Goal: Task Accomplishment & Management: Manage account settings

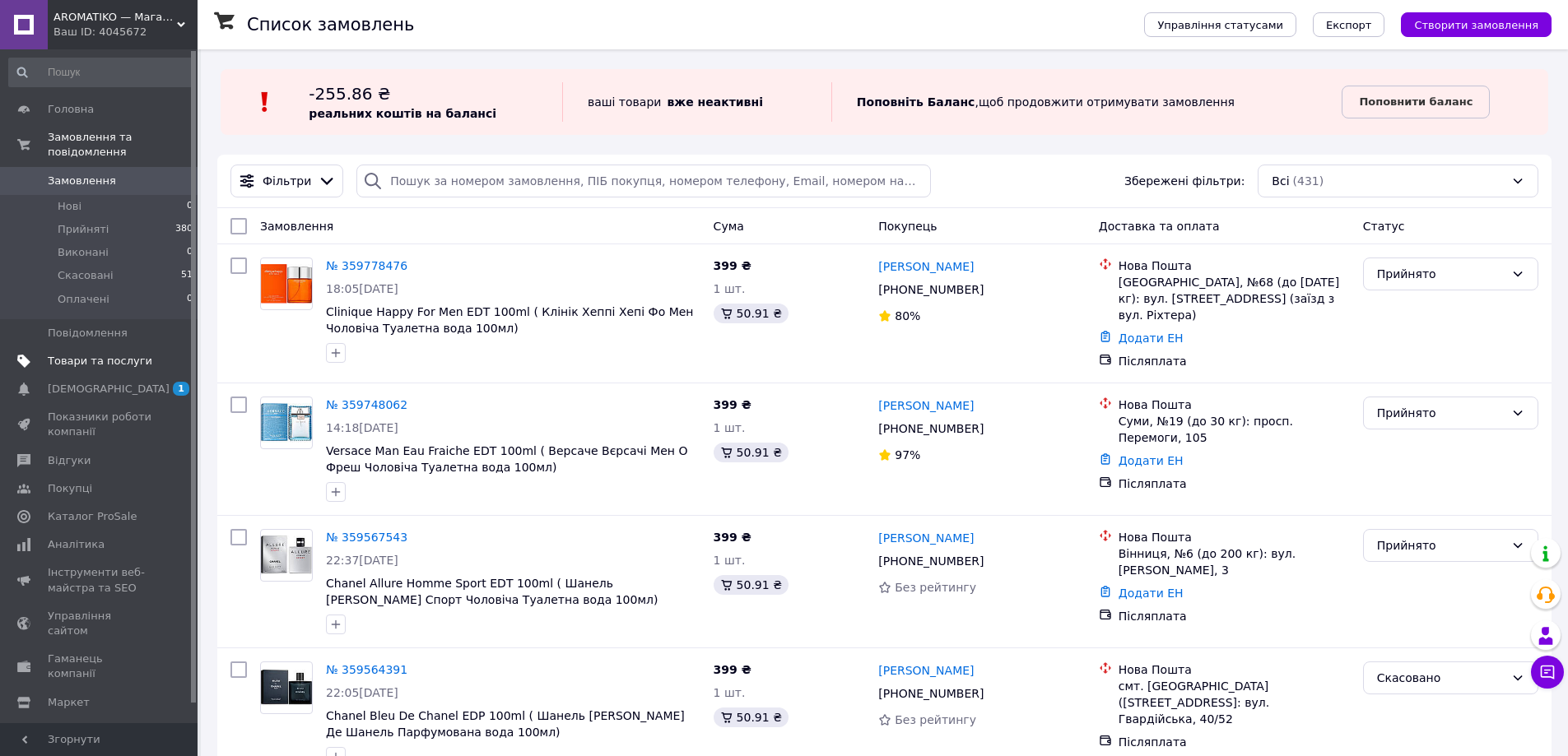
click at [107, 354] on span "Товари та послуги" at bounding box center [100, 361] width 105 height 14
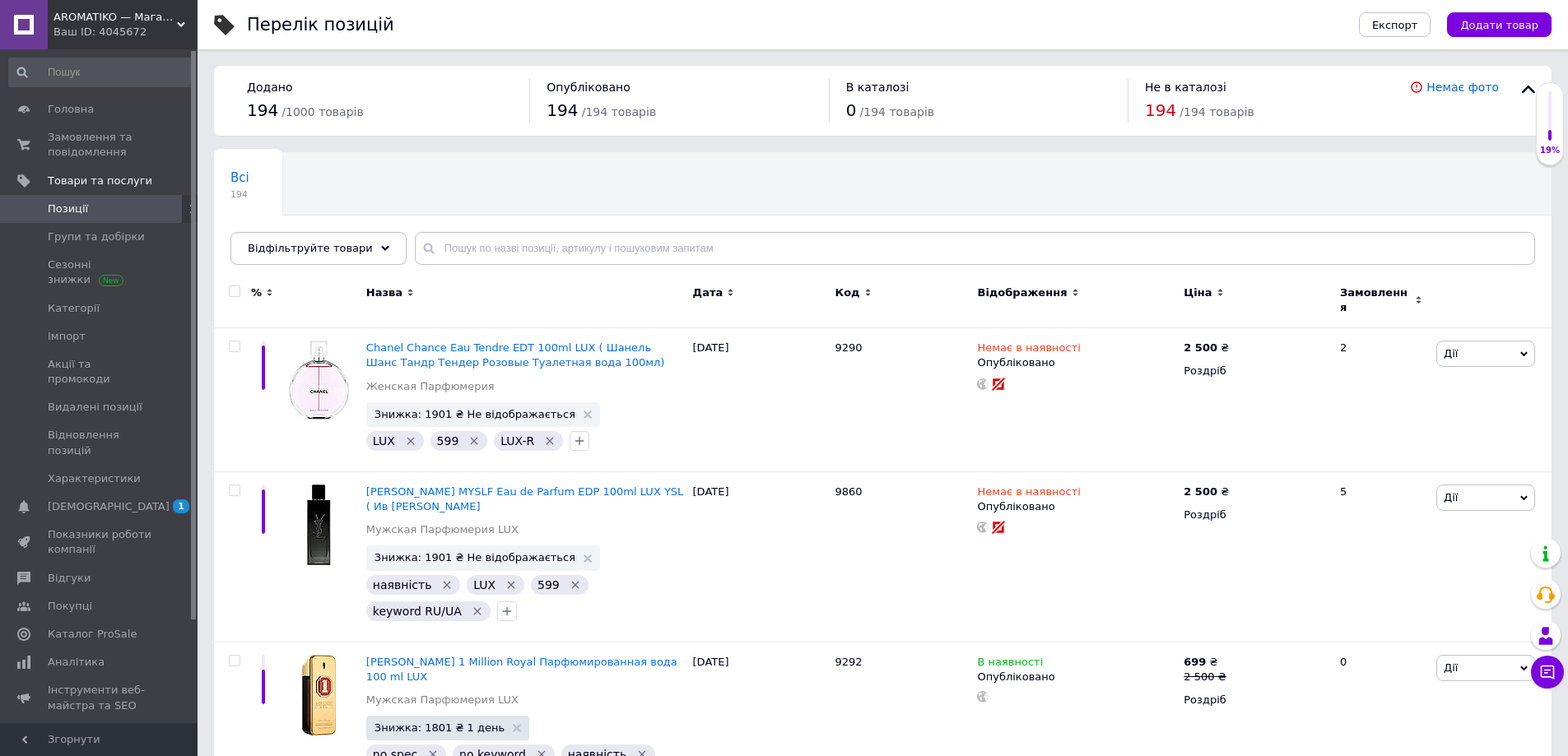
click at [337, 251] on span "Відфільтруйте товари" at bounding box center [310, 248] width 125 height 12
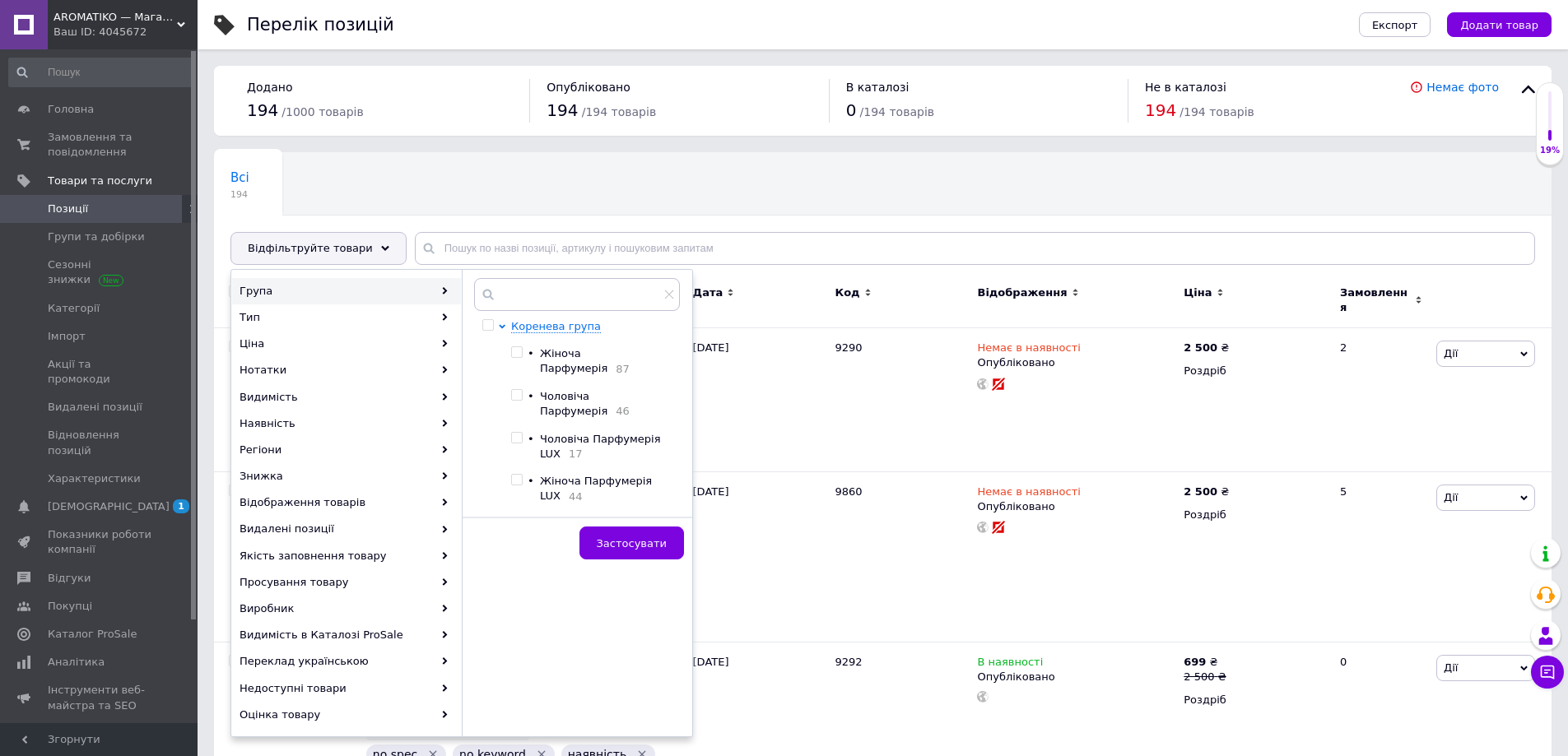
click at [558, 349] on span "Жіноча Парфумерія" at bounding box center [574, 361] width 67 height 27
checkbox input "true"
click at [630, 527] on button "Застосувати" at bounding box center [631, 543] width 105 height 33
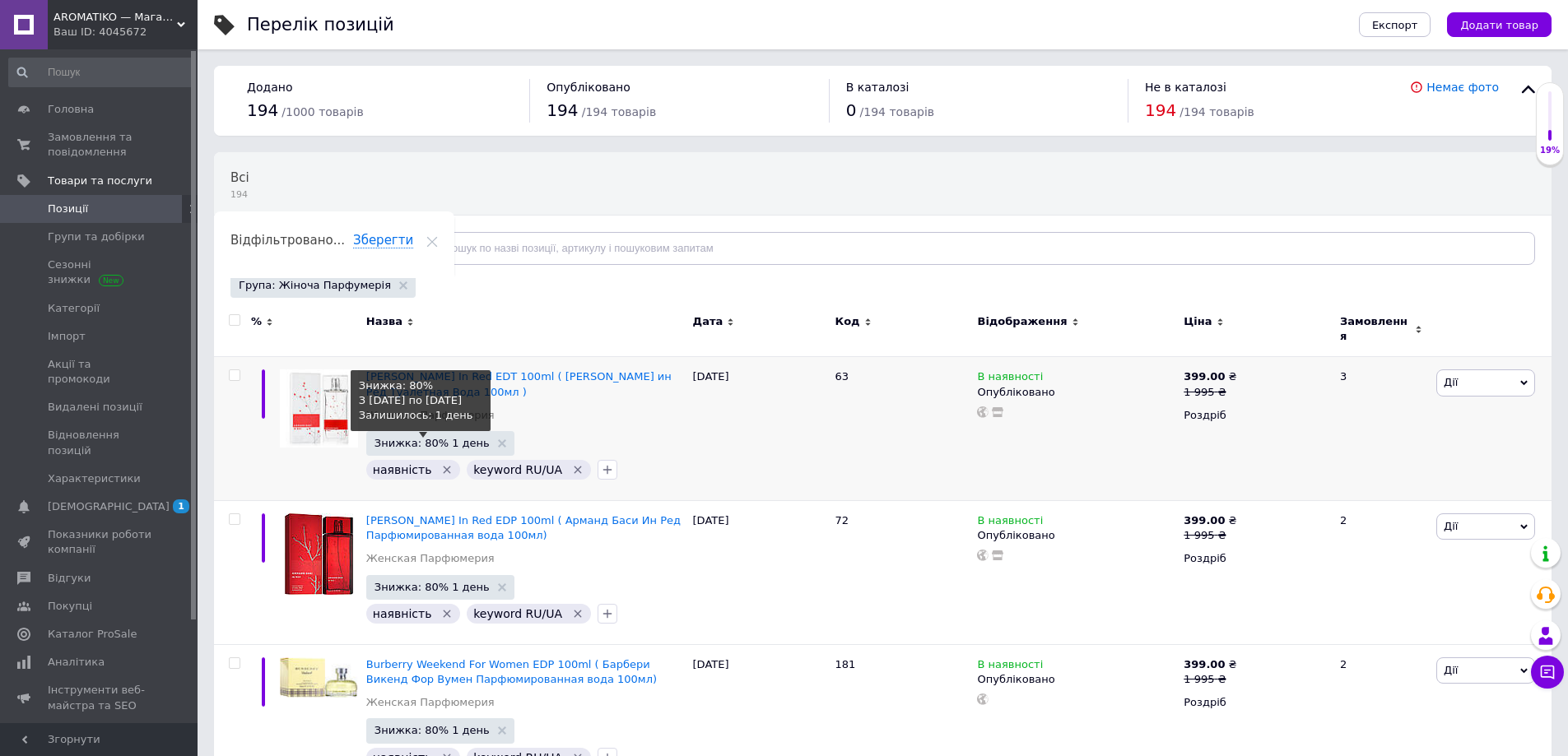
click at [439, 437] on span "Знижка: 80% 1 день" at bounding box center [432, 442] width 115 height 11
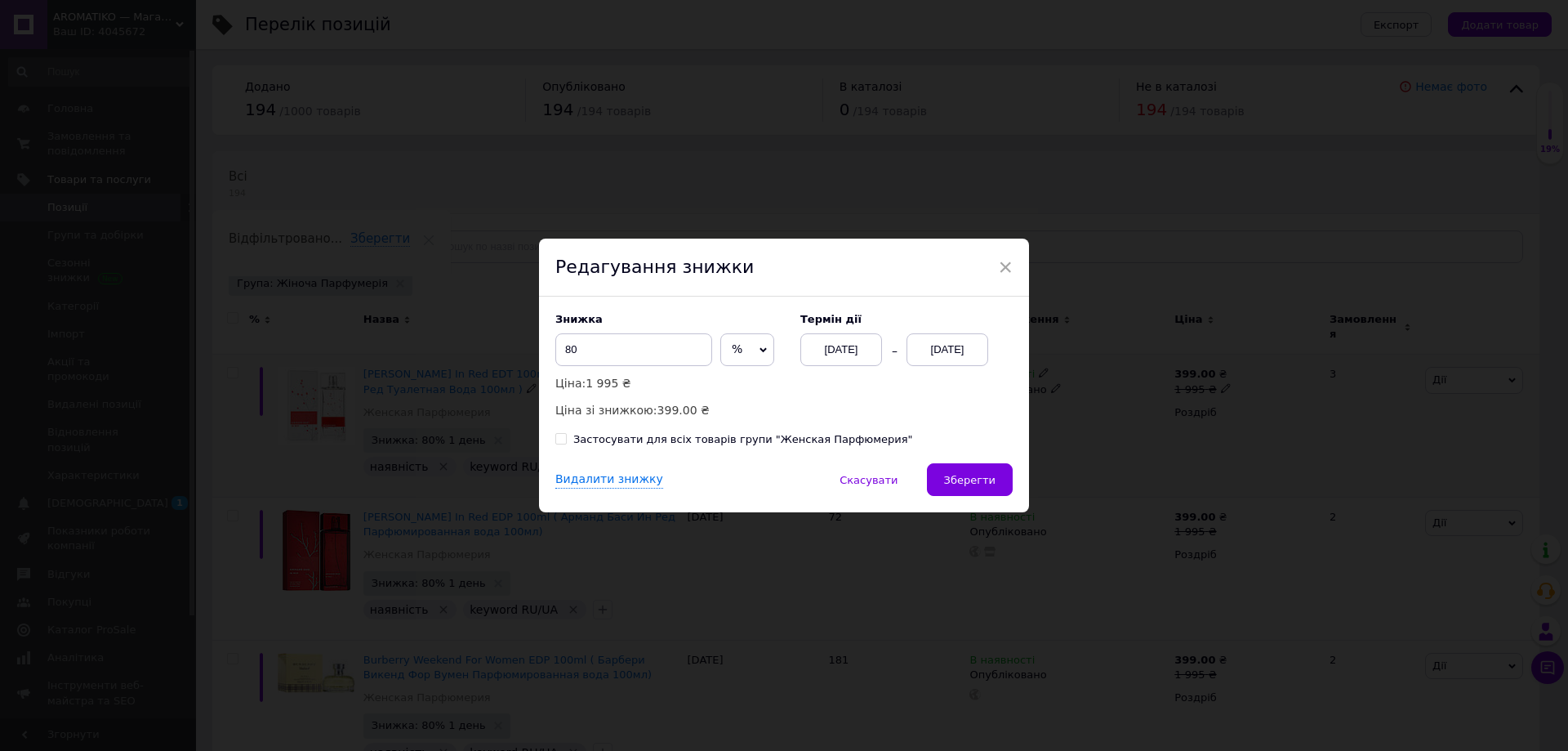
click at [834, 439] on div "Застосувати для всіх товарів групи "Женская Парфюмерия"" at bounding box center [743, 439] width 340 height 14
click at [566, 439] on input "Застосувати для всіх товарів групи "Женская Парфюмерия"" at bounding box center [560, 437] width 10 height 10
checkbox input "true"
click at [932, 365] on div "[DATE]" at bounding box center [948, 350] width 82 height 32
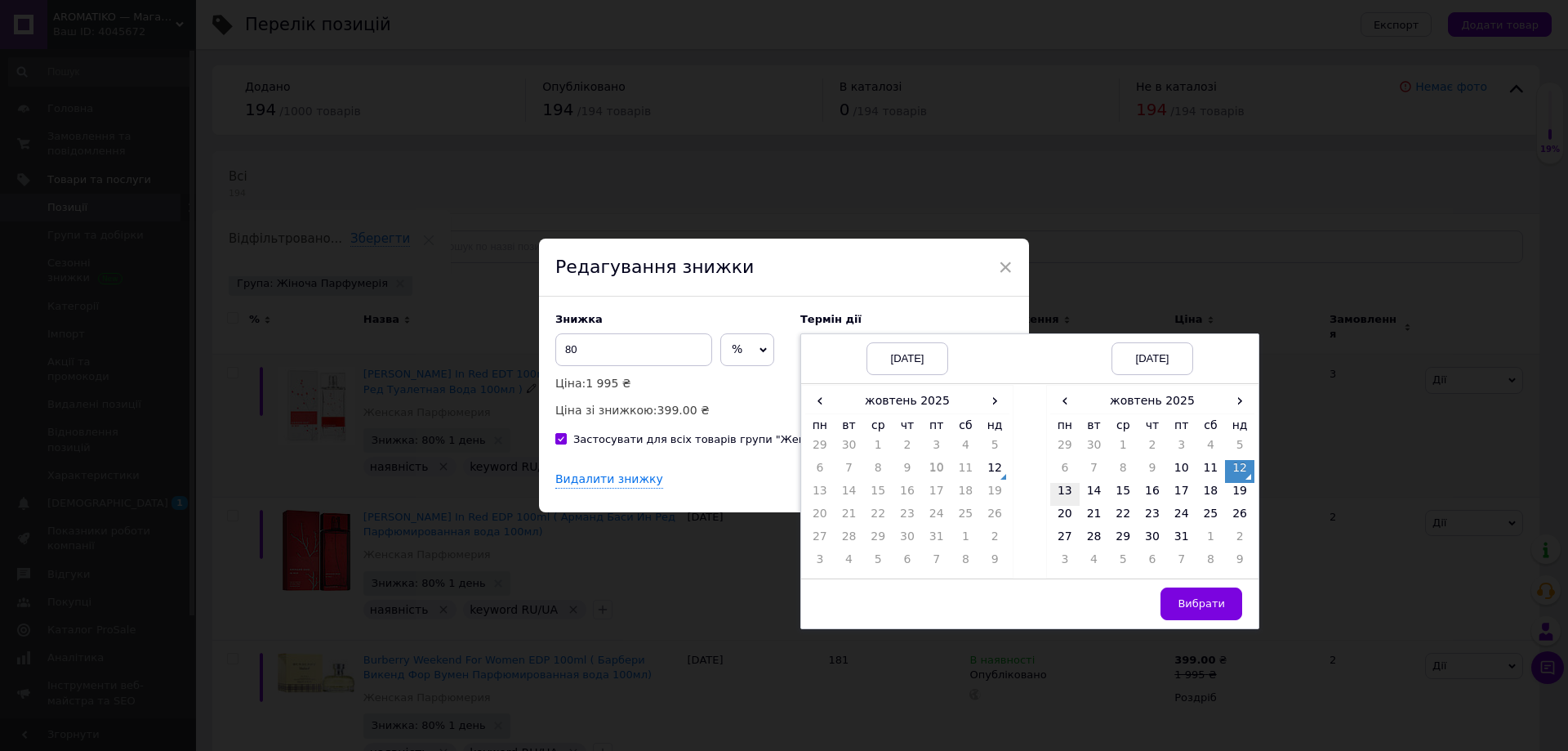
click at [1062, 498] on td "13" at bounding box center [1065, 495] width 30 height 23
click at [1188, 594] on button "Вибрати" at bounding box center [1202, 604] width 82 height 32
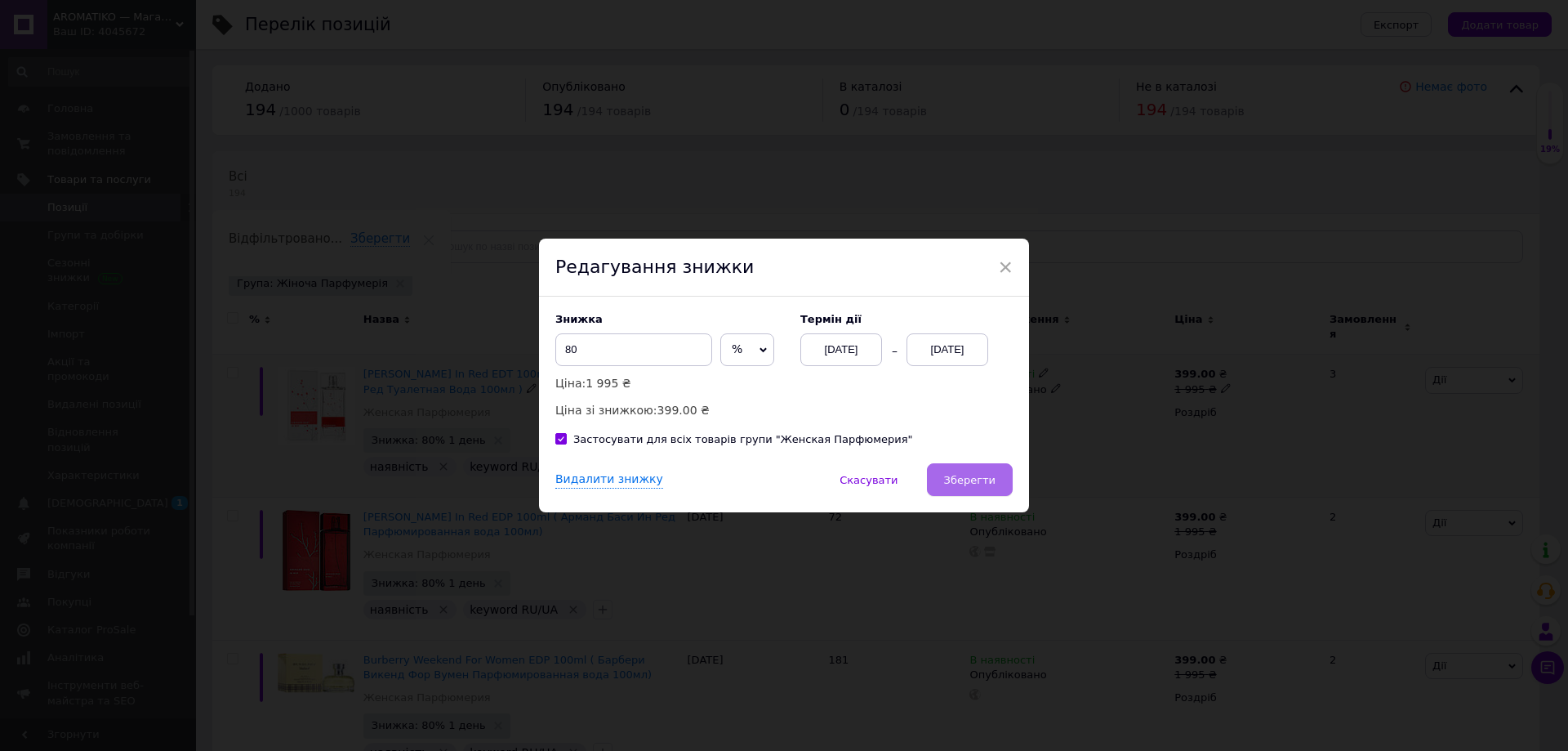
click at [972, 484] on span "Зберегти" at bounding box center [970, 479] width 51 height 12
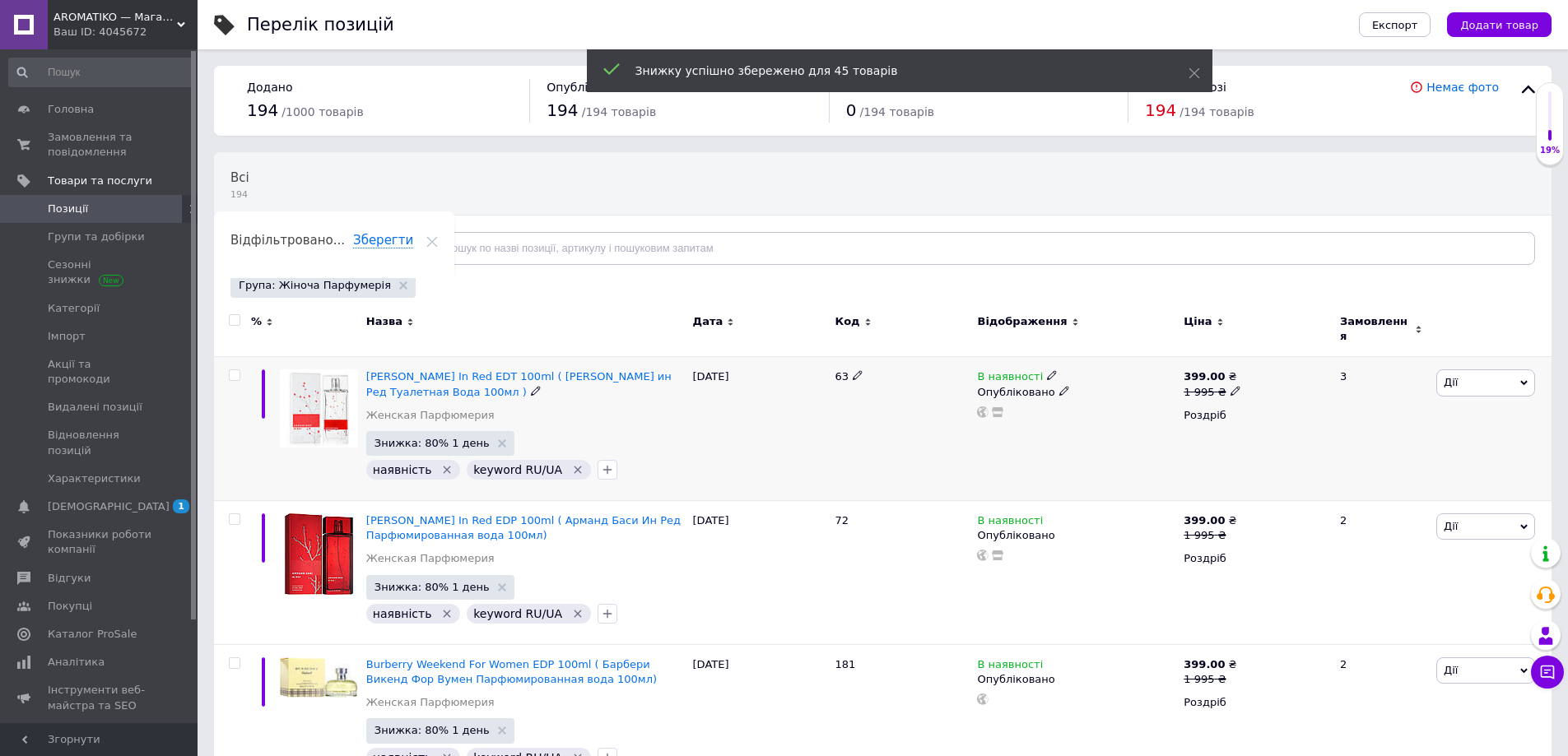
click at [382, 280] on div "Група: Жіноча Парфумерія" at bounding box center [322, 286] width 185 height 25
click at [399, 289] on icon at bounding box center [403, 285] width 9 height 9
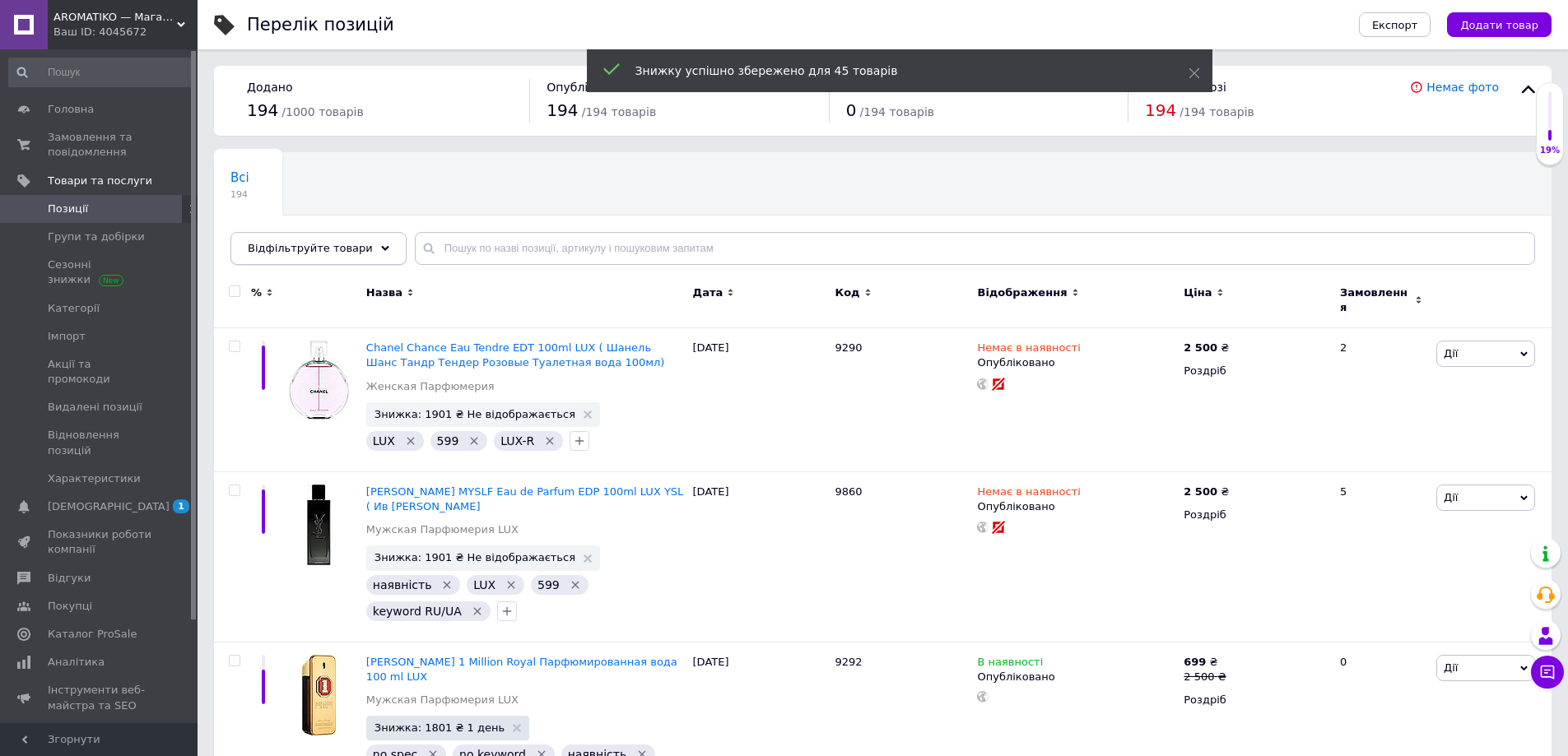
click at [339, 251] on span "Відфільтруйте товари" at bounding box center [310, 248] width 125 height 12
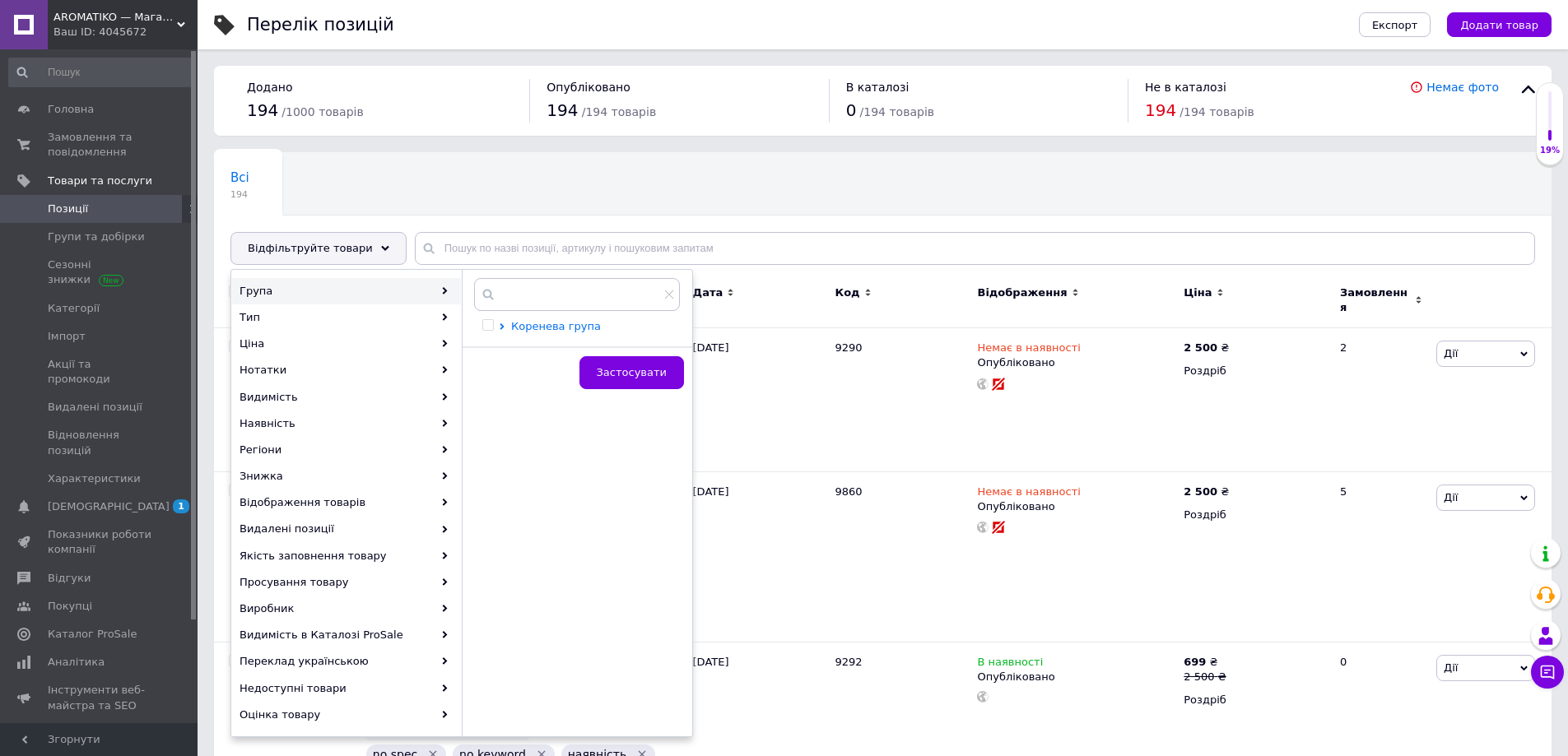
click at [501, 327] on icon at bounding box center [502, 326] width 4 height 7
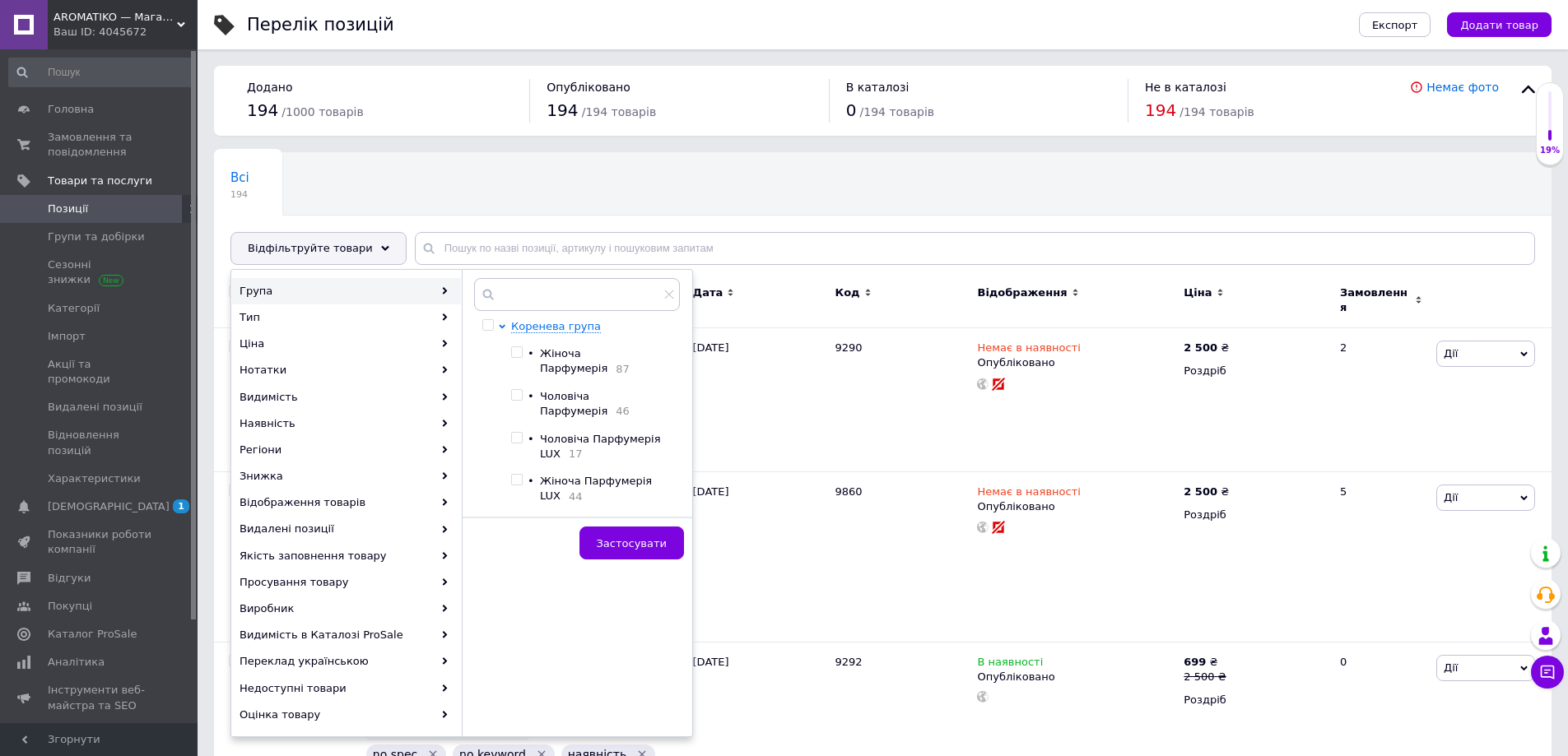
click at [557, 390] on span "Чоловіча Парфумерія" at bounding box center [574, 403] width 67 height 27
checkbox input "true"
click at [611, 527] on button "Застосувати" at bounding box center [631, 543] width 105 height 33
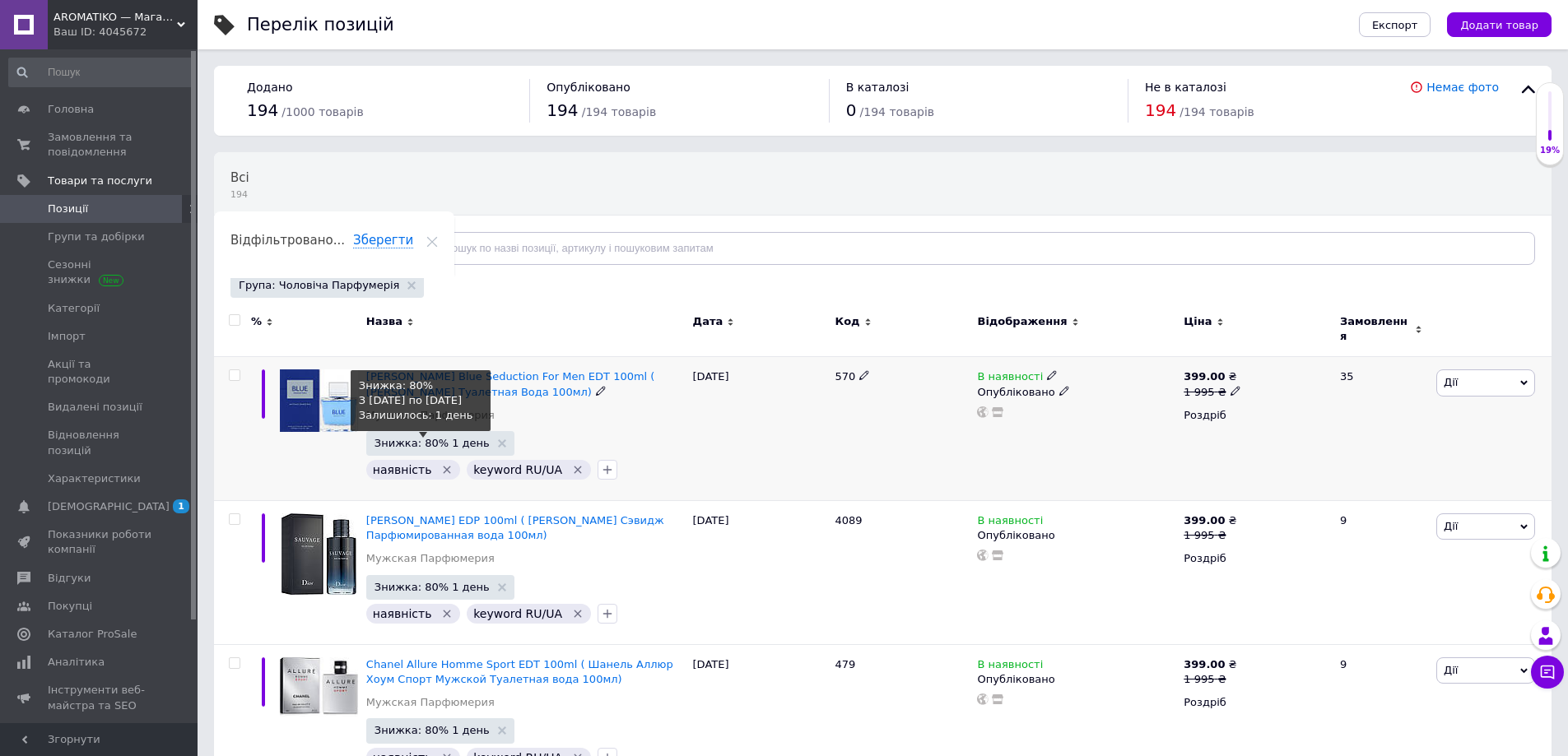
click at [448, 437] on span "Знижка: 80% 1 день" at bounding box center [432, 442] width 115 height 11
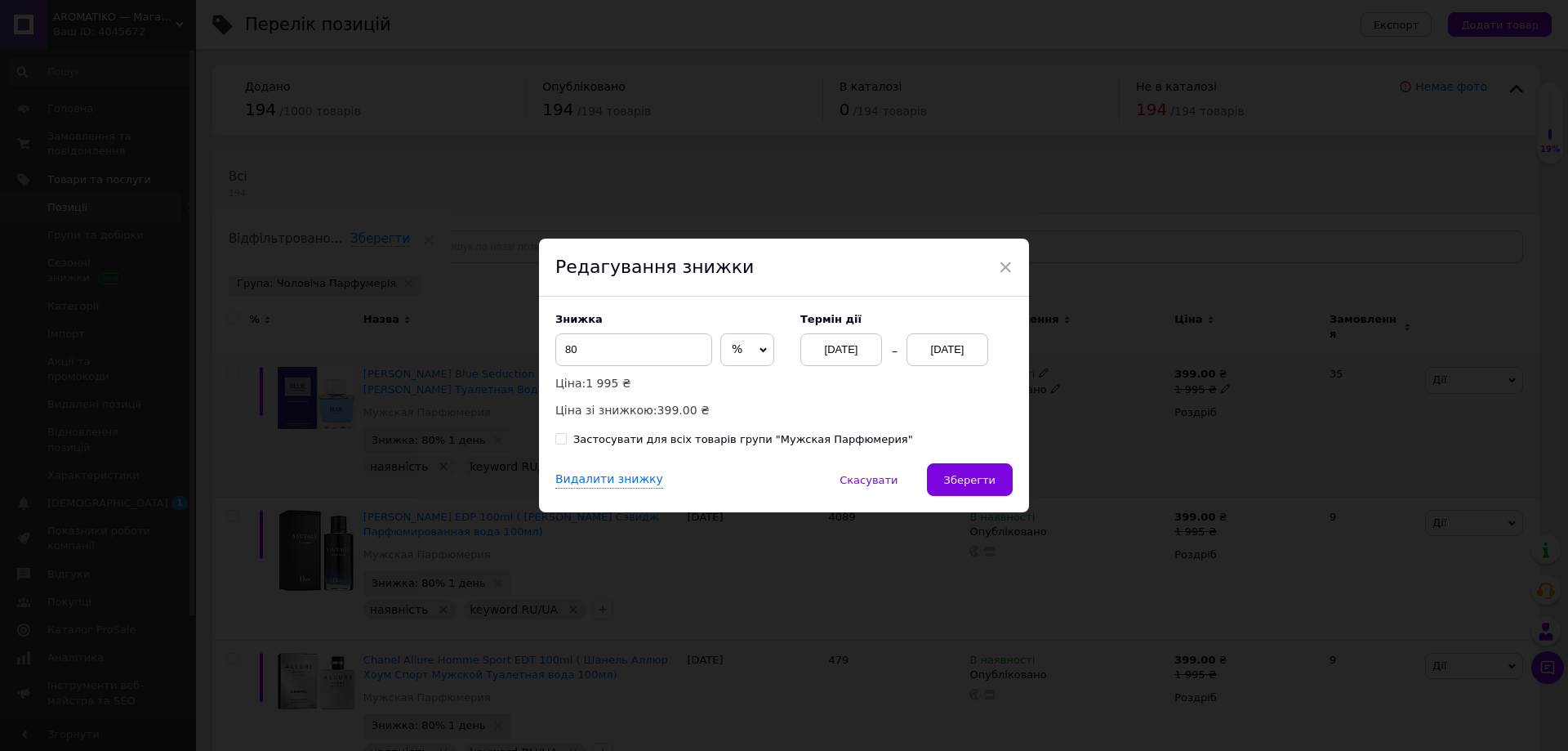
click at [754, 439] on div "Застосувати для всіх товарів групи "Мужская Парфюмерия"" at bounding box center [743, 439] width 340 height 14
click at [566, 439] on input "Застосувати для всіх товарів групи "Мужская Парфюмерия"" at bounding box center [560, 437] width 10 height 10
checkbox input "true"
click at [941, 350] on div "[DATE]" at bounding box center [948, 350] width 82 height 32
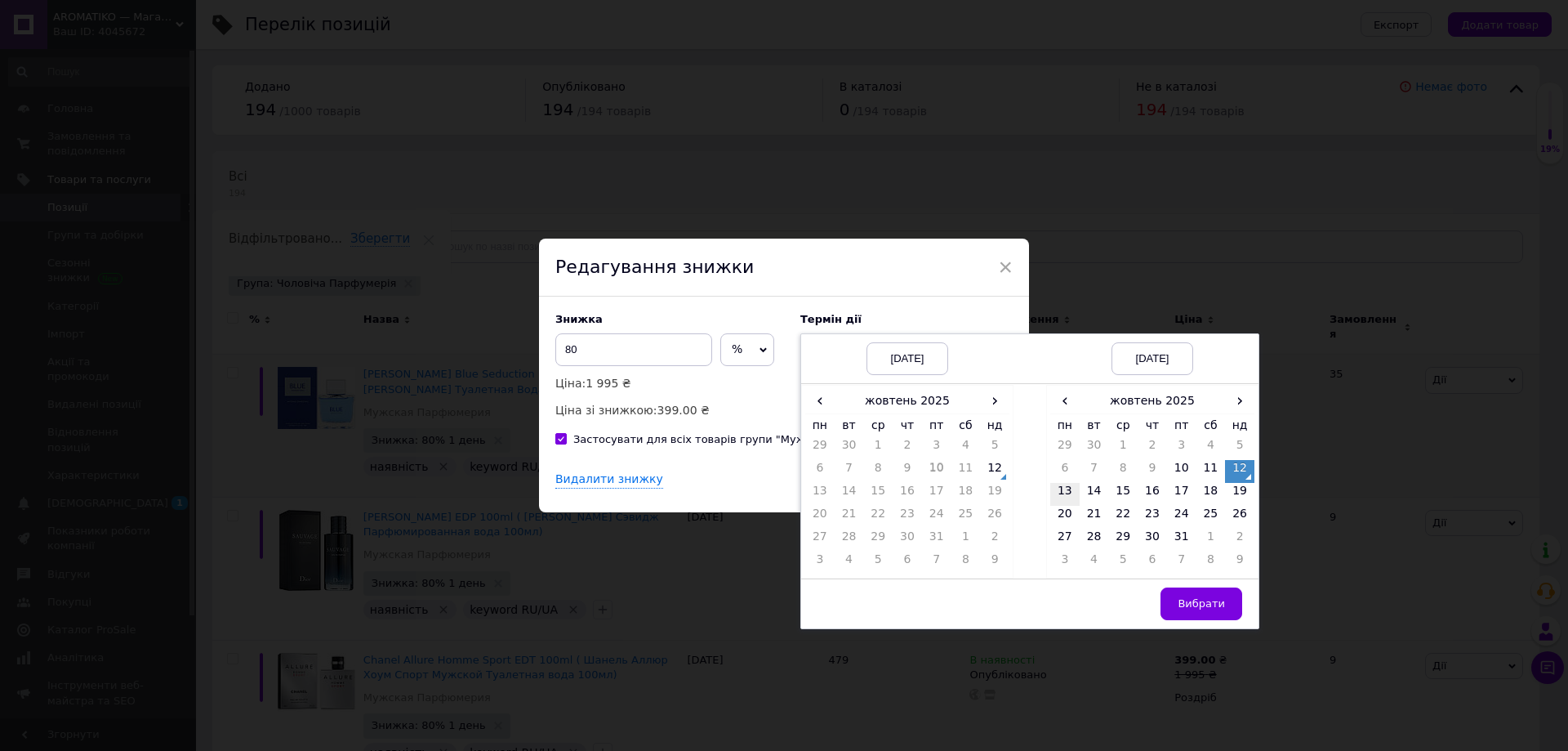
click at [1058, 488] on td "13" at bounding box center [1065, 495] width 30 height 23
click at [1188, 600] on span "Вибрати" at bounding box center [1202, 603] width 48 height 12
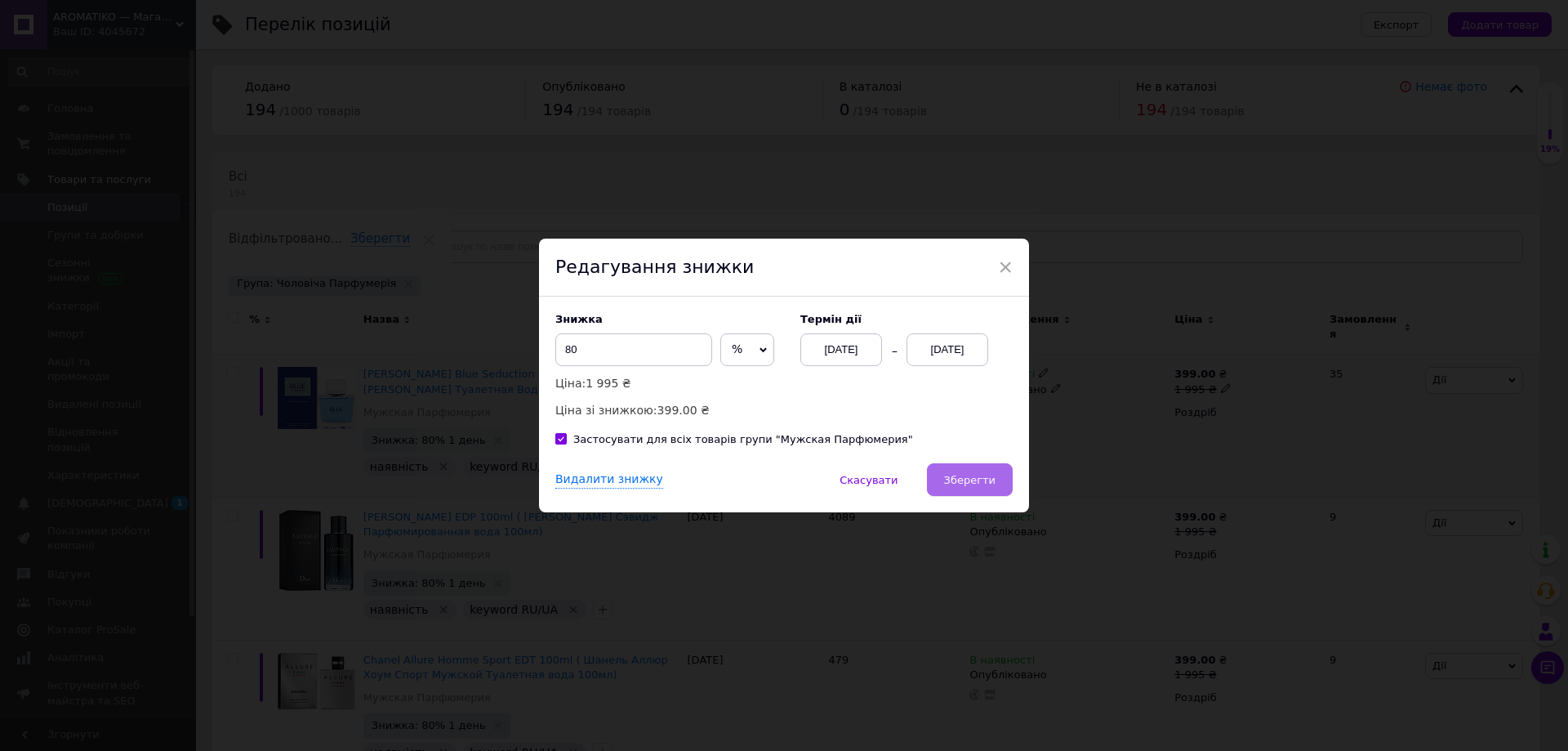
click at [989, 478] on span "Зберегти" at bounding box center [970, 479] width 51 height 12
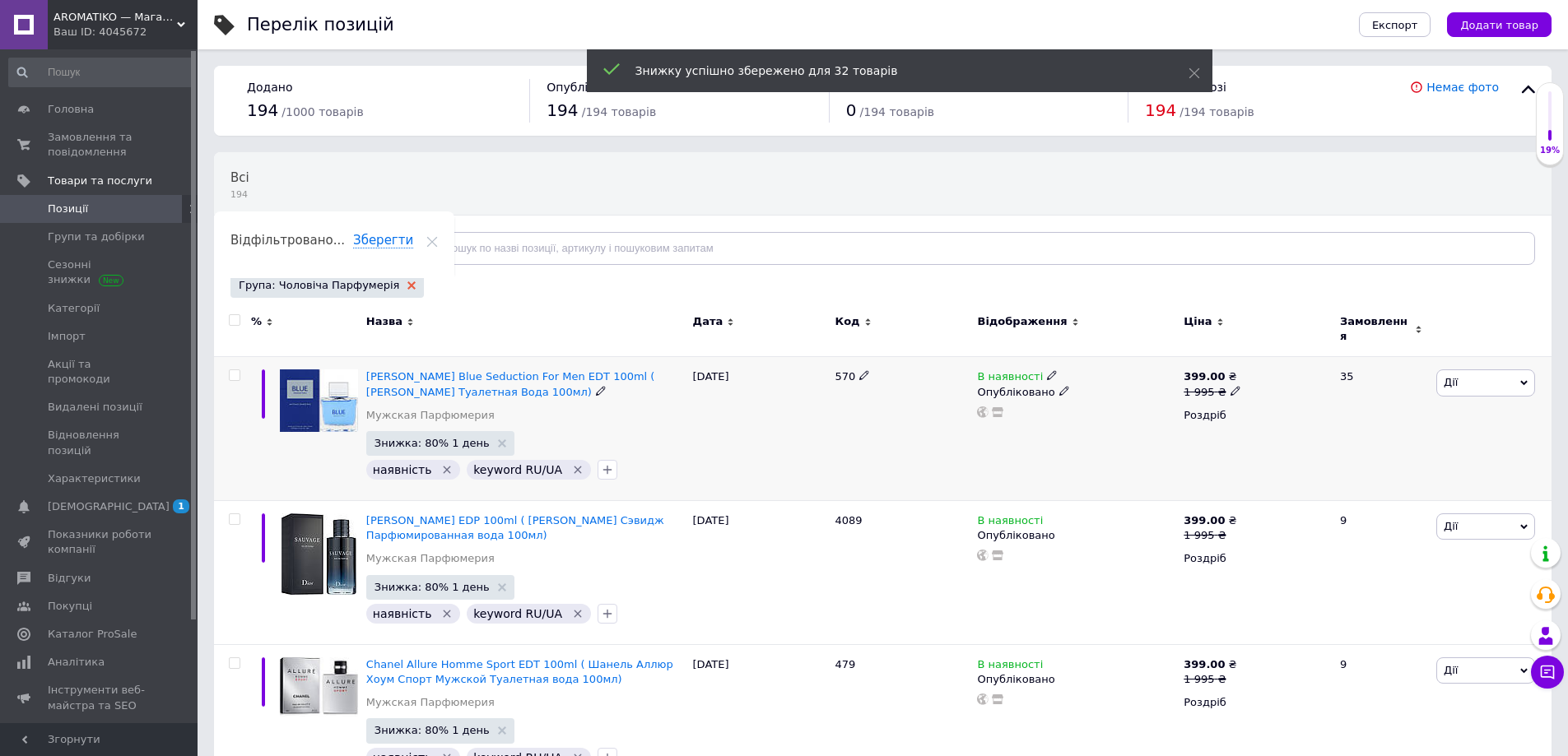
click at [407, 286] on use at bounding box center [411, 285] width 9 height 9
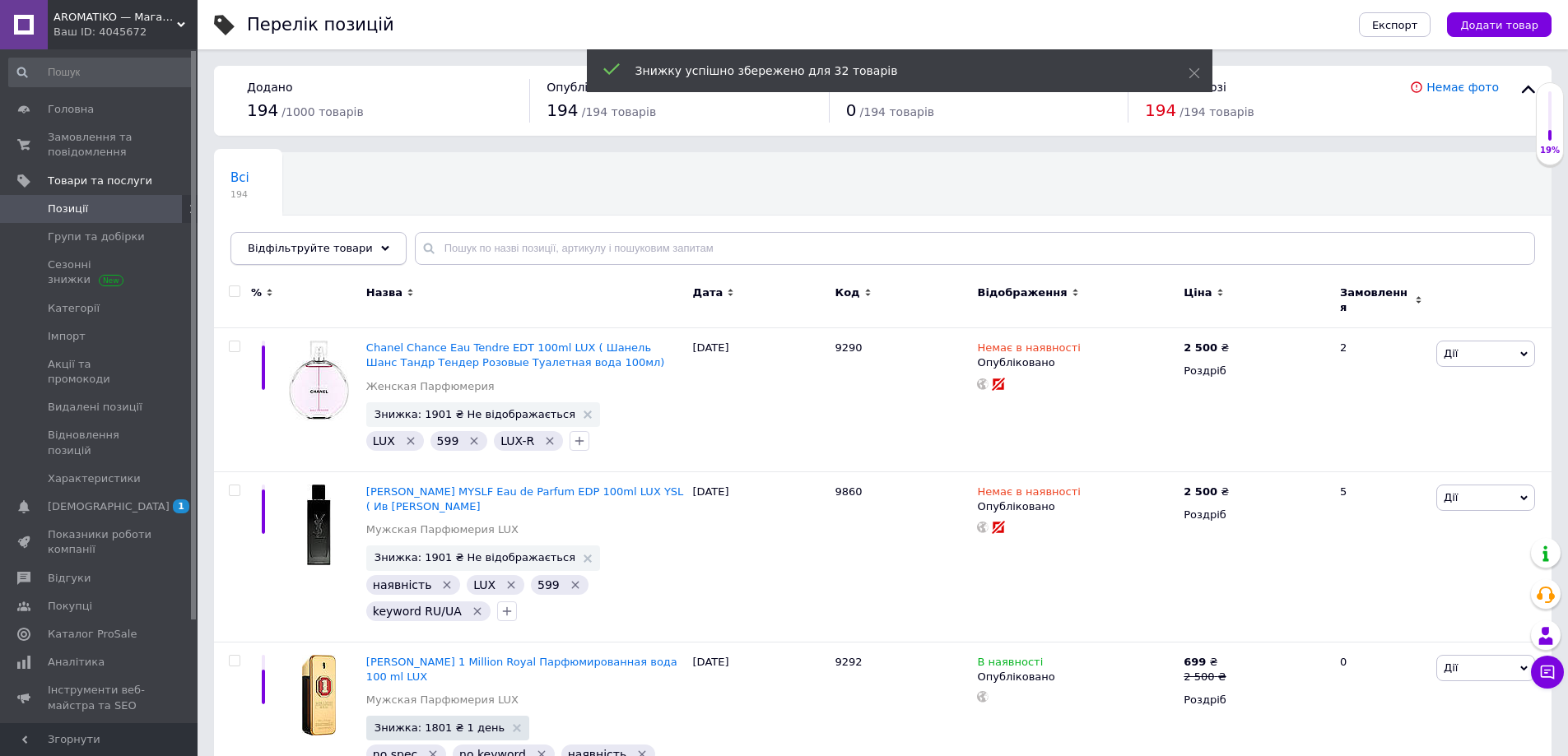
click at [345, 242] on span "Відфільтруйте товари" at bounding box center [310, 248] width 125 height 12
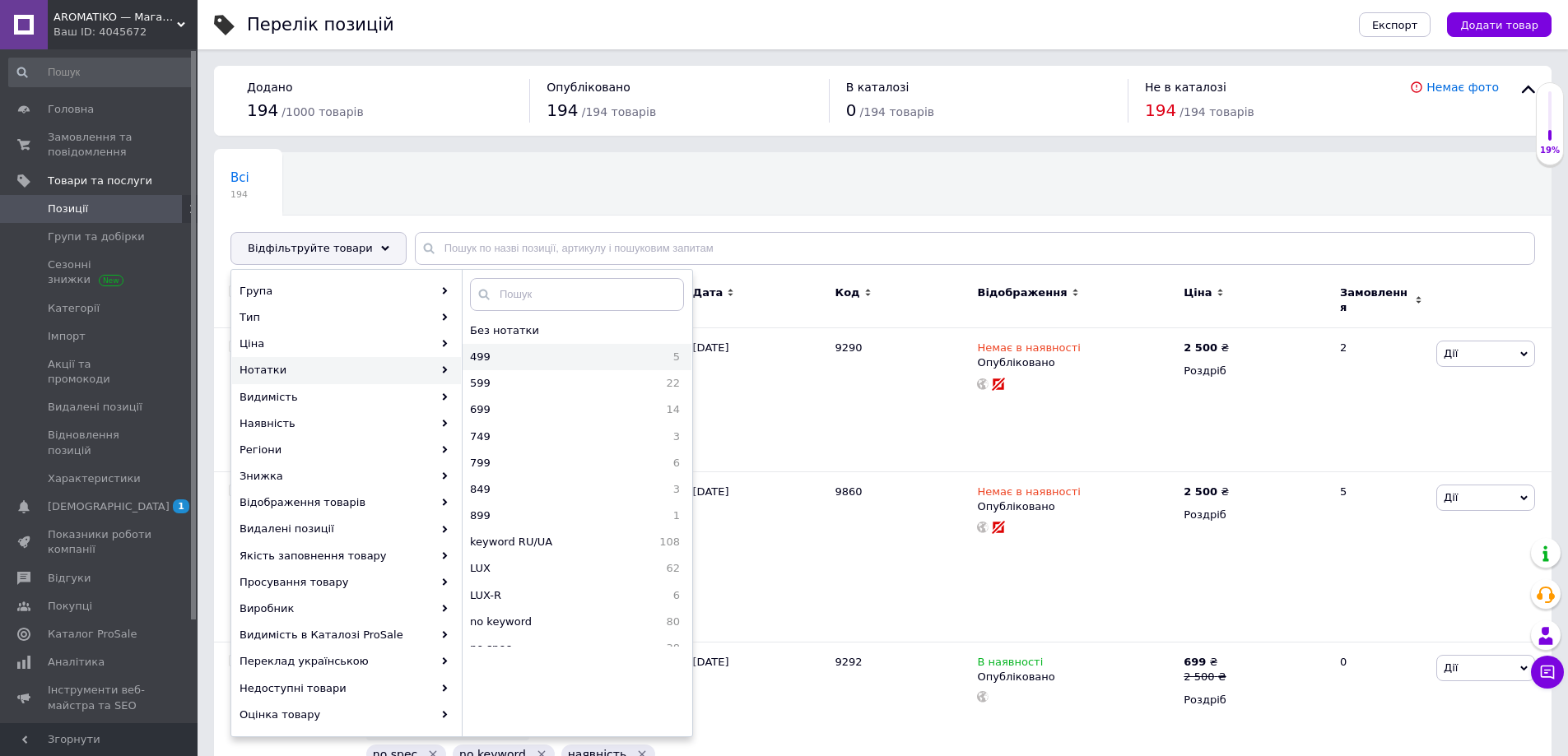
click at [497, 366] on div "499 5" at bounding box center [577, 356] width 228 height 26
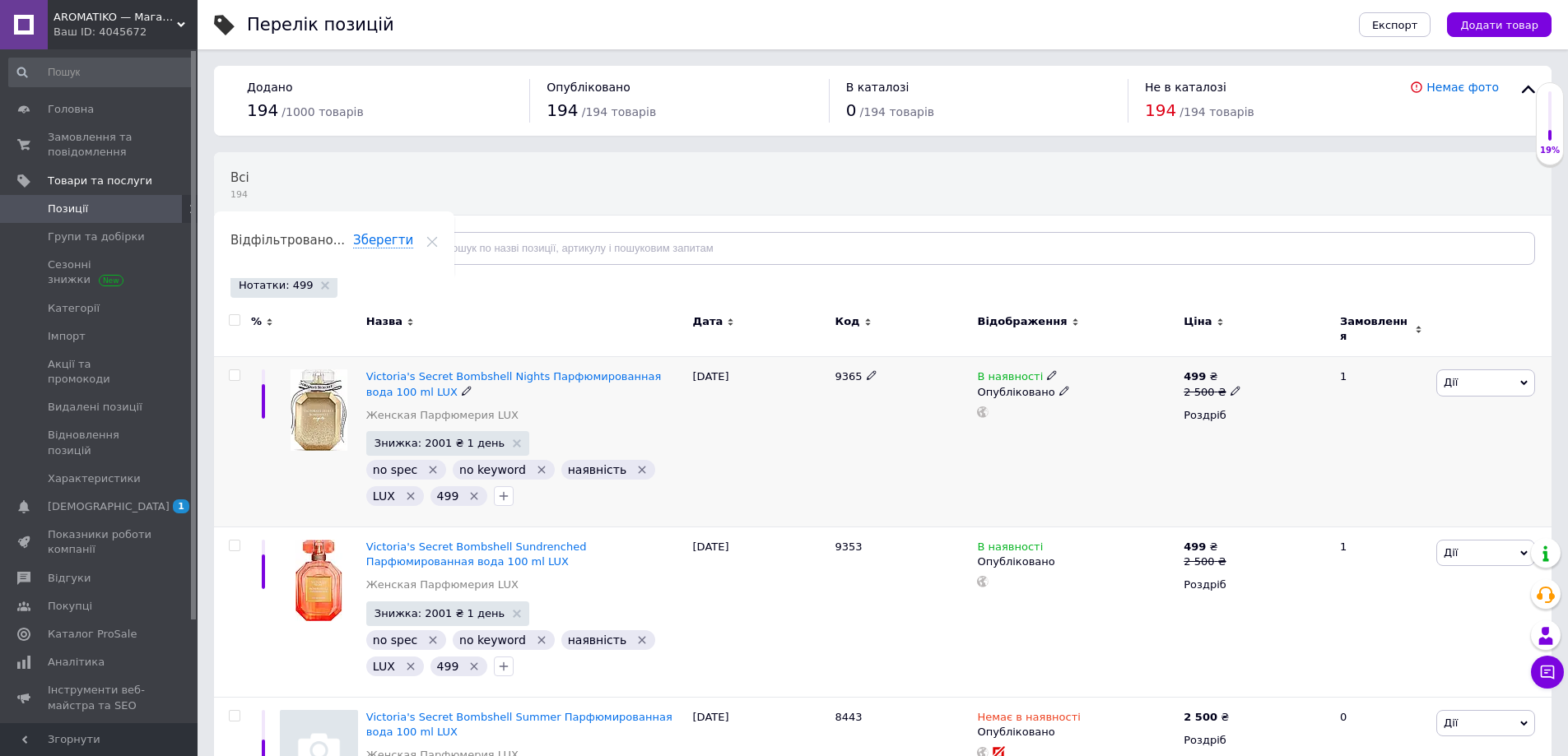
click at [229, 370] on input "checkbox" at bounding box center [233, 375] width 11 height 11
checkbox input "true"
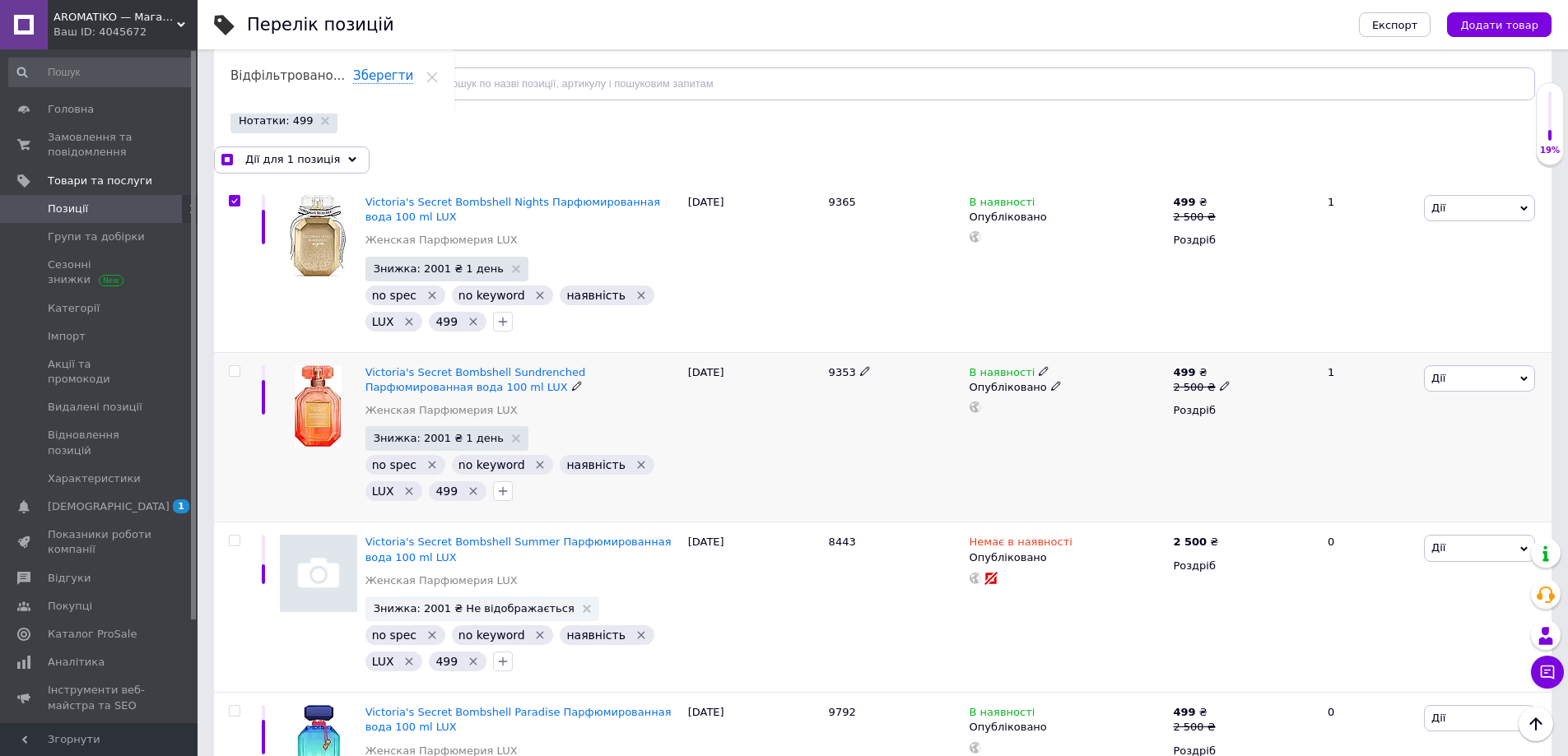
click at [234, 375] on input "checkbox" at bounding box center [233, 371] width 11 height 11
checkbox input "true"
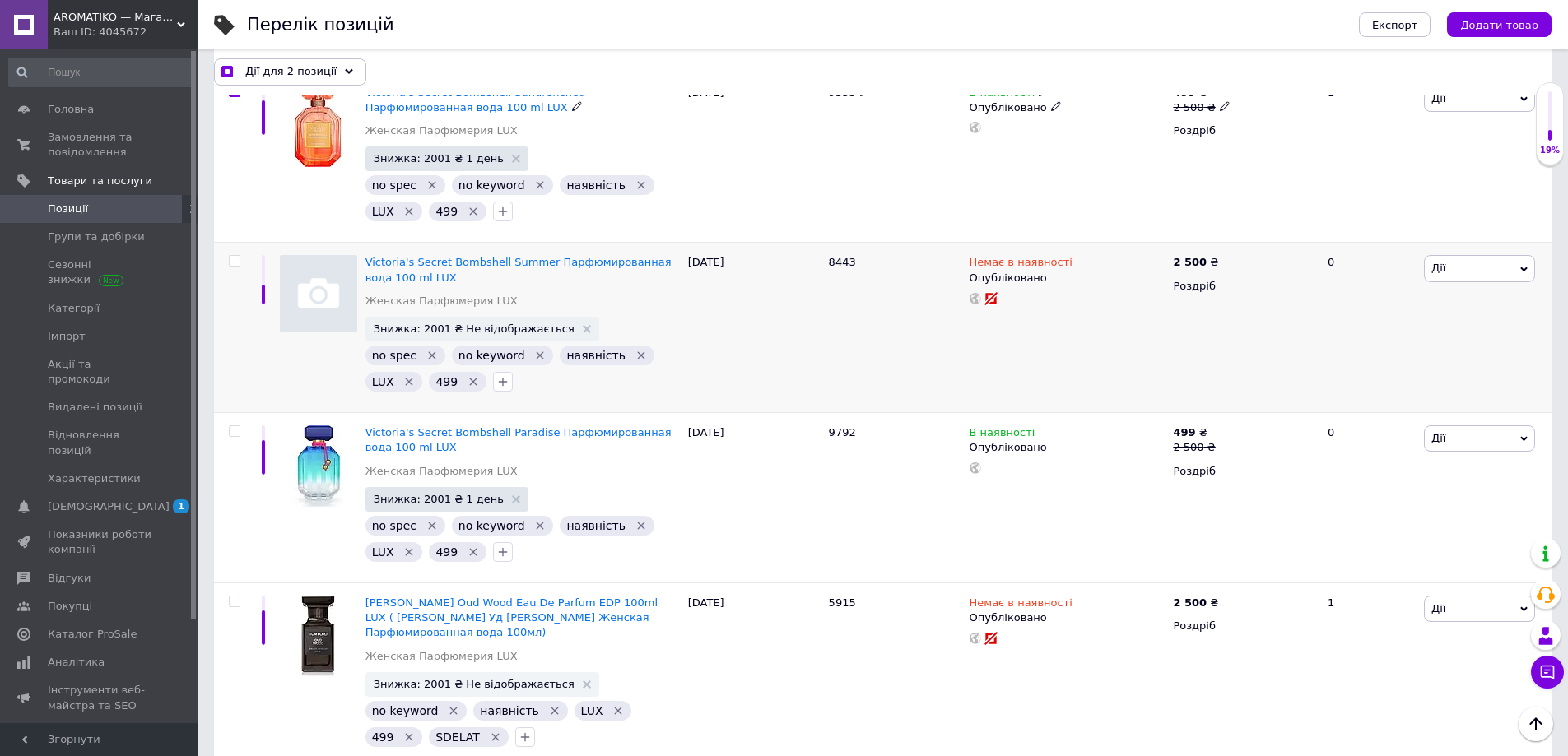
scroll to position [458, 0]
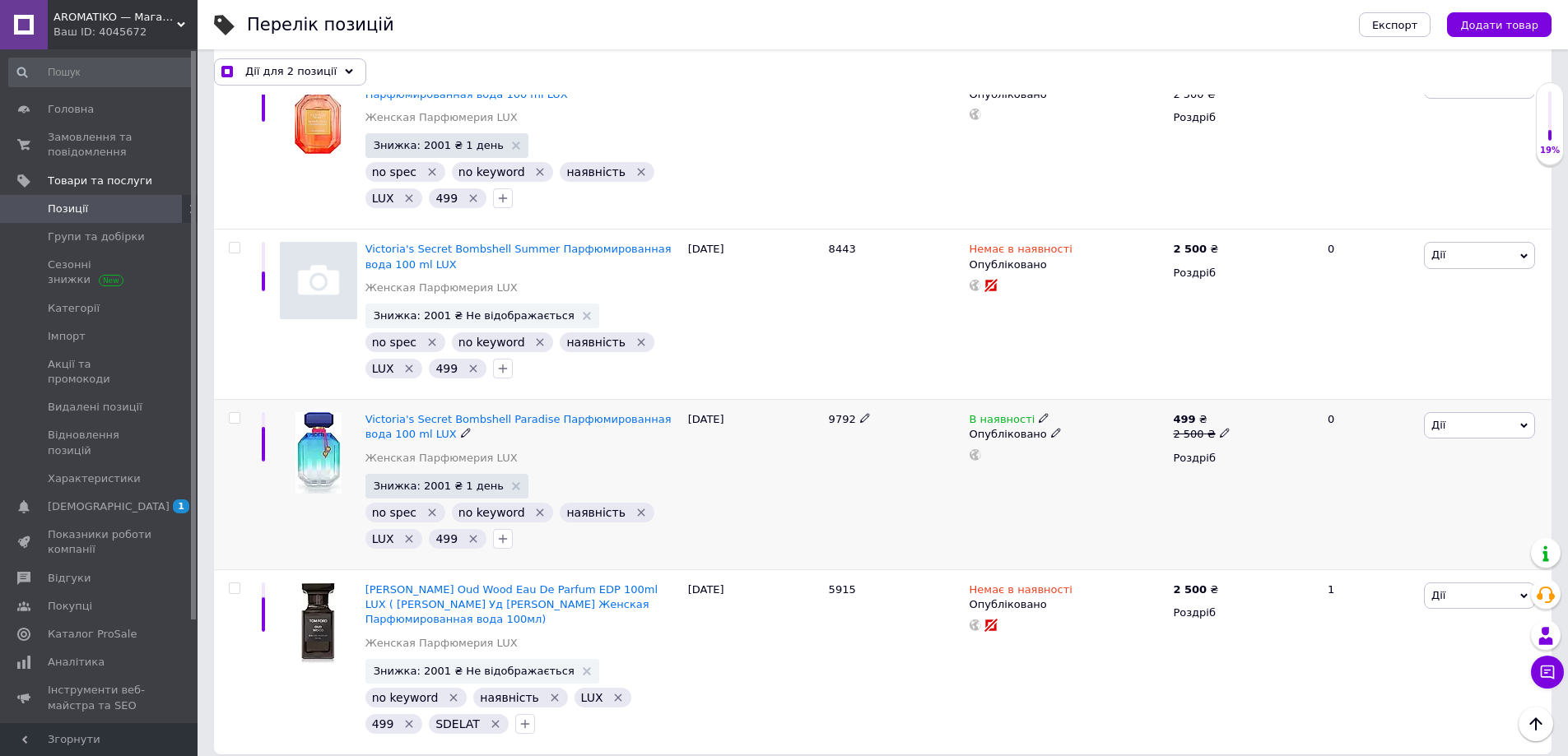
click at [236, 421] on input "checkbox" at bounding box center [233, 417] width 11 height 11
checkbox input "true"
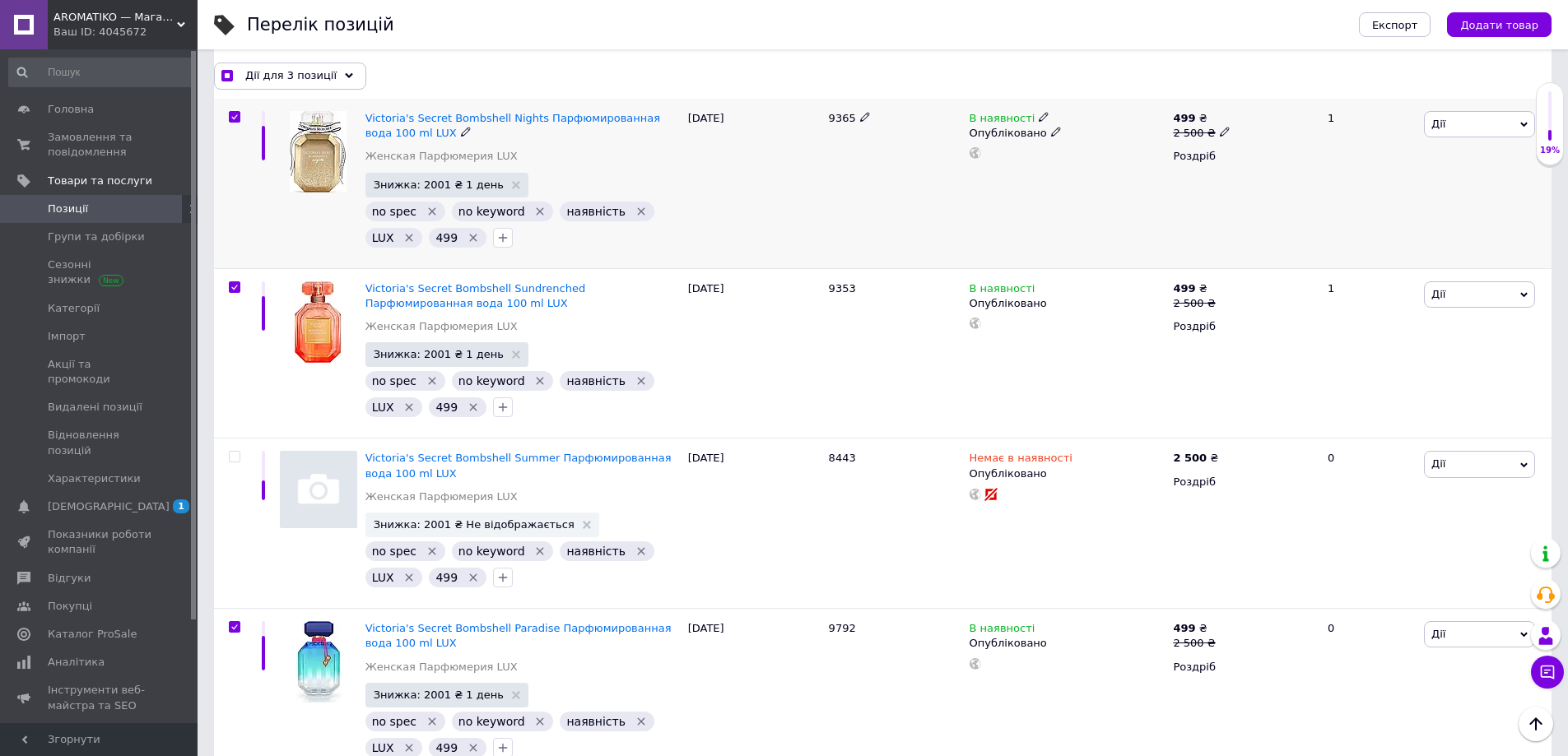
scroll to position [46, 0]
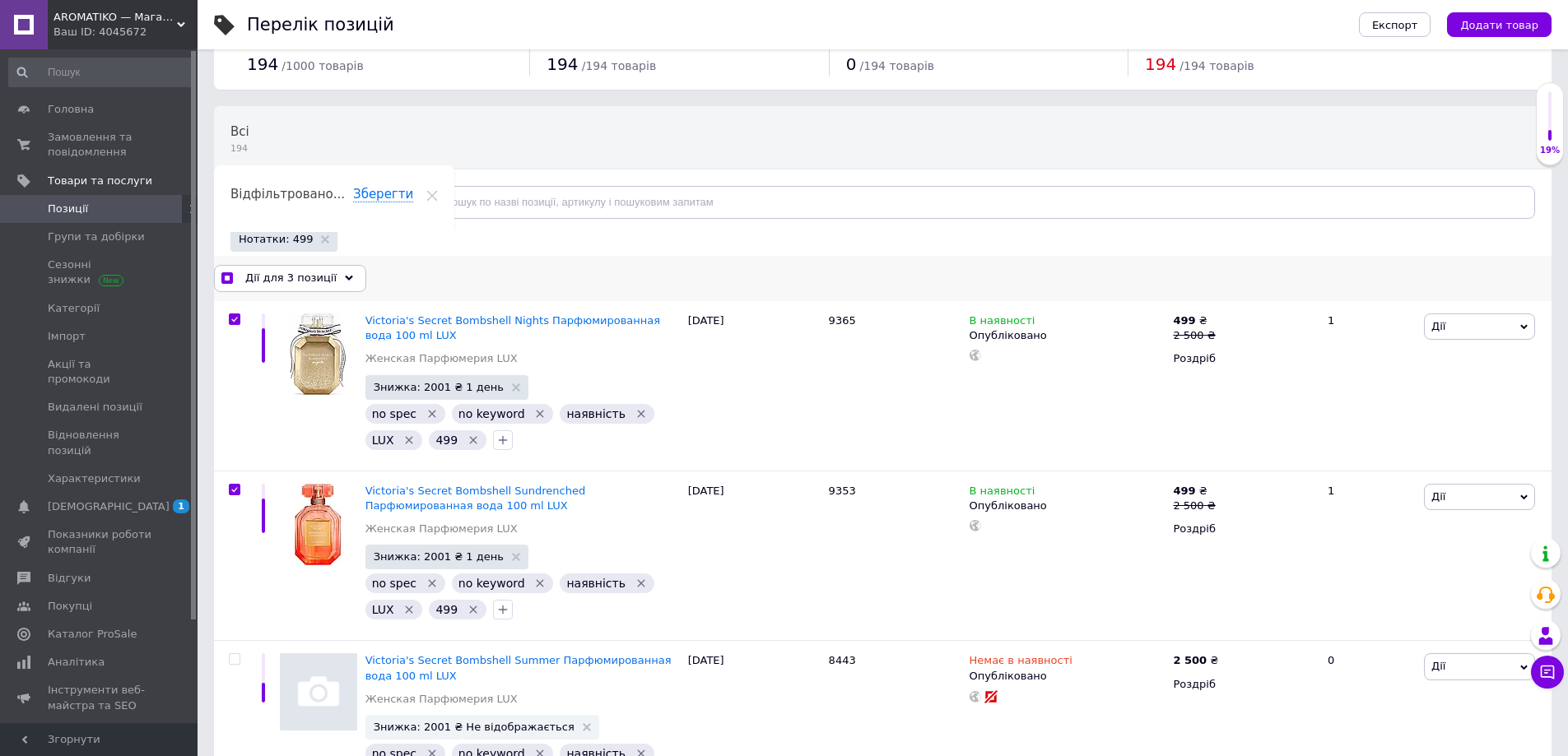
click at [344, 276] on icon at bounding box center [348, 278] width 9 height 9
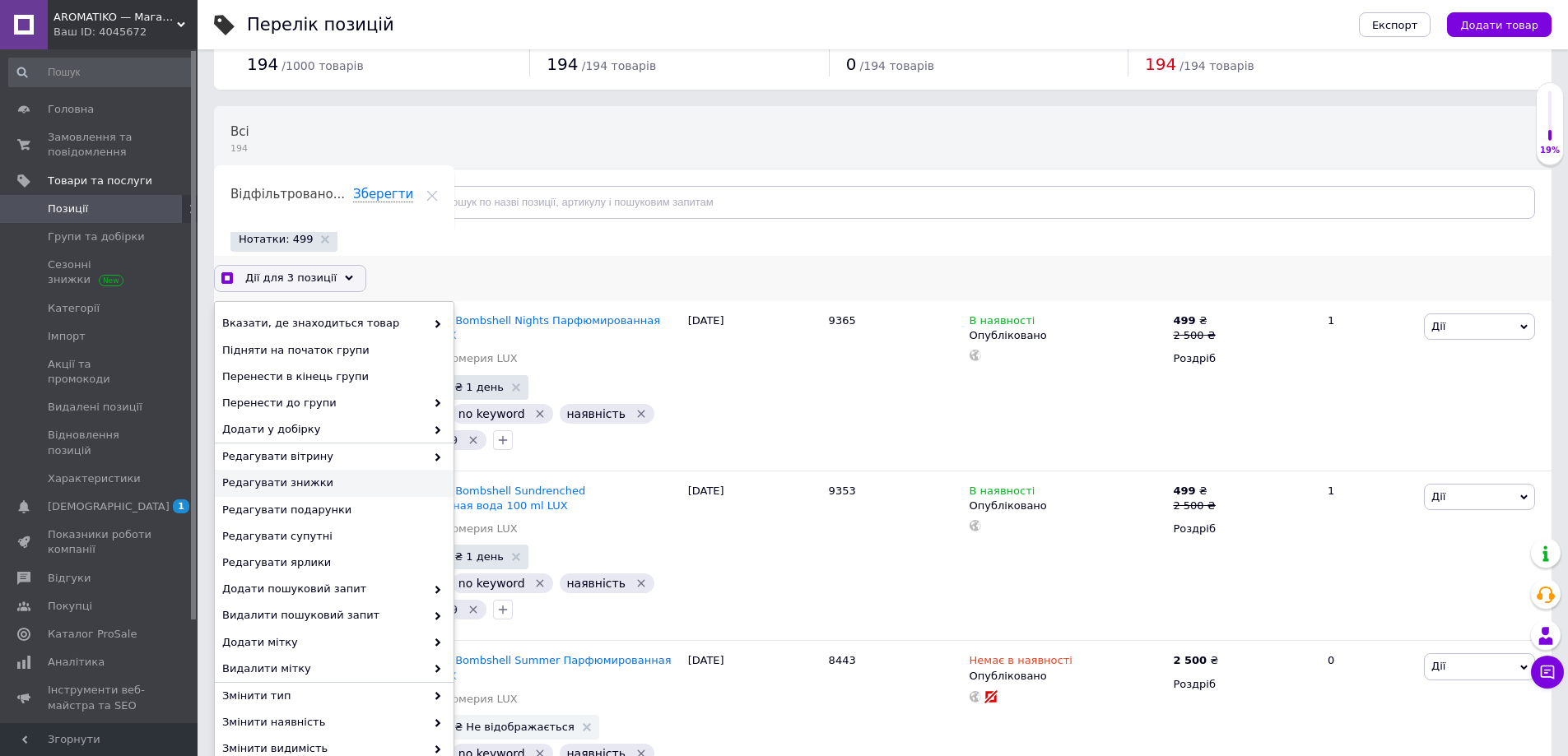
click at [295, 476] on span "Редагувати знижки" at bounding box center [332, 483] width 220 height 14
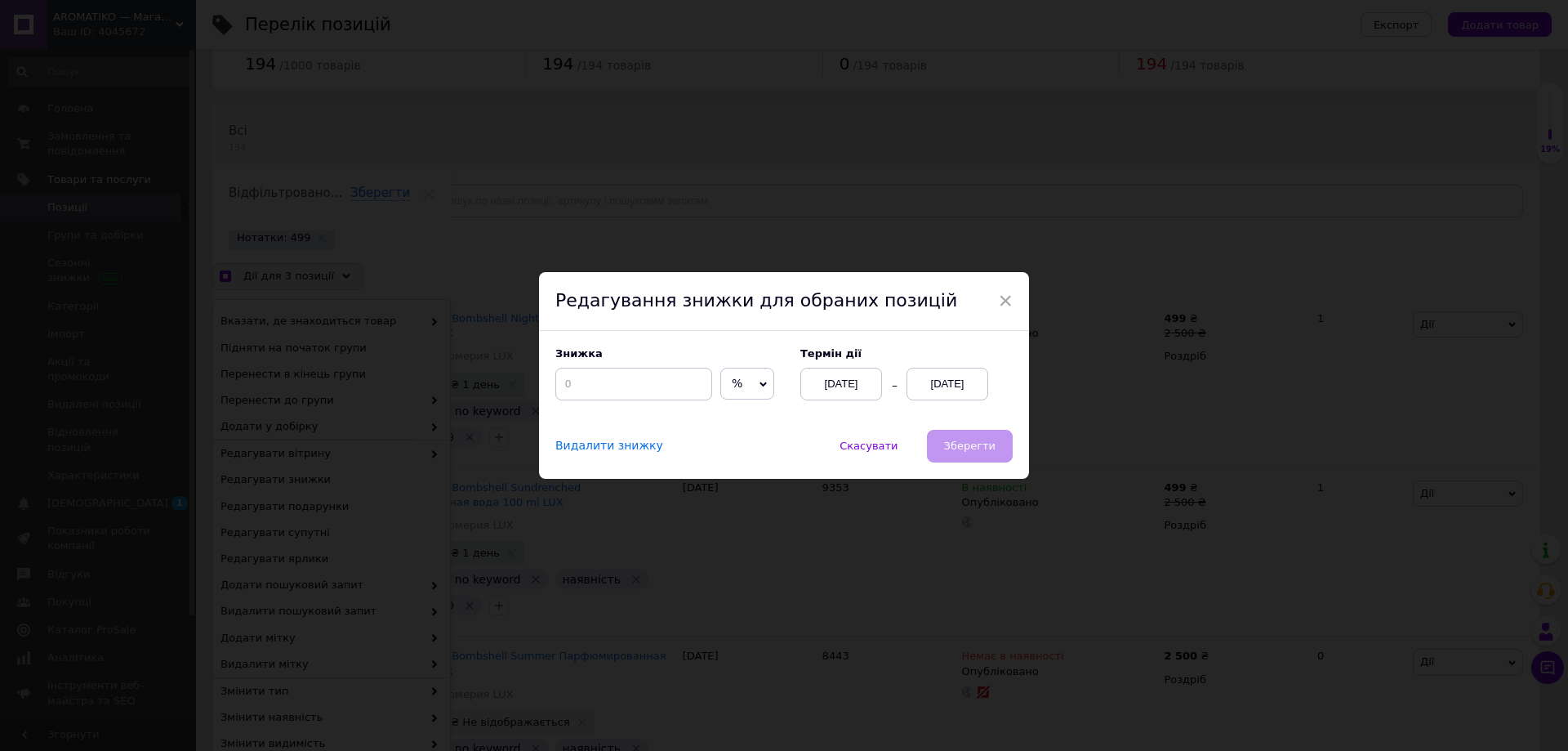
click at [743, 378] on span "%" at bounding box center [747, 384] width 54 height 32
click at [733, 418] on li "₴" at bounding box center [747, 417] width 52 height 23
click at [606, 385] on input at bounding box center [633, 384] width 157 height 32
checkbox input "true"
type input "2"
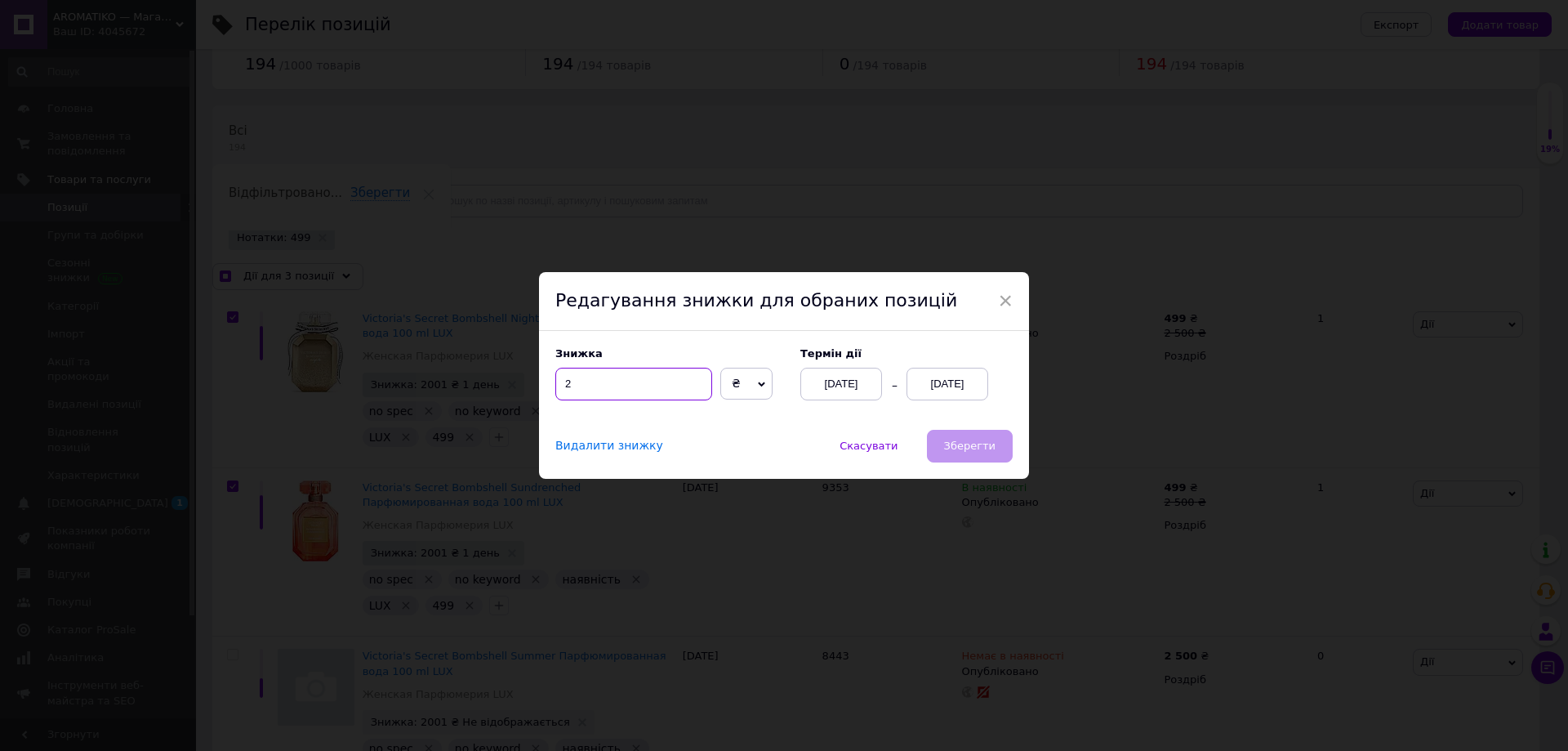
checkbox input "true"
type input "20"
checkbox input "true"
type input "200"
checkbox input "true"
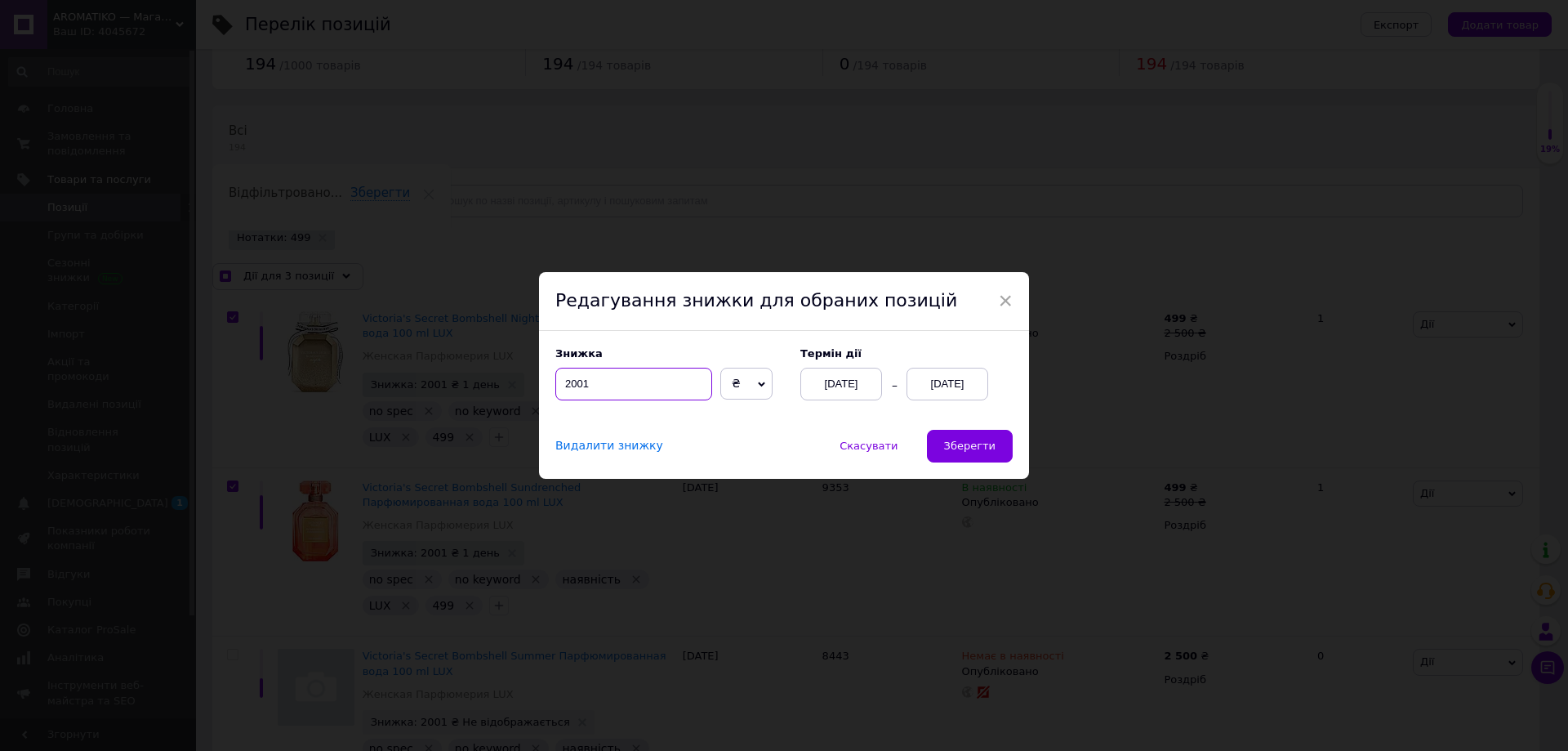
type input "2001"
click at [958, 387] on div "[DATE]" at bounding box center [948, 384] width 82 height 32
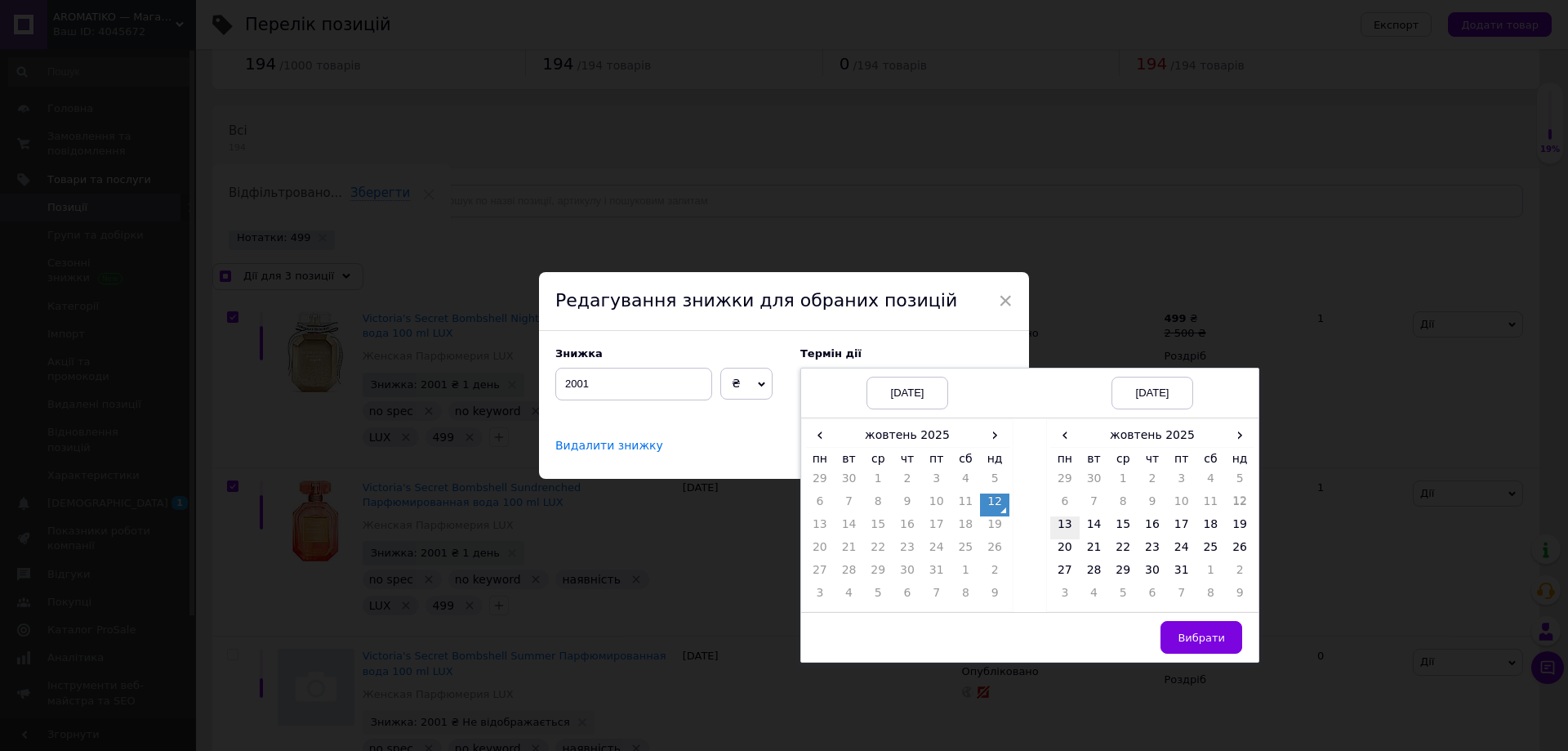
click at [1071, 533] on td "13" at bounding box center [1065, 528] width 30 height 23
click at [1187, 639] on span "Вибрати" at bounding box center [1202, 638] width 48 height 12
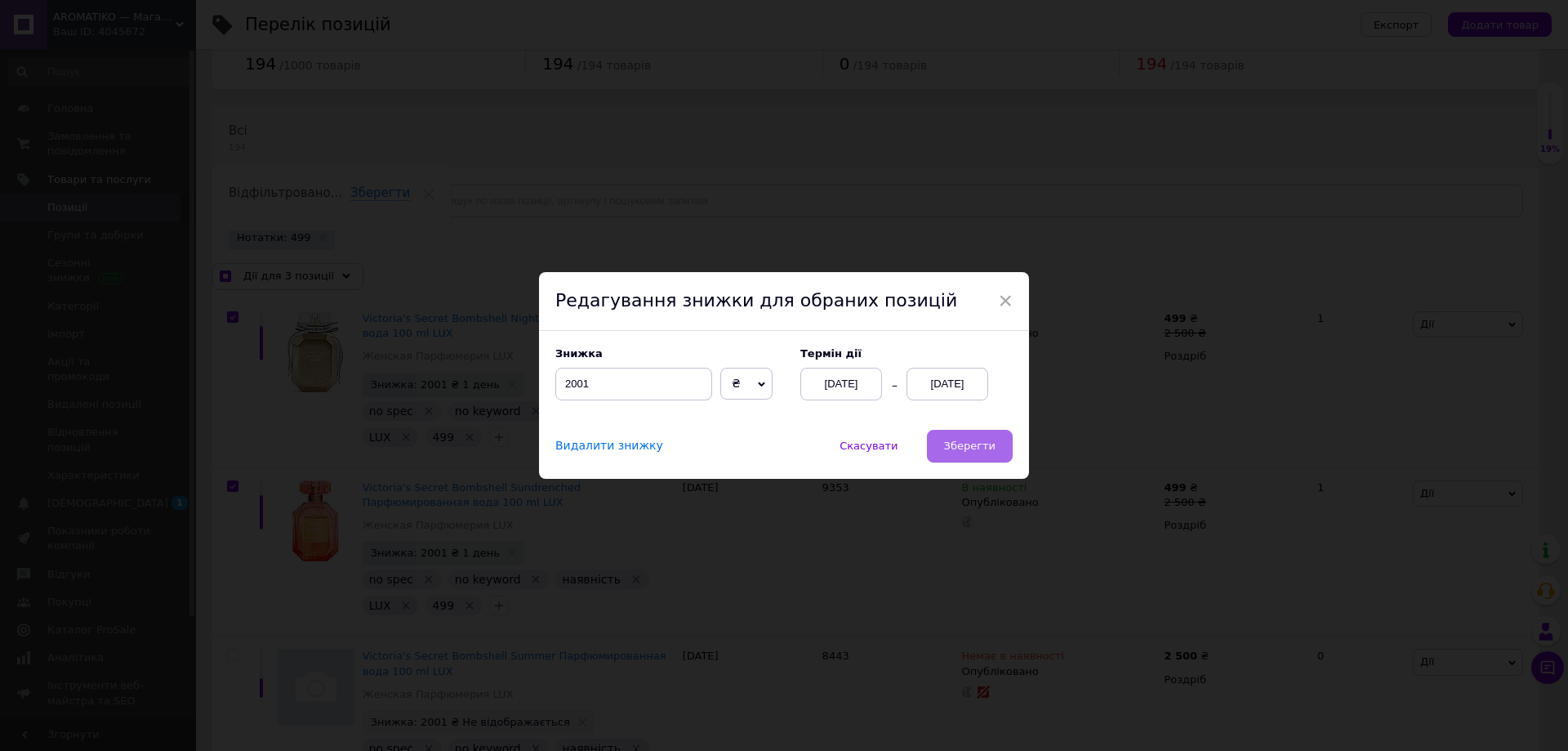
click at [949, 439] on span "Зберегти" at bounding box center [970, 445] width 51 height 12
checkbox input "true"
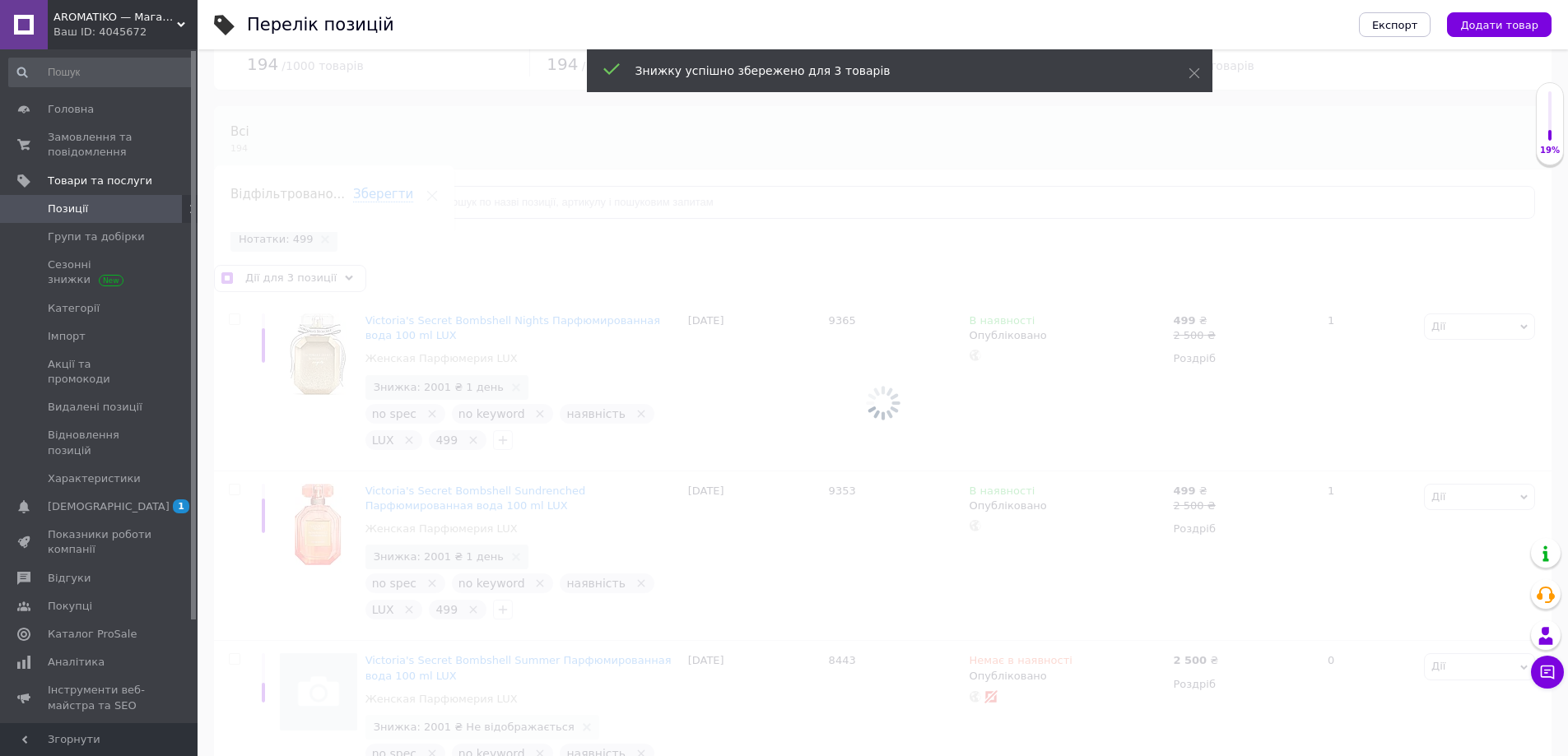
checkbox input "false"
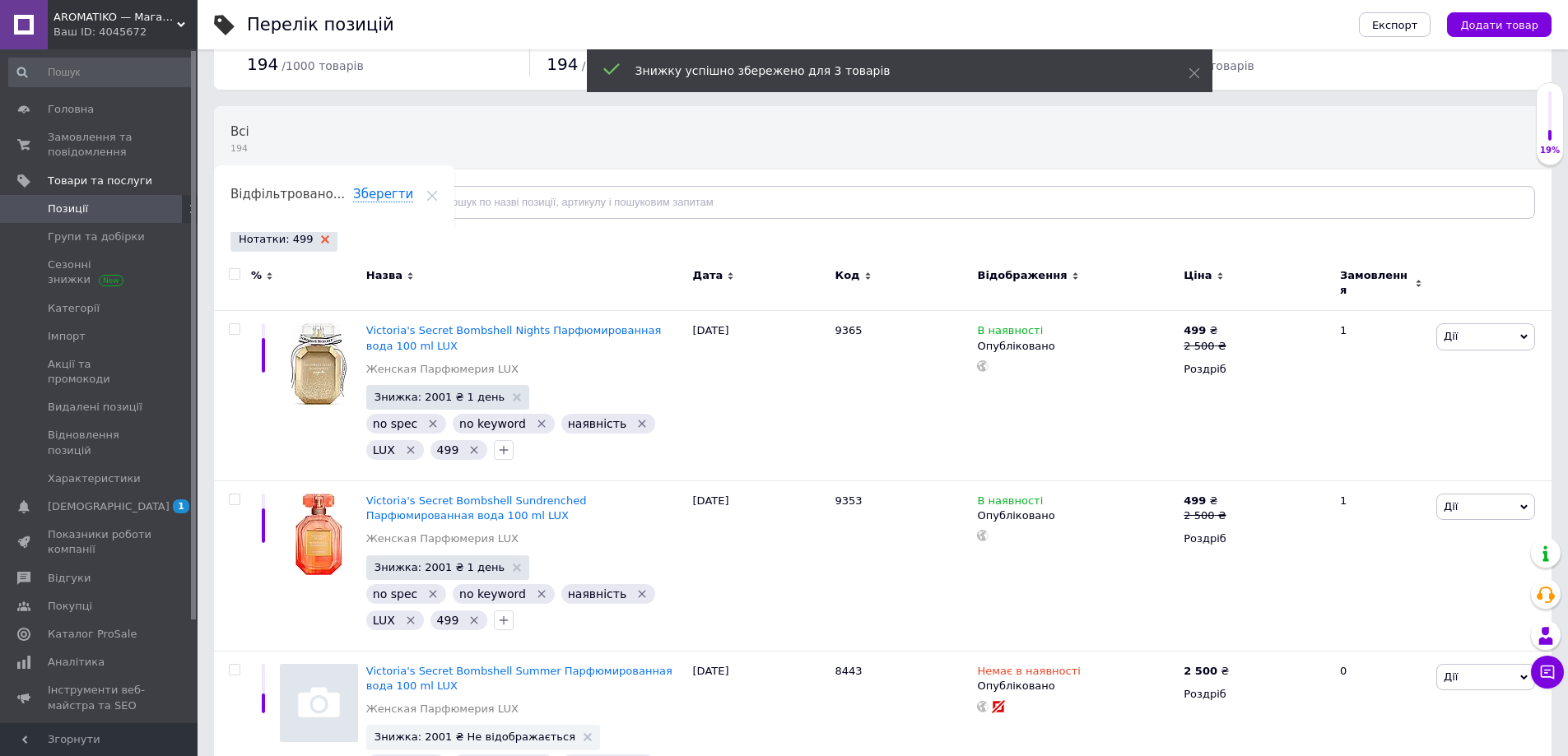
click at [321, 241] on use at bounding box center [324, 239] width 9 height 9
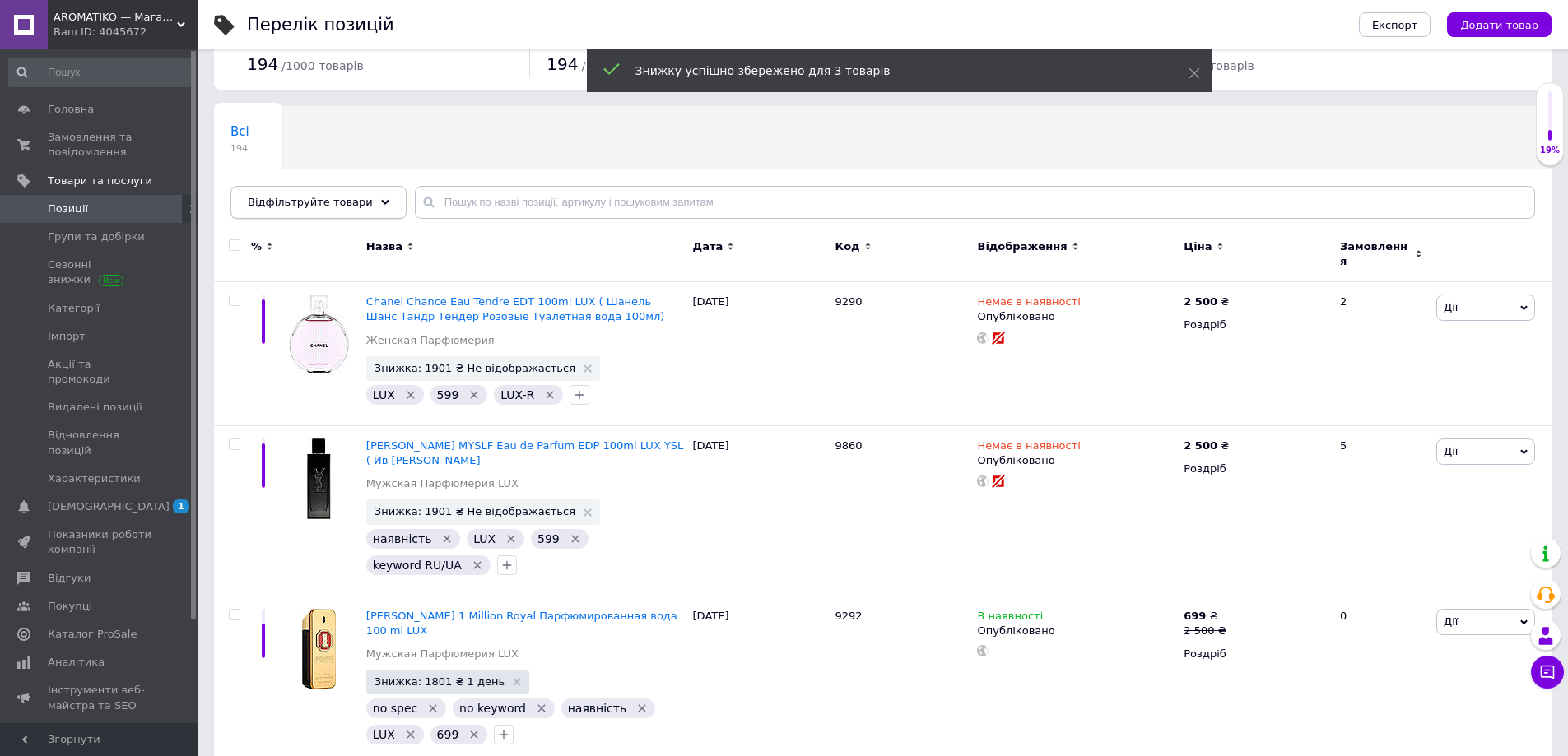
click at [336, 205] on span "Відфільтруйте товари" at bounding box center [310, 201] width 125 height 12
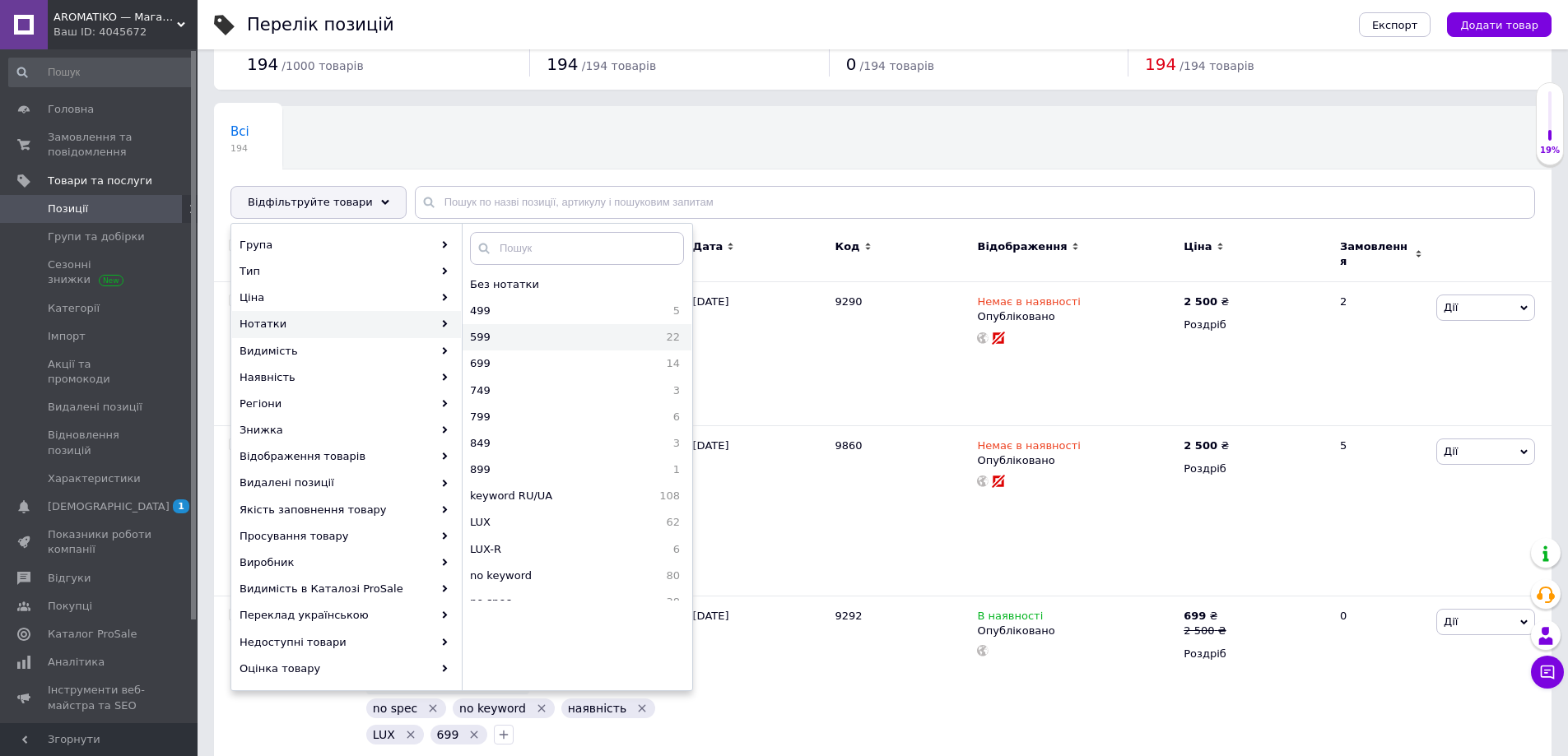
click at [494, 338] on span "599" at bounding box center [520, 337] width 101 height 14
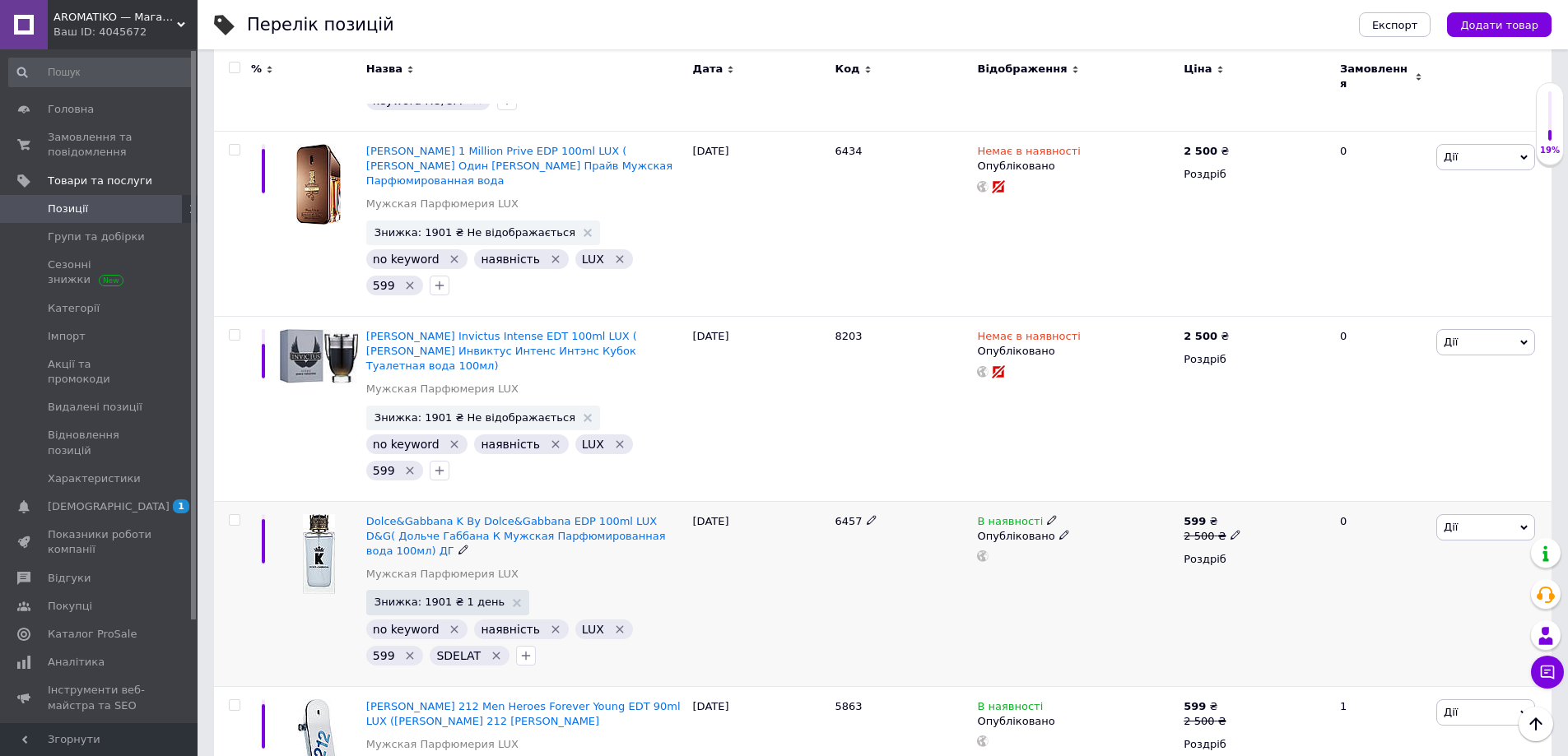
click at [235, 515] on input "checkbox" at bounding box center [233, 520] width 11 height 11
checkbox input "true"
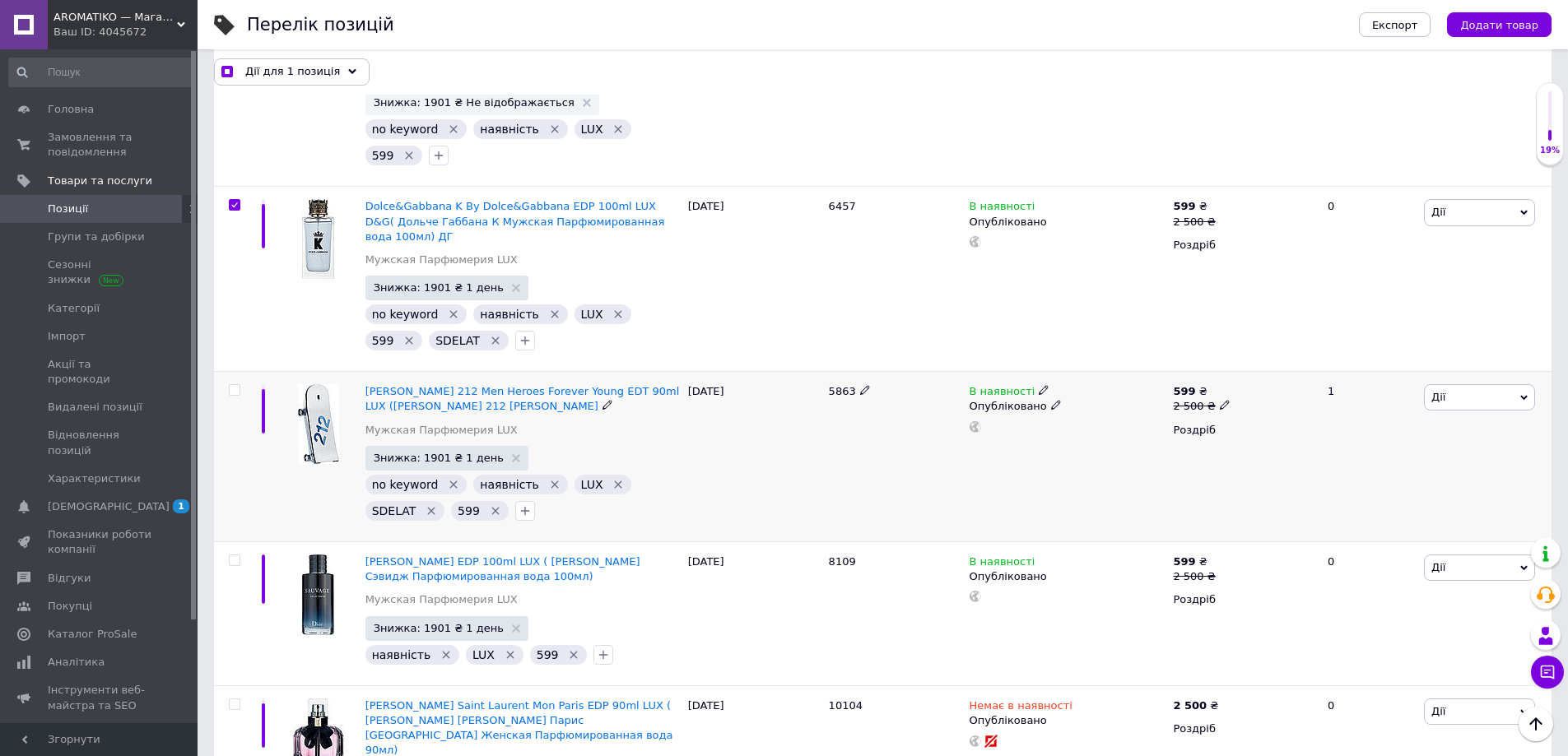
scroll to position [868, 0]
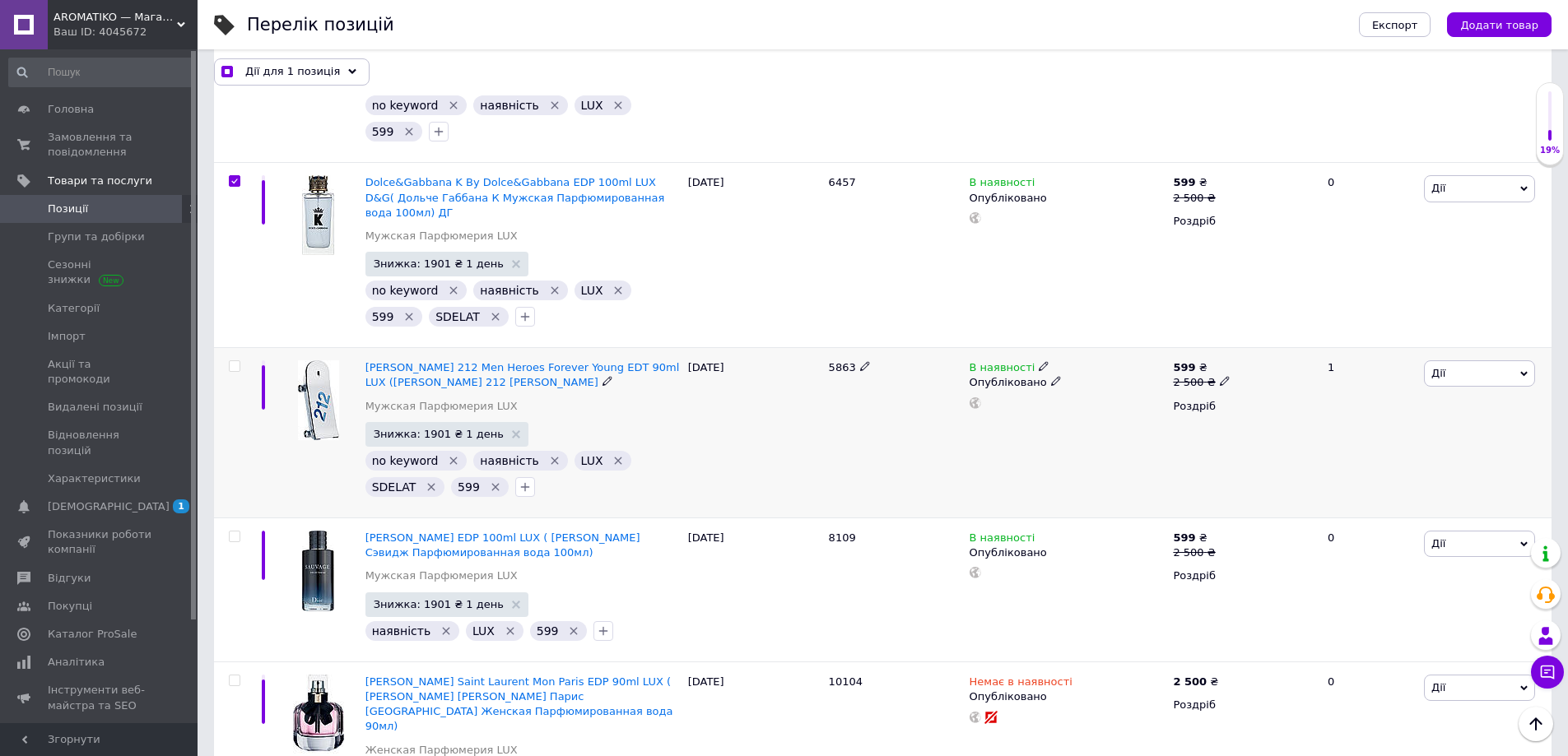
click at [237, 361] on input "checkbox" at bounding box center [233, 366] width 11 height 11
checkbox input "true"
click at [233, 532] on input "checkbox" at bounding box center [233, 536] width 11 height 11
checkbox input "true"
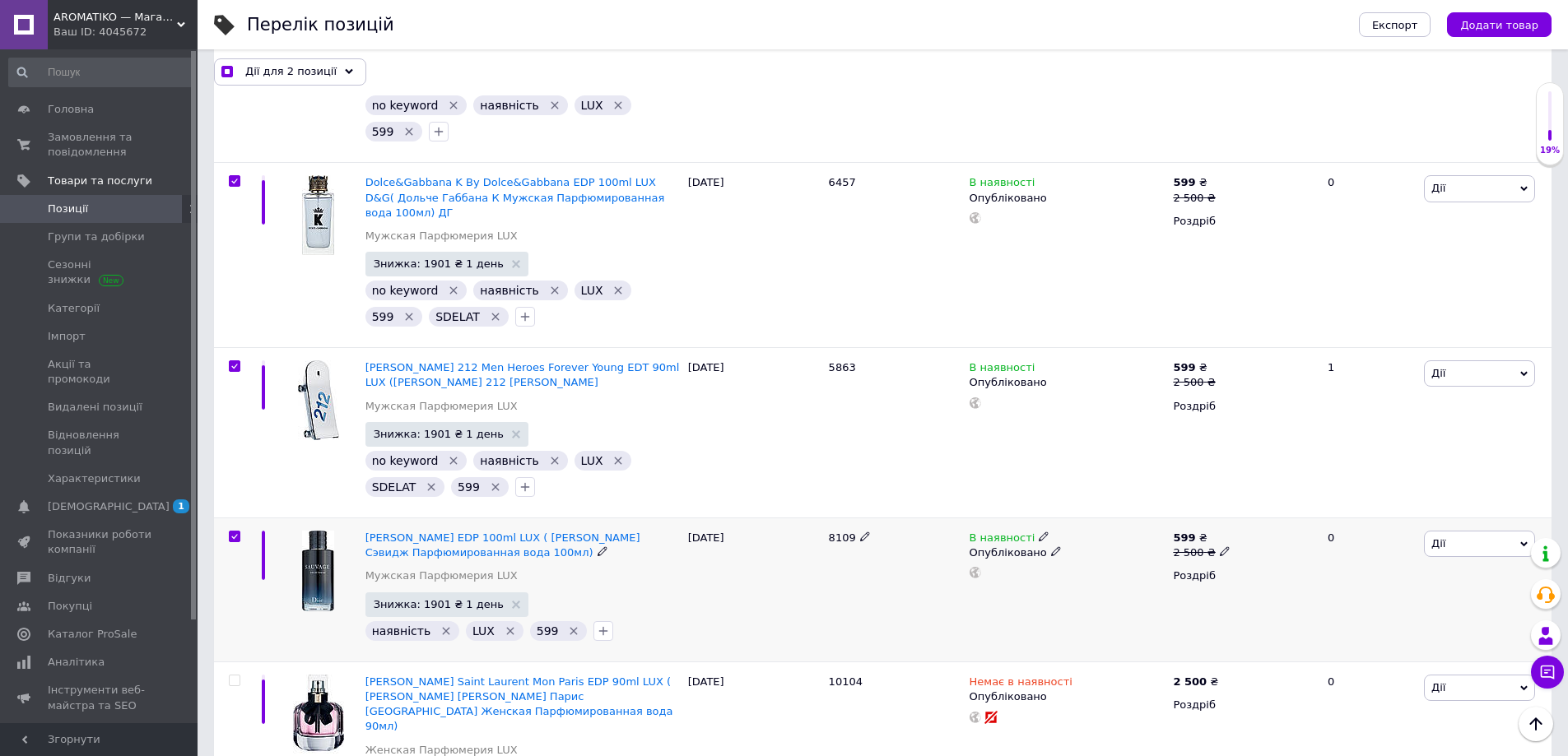
checkbox input "true"
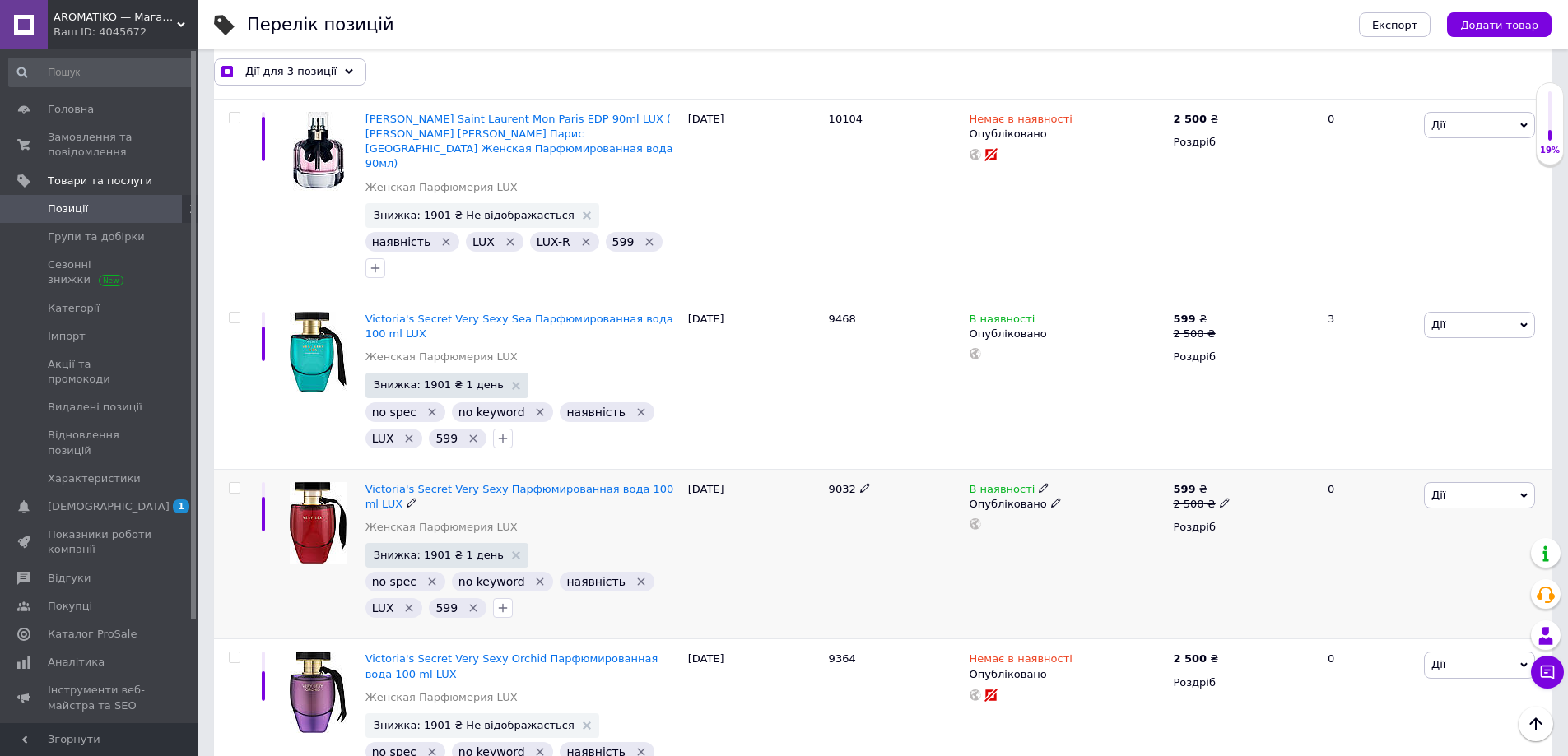
scroll to position [1444, 0]
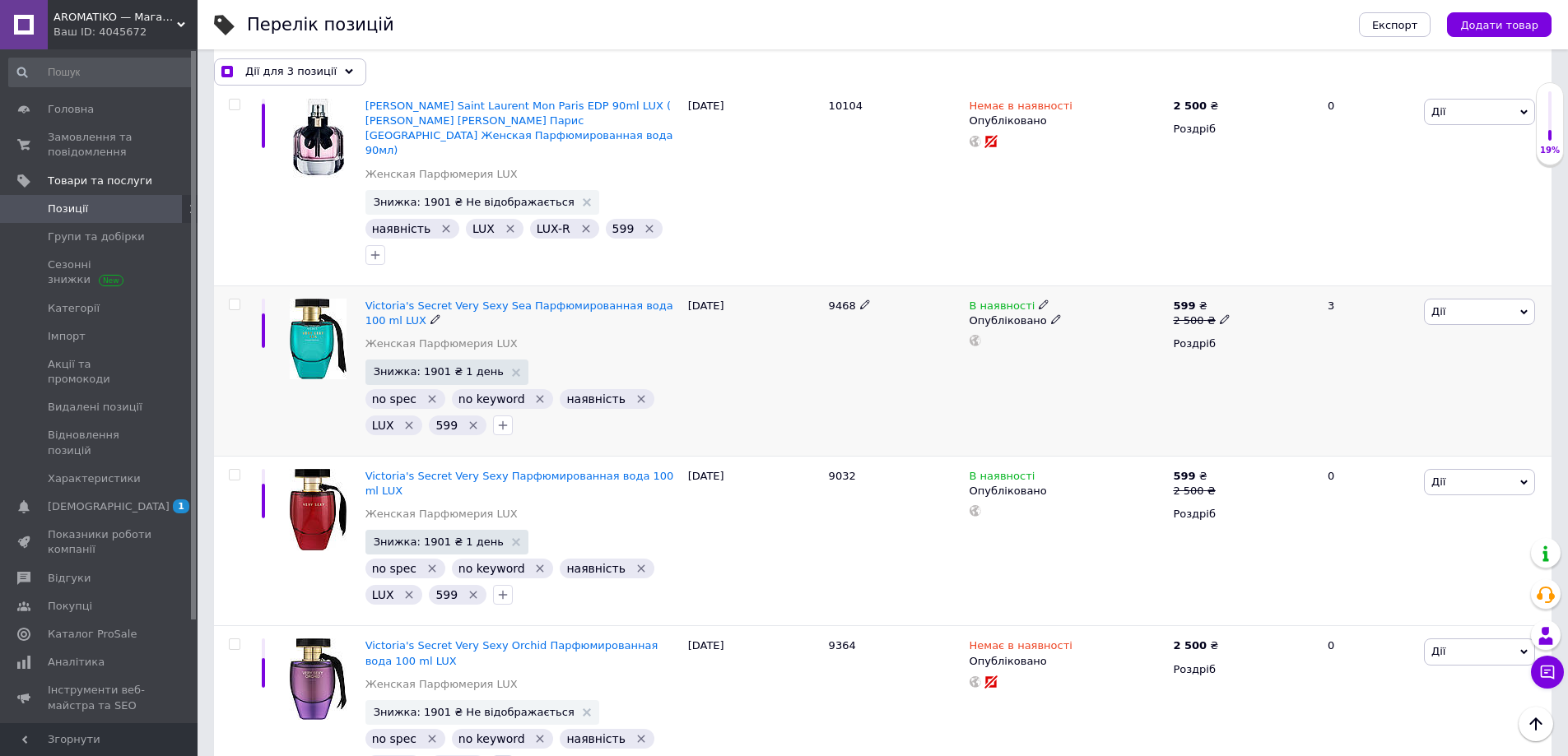
click at [234, 299] on input "checkbox" at bounding box center [233, 304] width 11 height 11
checkbox input "true"
click at [232, 470] on input "checkbox" at bounding box center [233, 475] width 11 height 11
checkbox input "true"
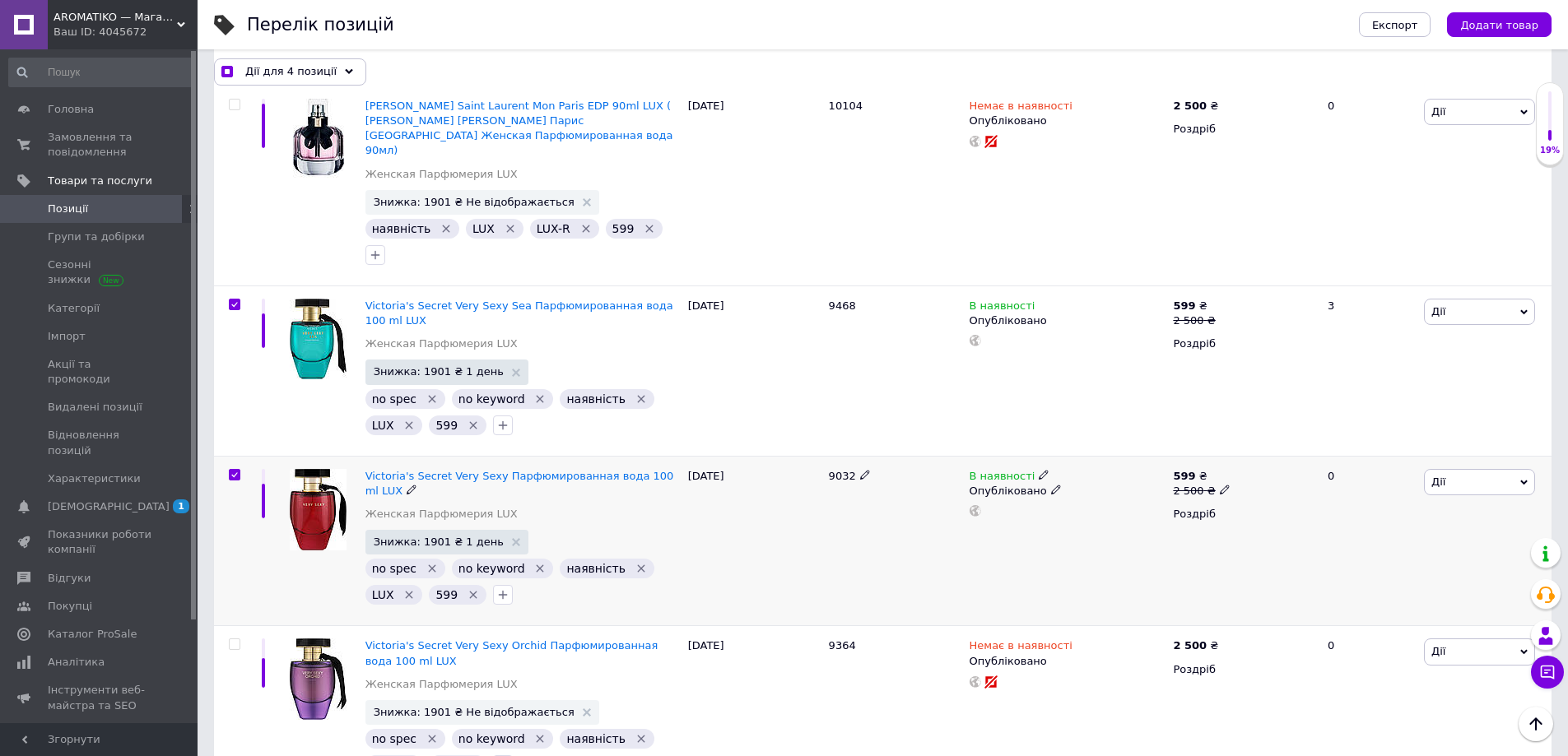
checkbox input "true"
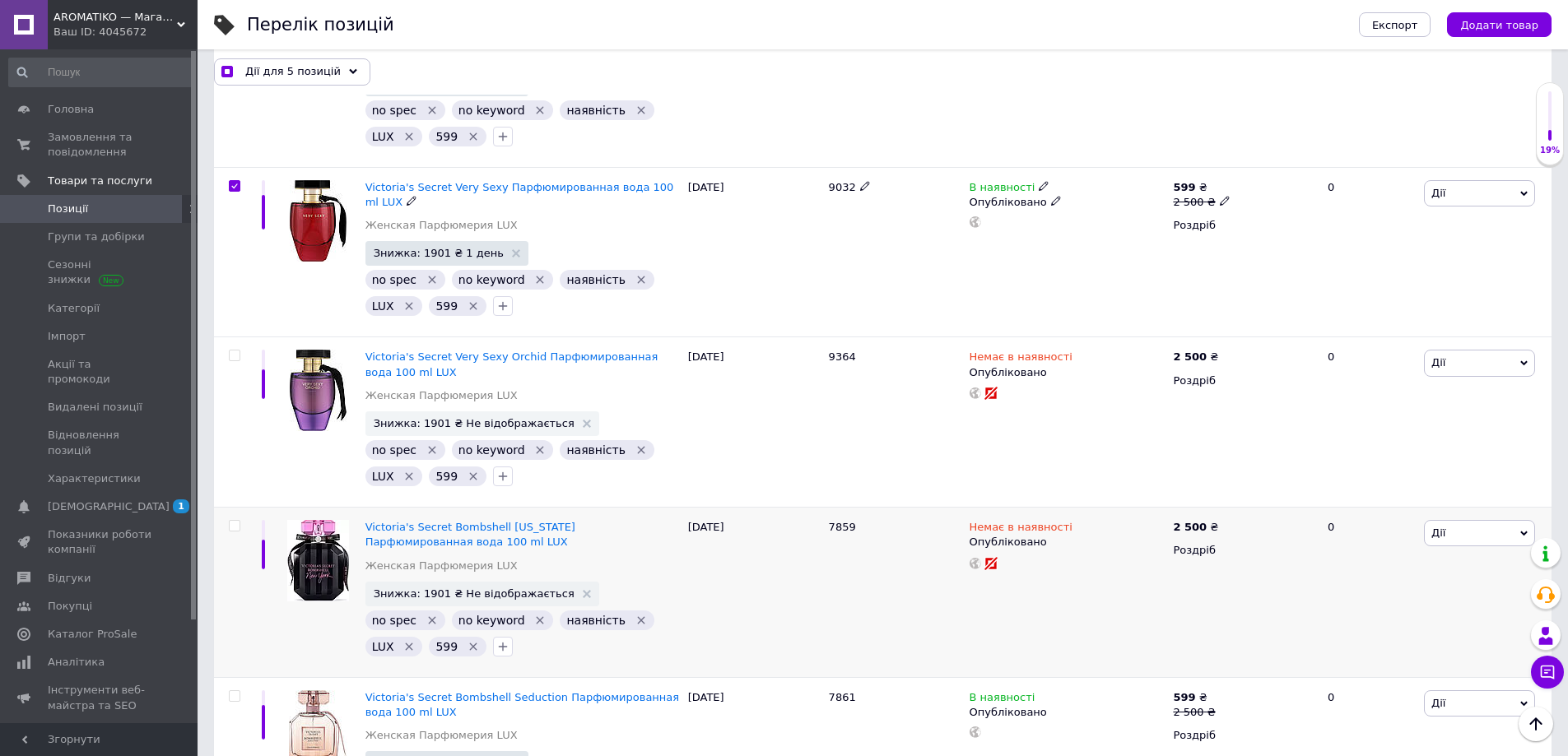
scroll to position [1855, 0]
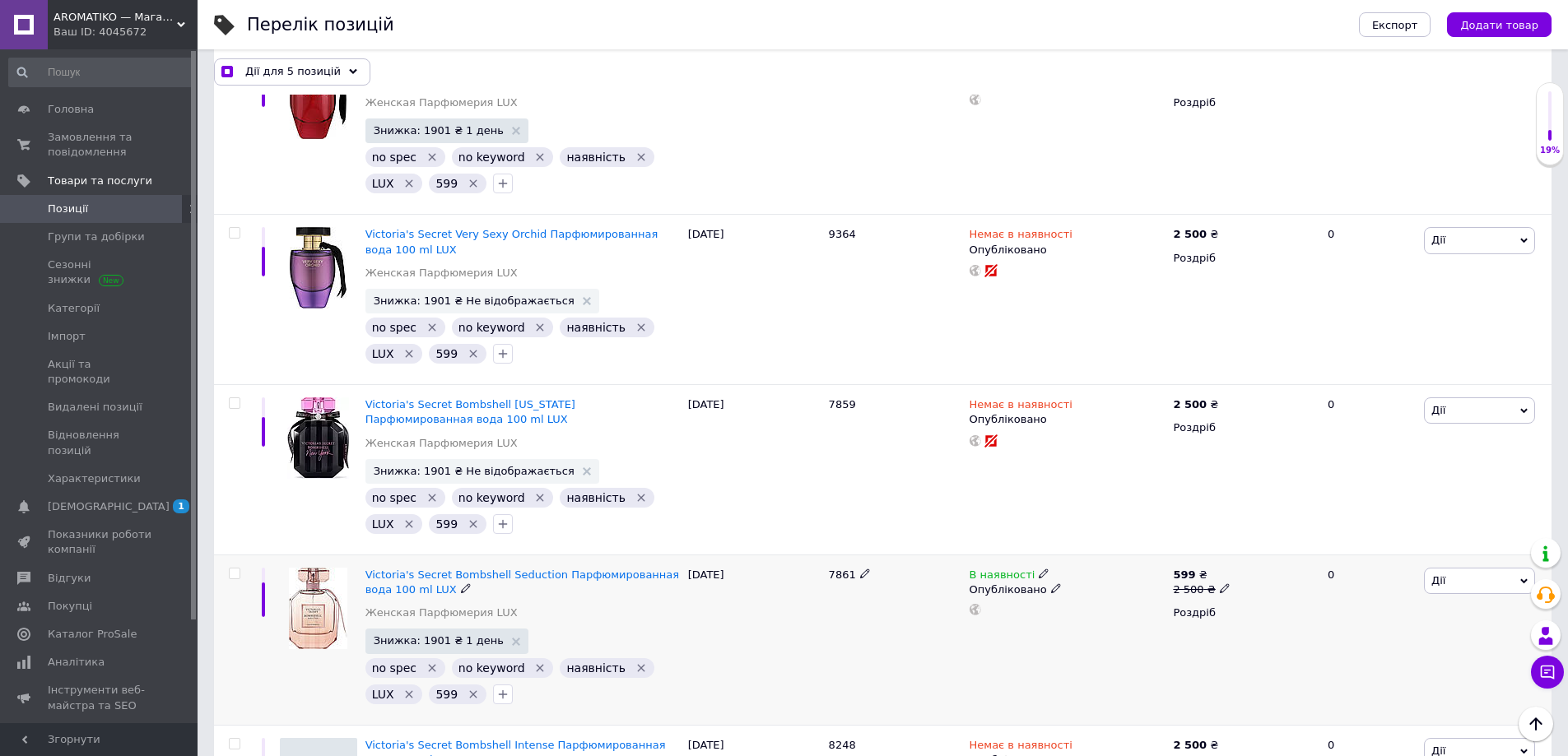
click at [232, 569] on input "checkbox" at bounding box center [233, 574] width 11 height 11
checkbox input "true"
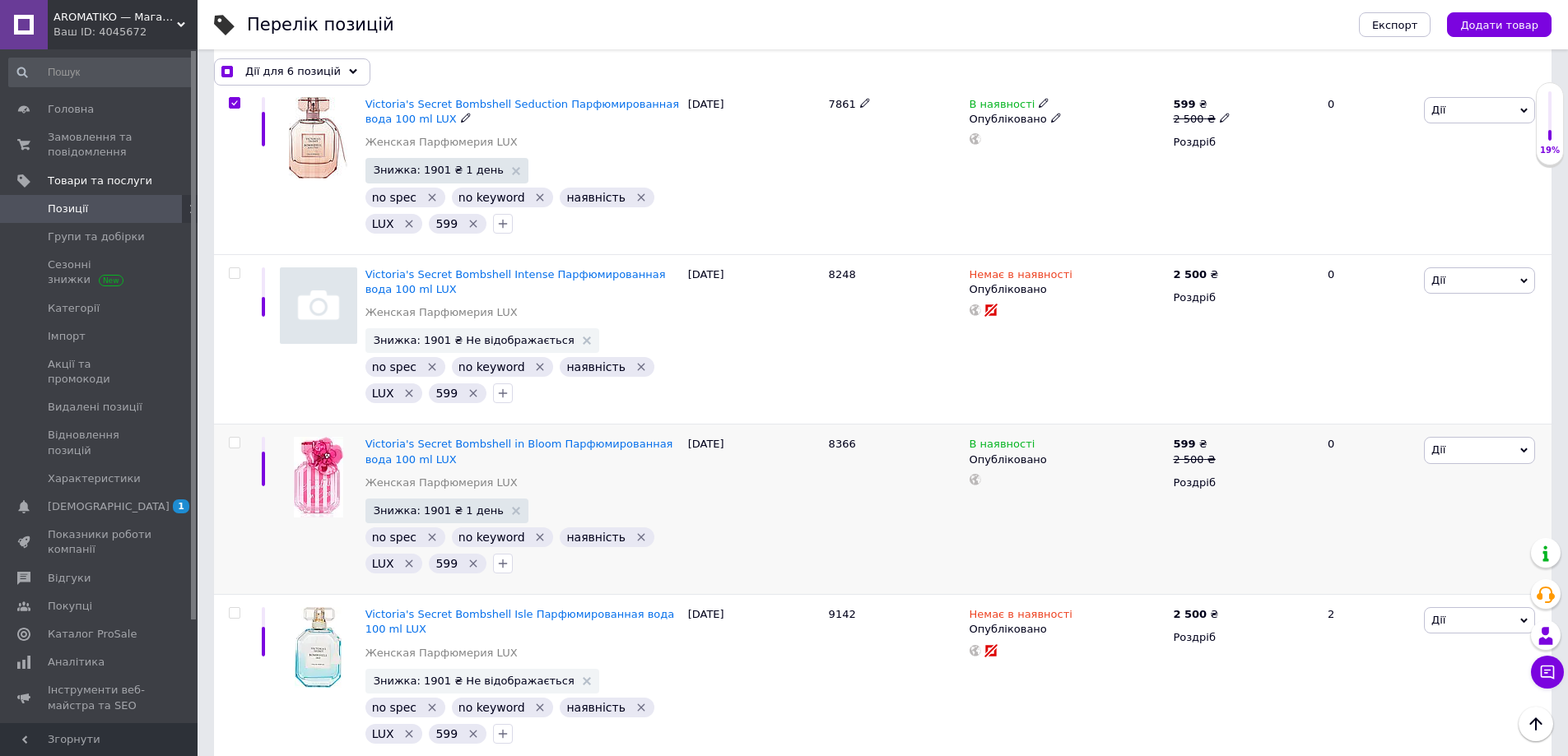
scroll to position [2349, 0]
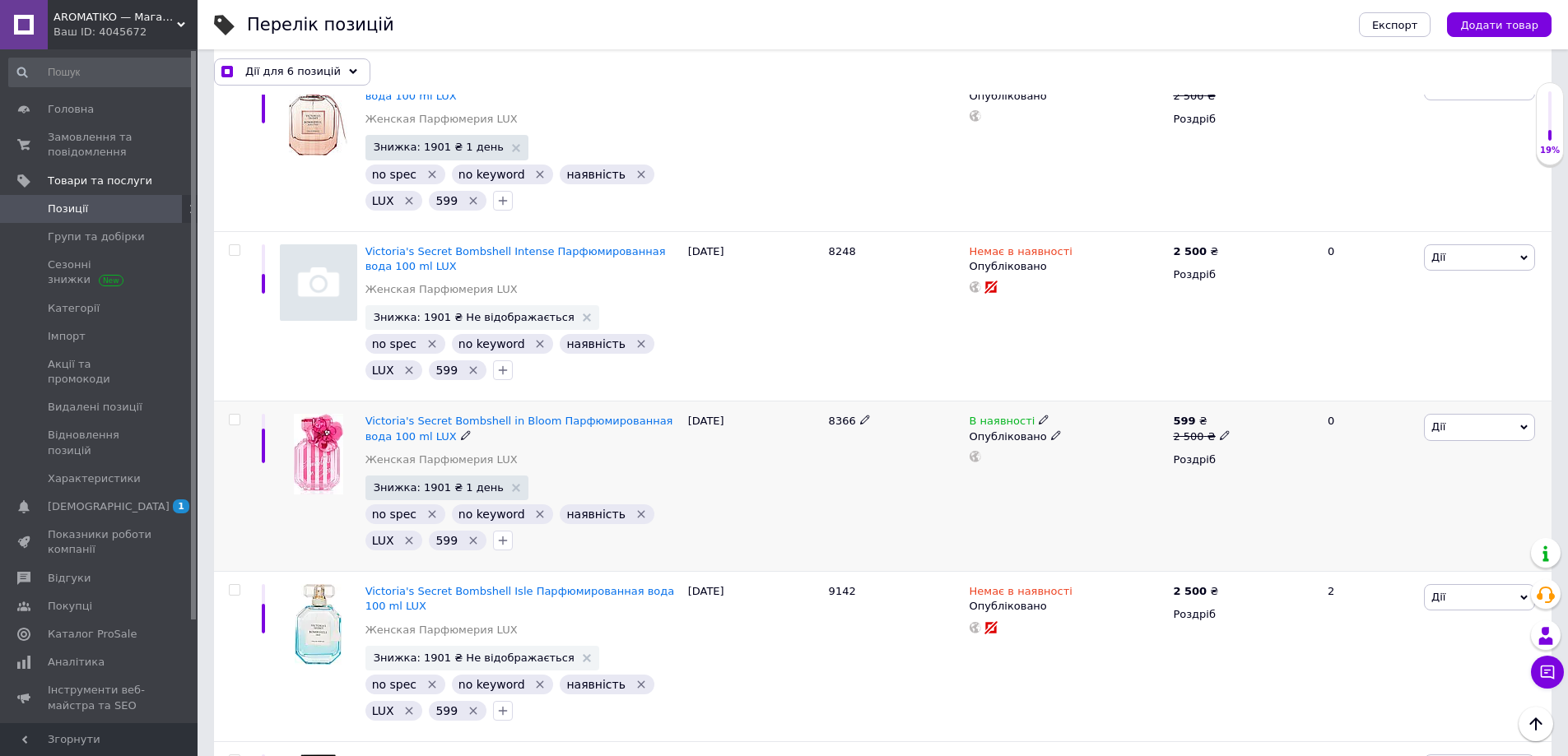
click at [237, 414] on input "checkbox" at bounding box center [233, 419] width 11 height 11
checkbox input "true"
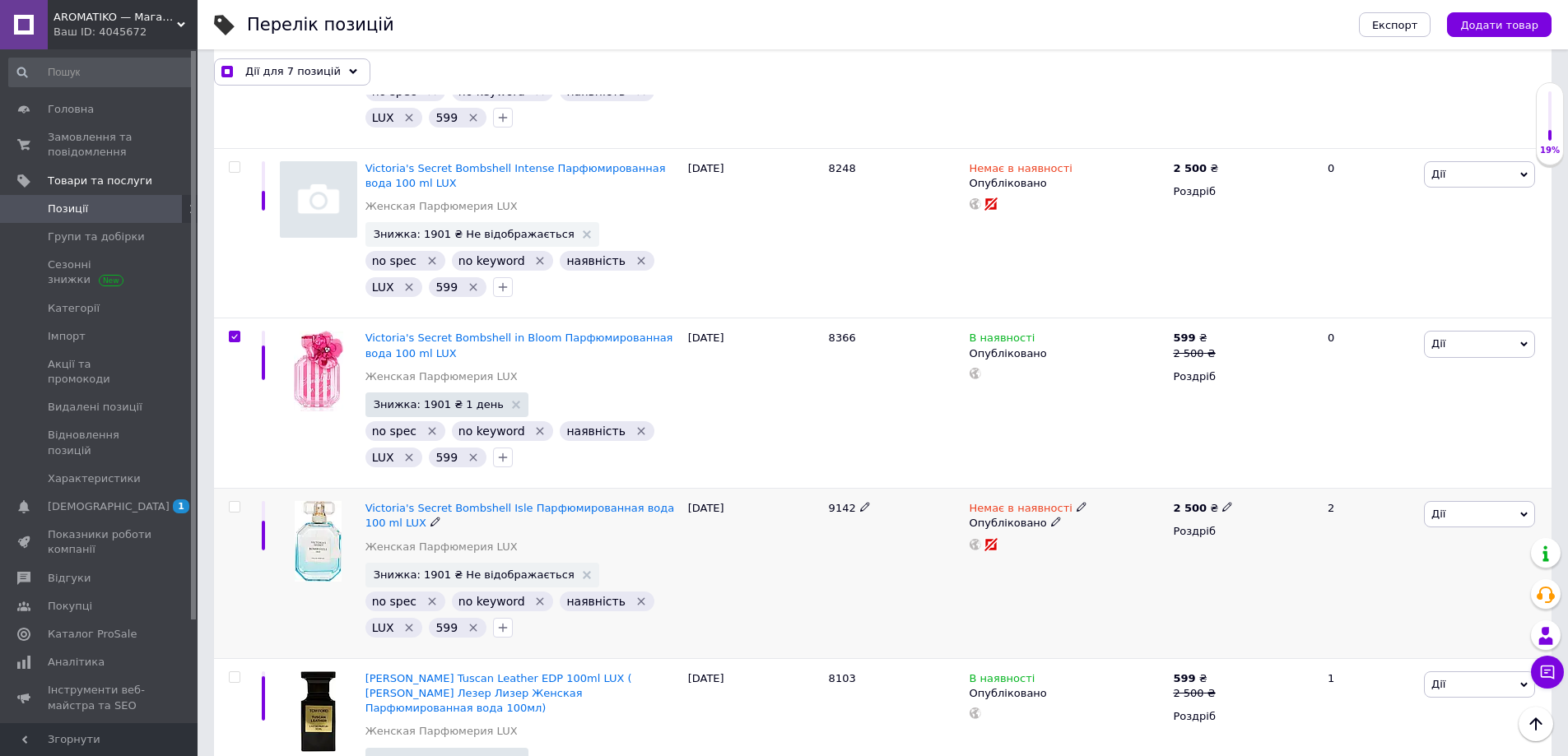
scroll to position [2596, 0]
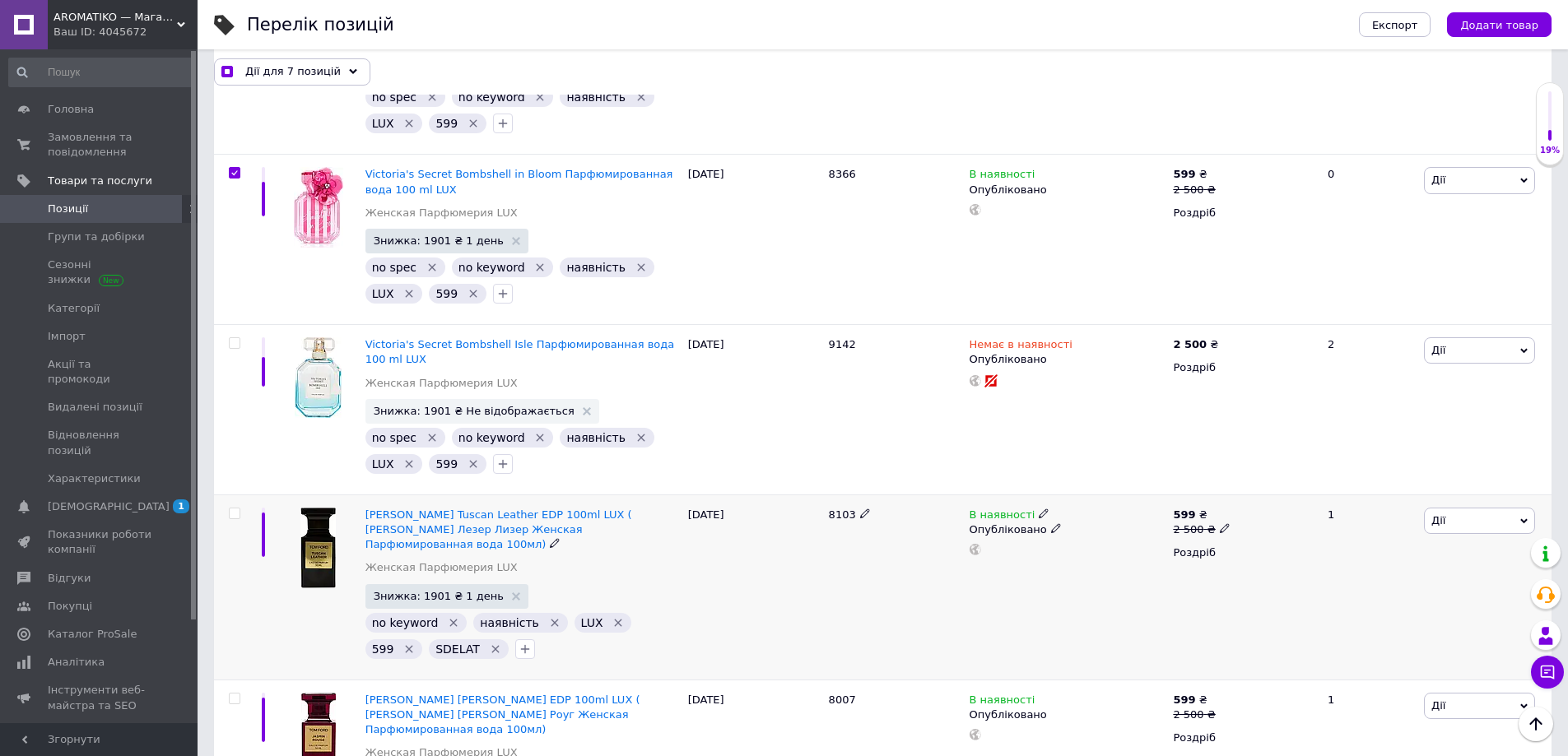
click at [232, 508] on input "checkbox" at bounding box center [233, 513] width 11 height 11
checkbox input "true"
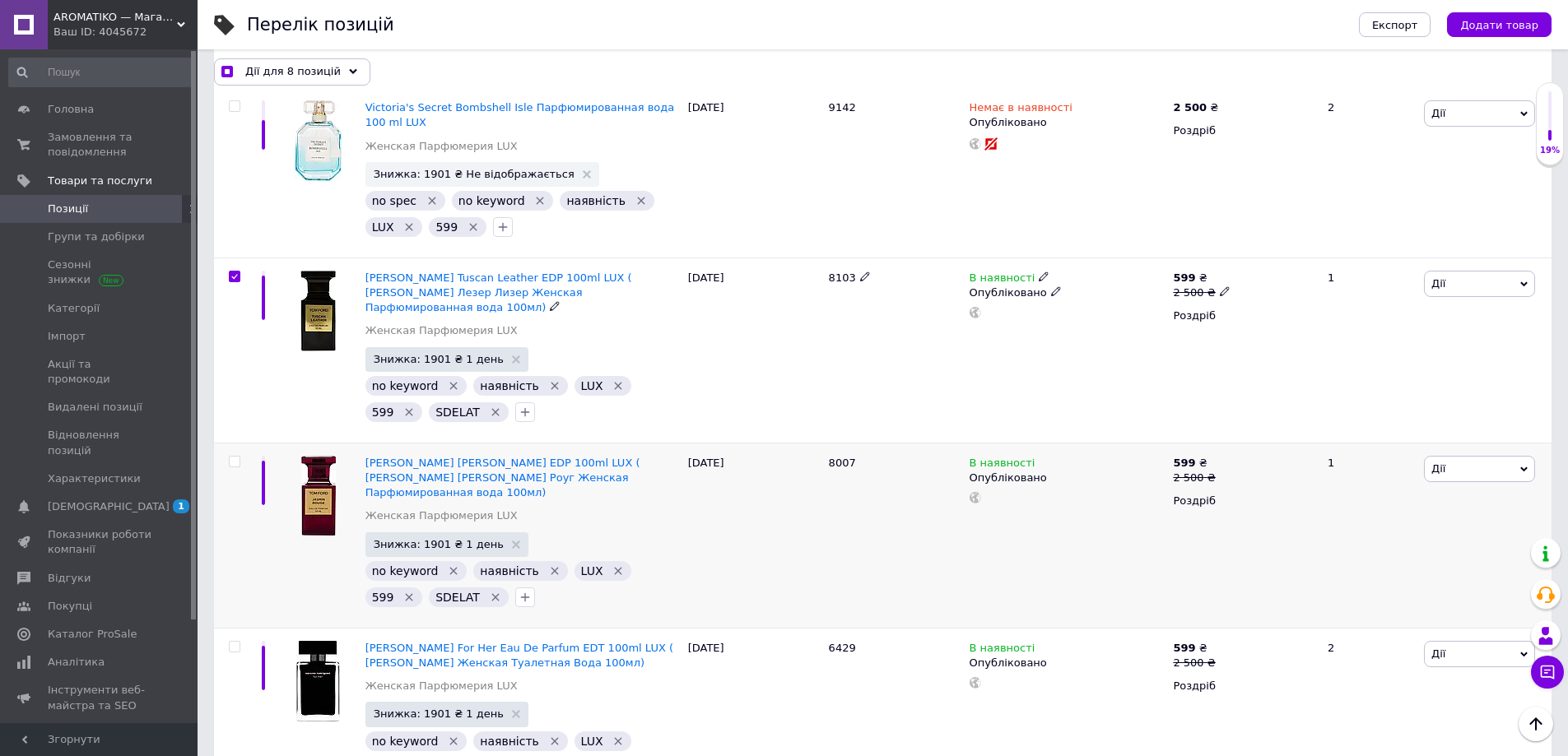
scroll to position [2843, 0]
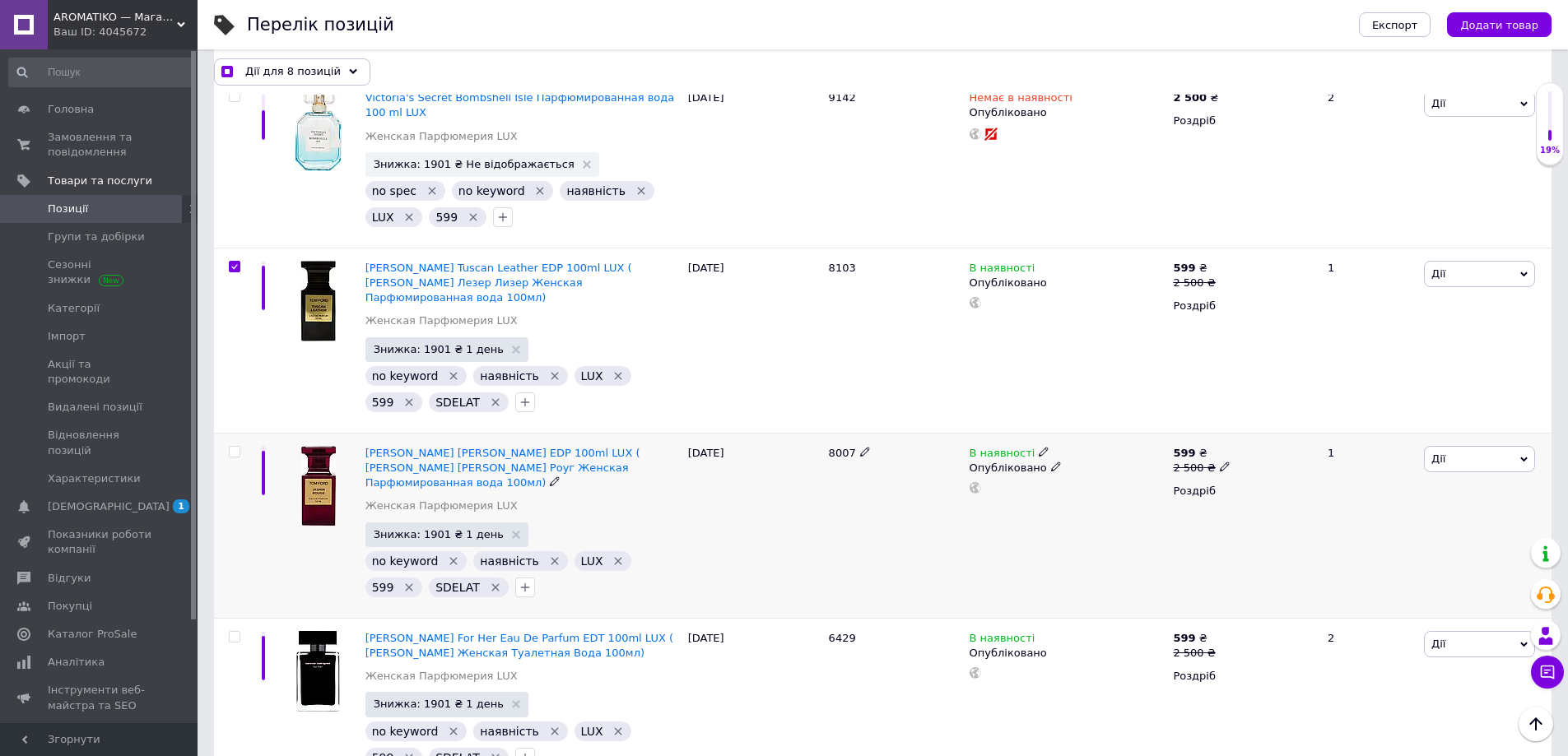
click at [236, 447] on input "checkbox" at bounding box center [233, 452] width 11 height 11
checkbox input "true"
click at [233, 632] on input "checkbox" at bounding box center [233, 637] width 11 height 11
checkbox input "true"
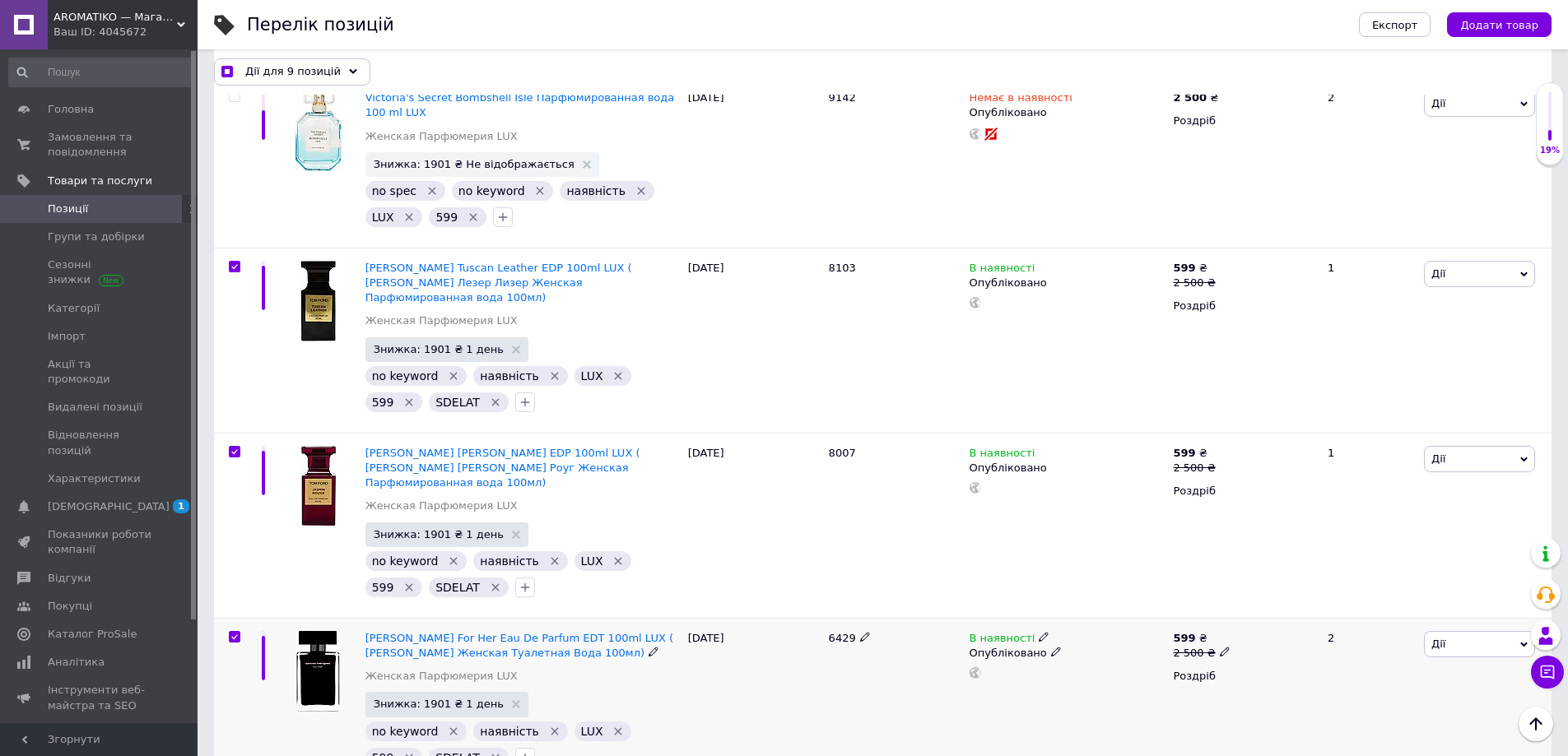
checkbox input "true"
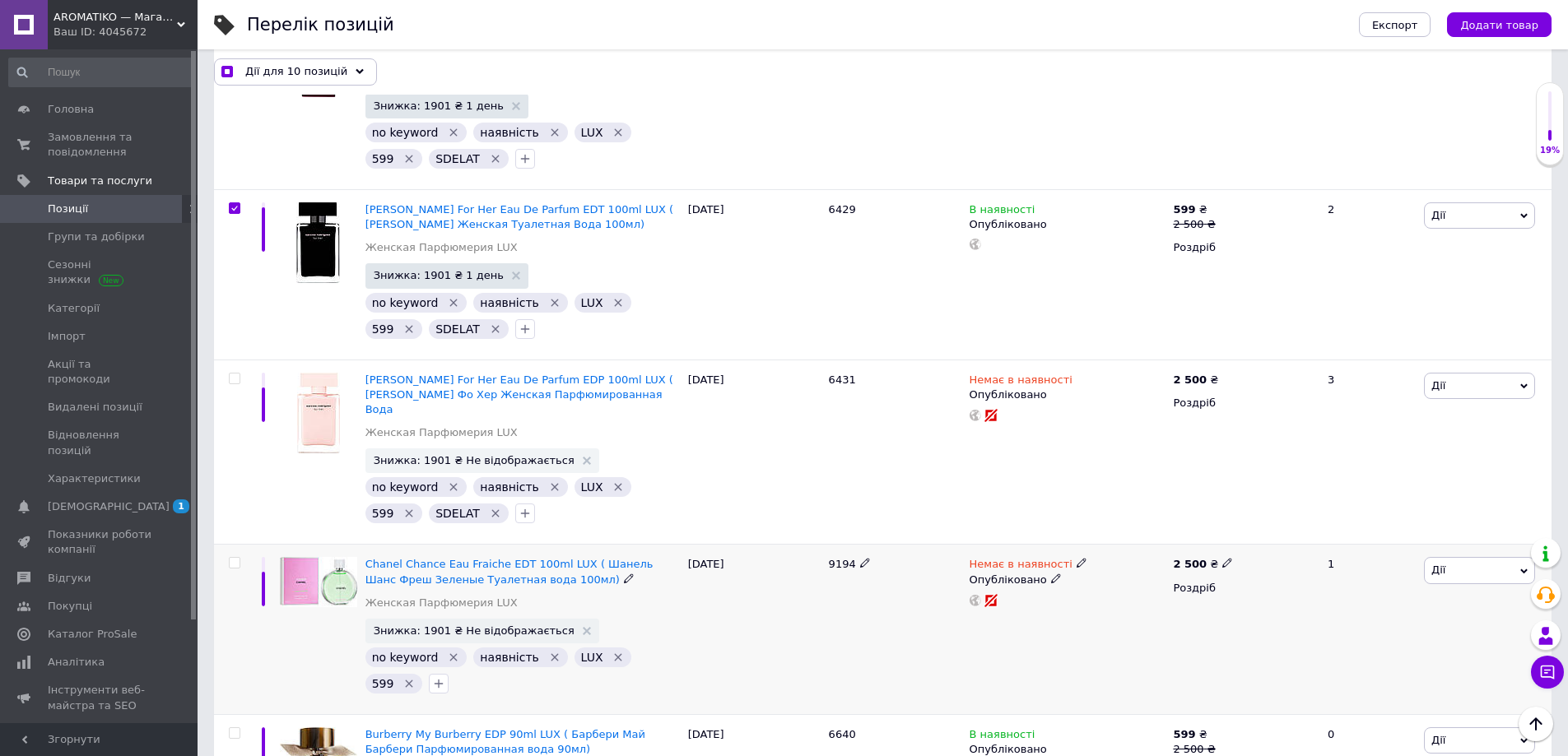
scroll to position [3277, 0]
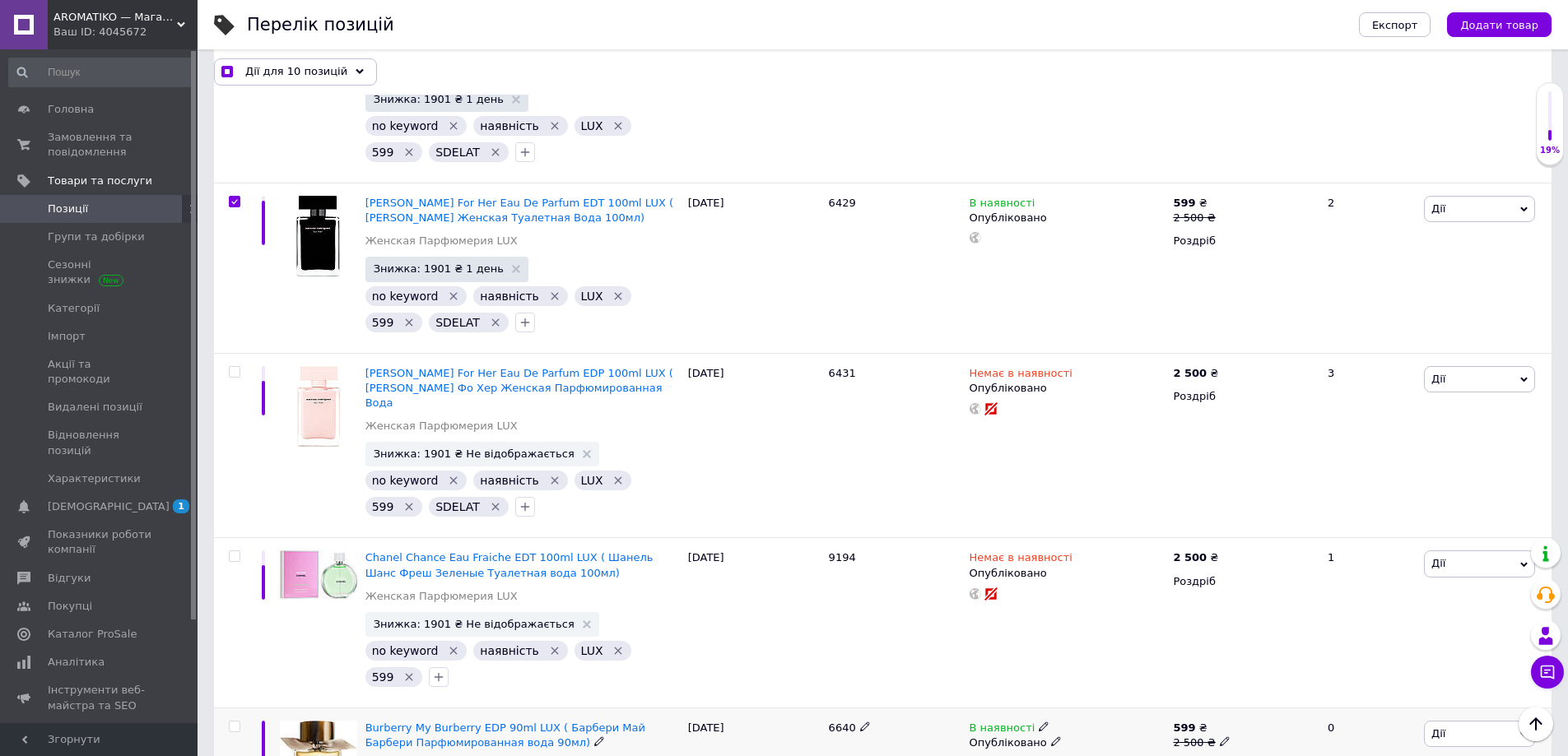
click at [237, 721] on input "checkbox" at bounding box center [233, 726] width 11 height 11
checkbox input "true"
click at [339, 72] on div "Дії для 11 позицій" at bounding box center [296, 71] width 163 height 26
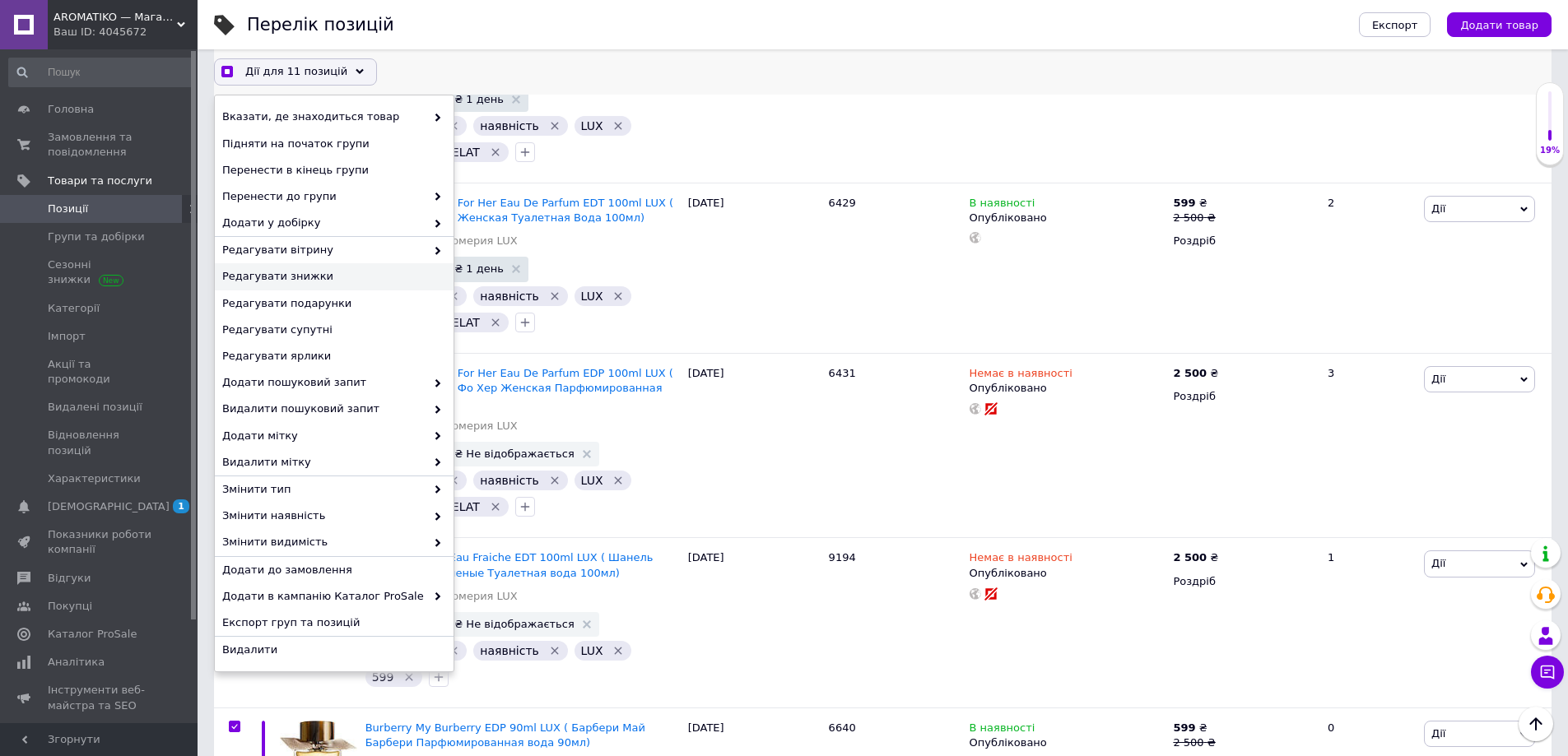
click at [312, 280] on span "Редагувати знижки" at bounding box center [332, 276] width 220 height 14
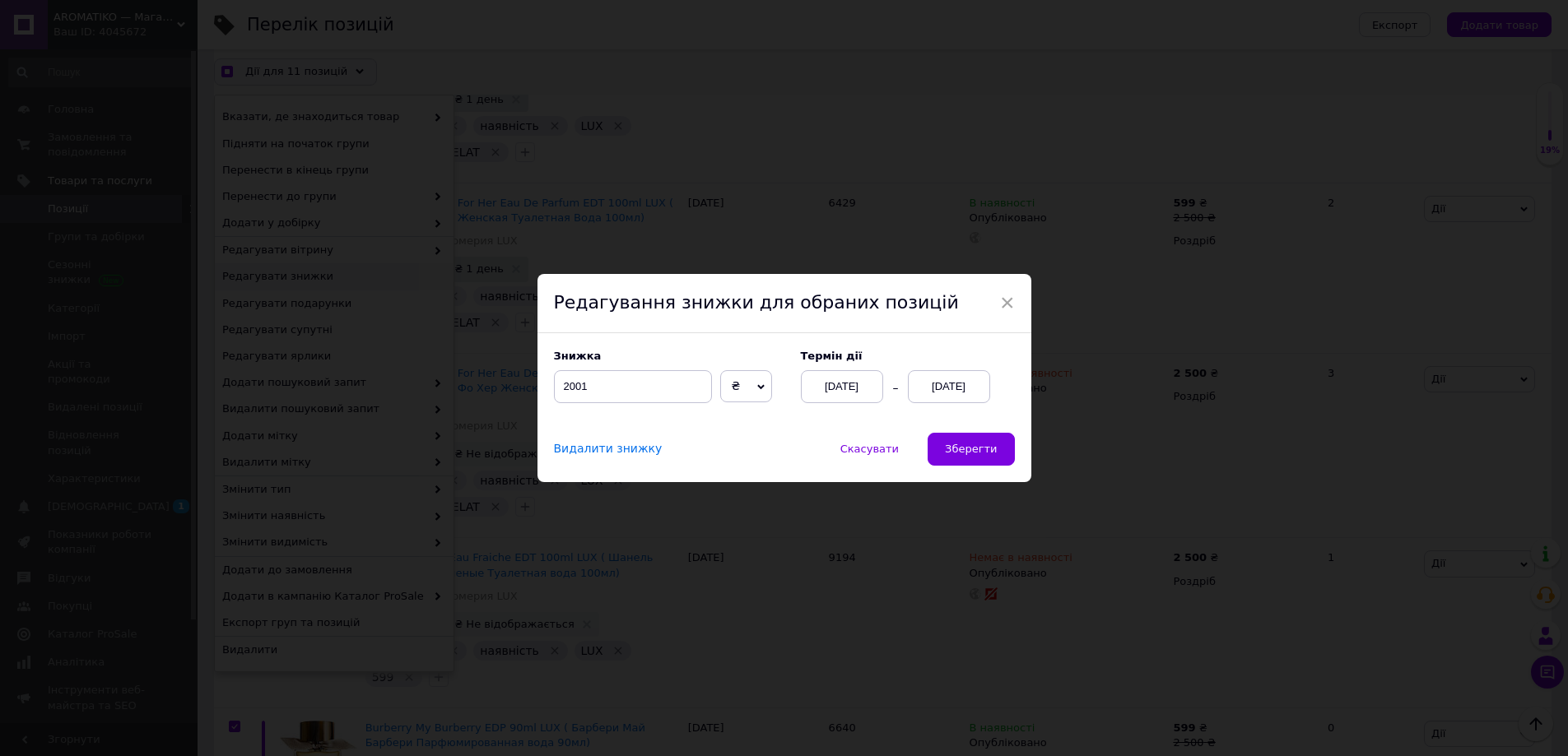
scroll to position [3235, 0]
click at [644, 373] on input "2001" at bounding box center [638, 387] width 158 height 33
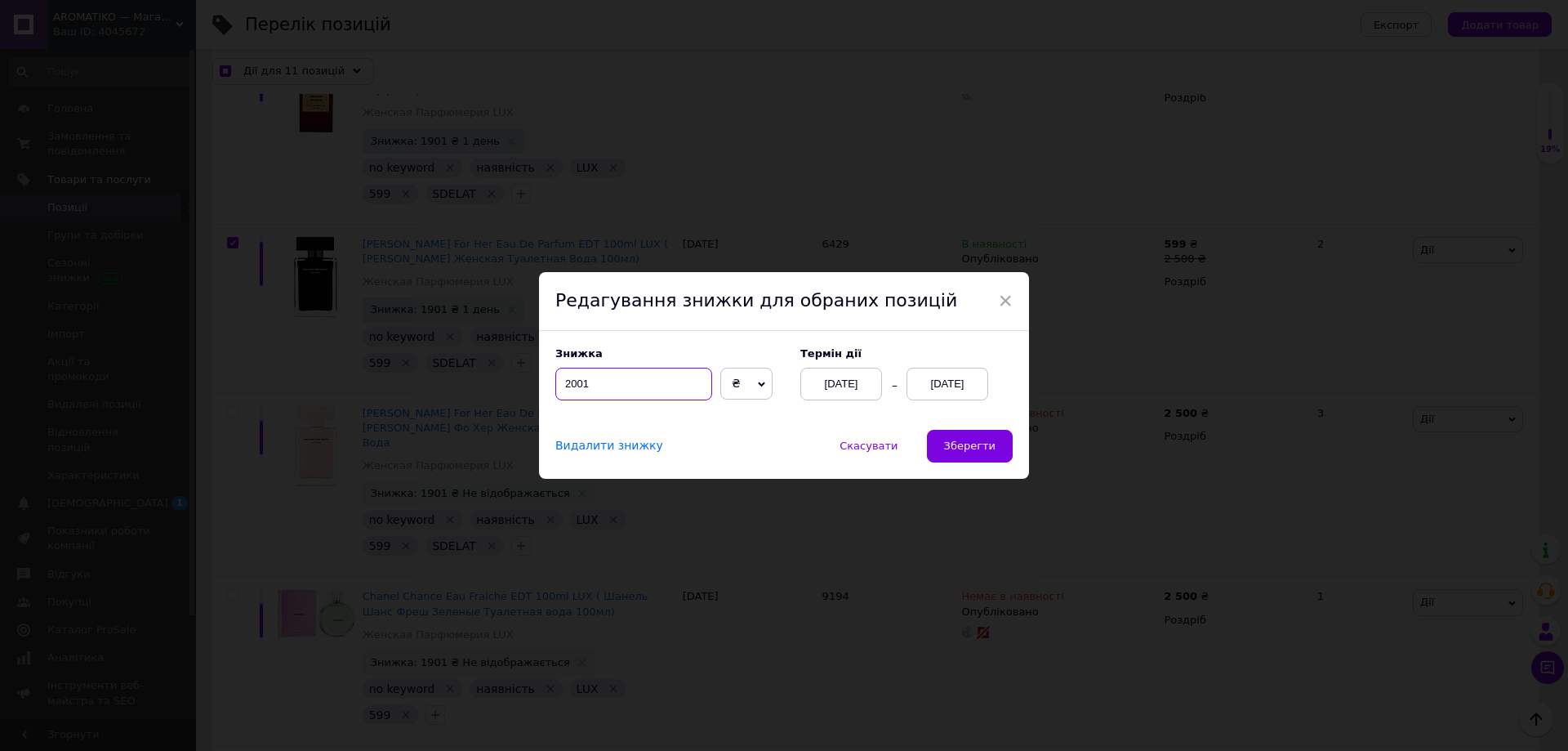
click at [639, 371] on input "2001" at bounding box center [633, 384] width 157 height 32
checkbox input "true"
type input "1"
checkbox input "true"
type input "19"
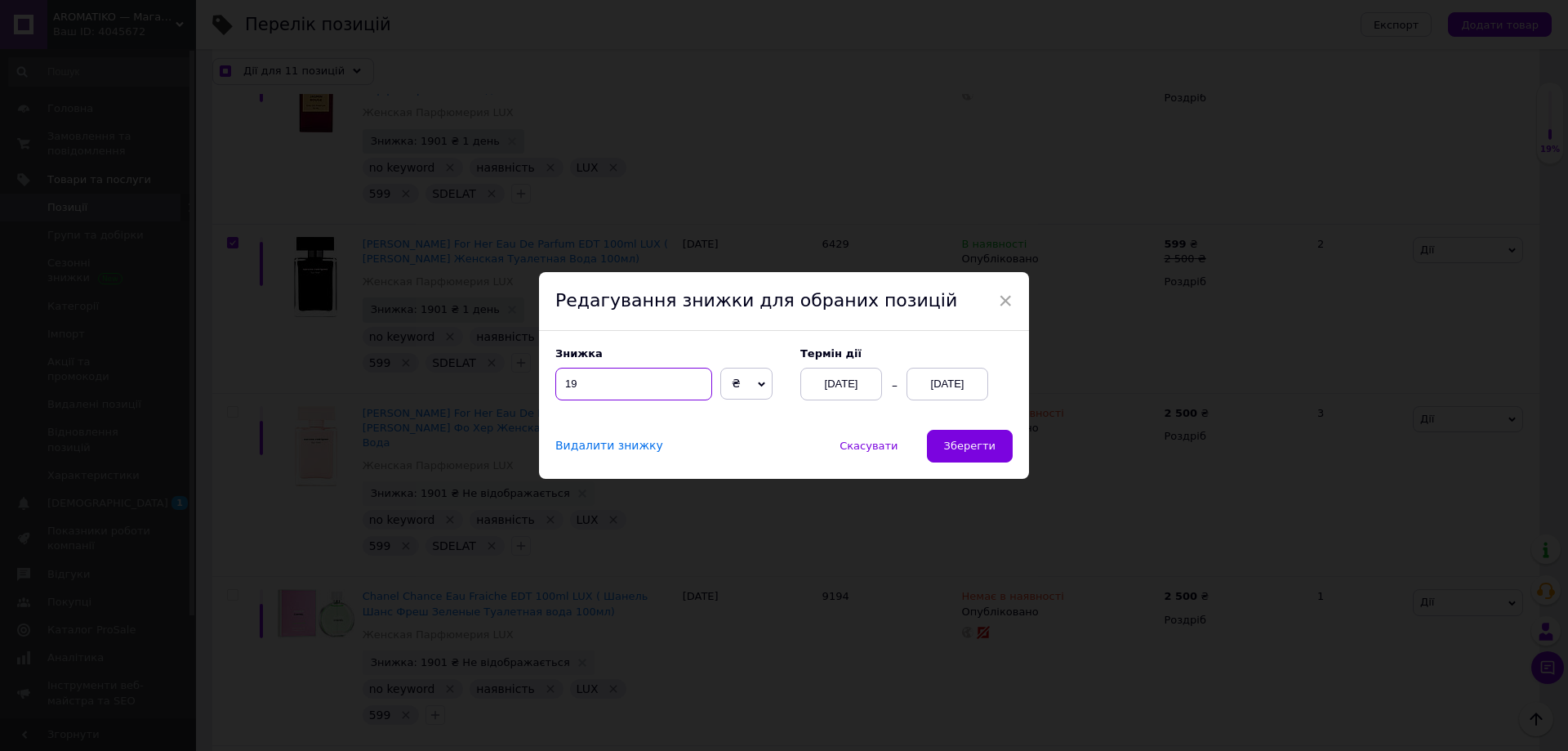
checkbox input "true"
type input "190"
checkbox input "true"
type input "1901"
click at [964, 442] on span "Зберегти" at bounding box center [970, 445] width 51 height 12
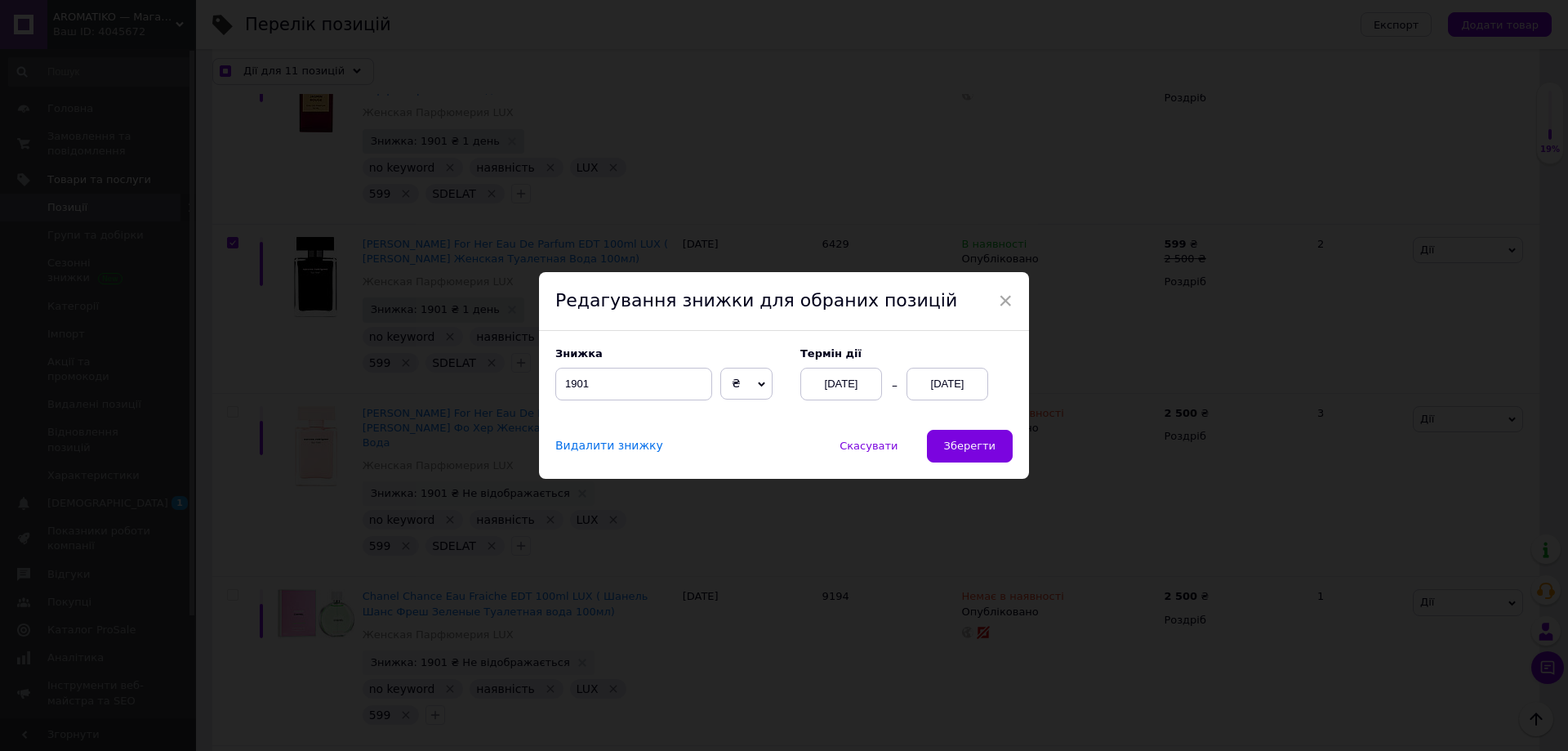
checkbox input "true"
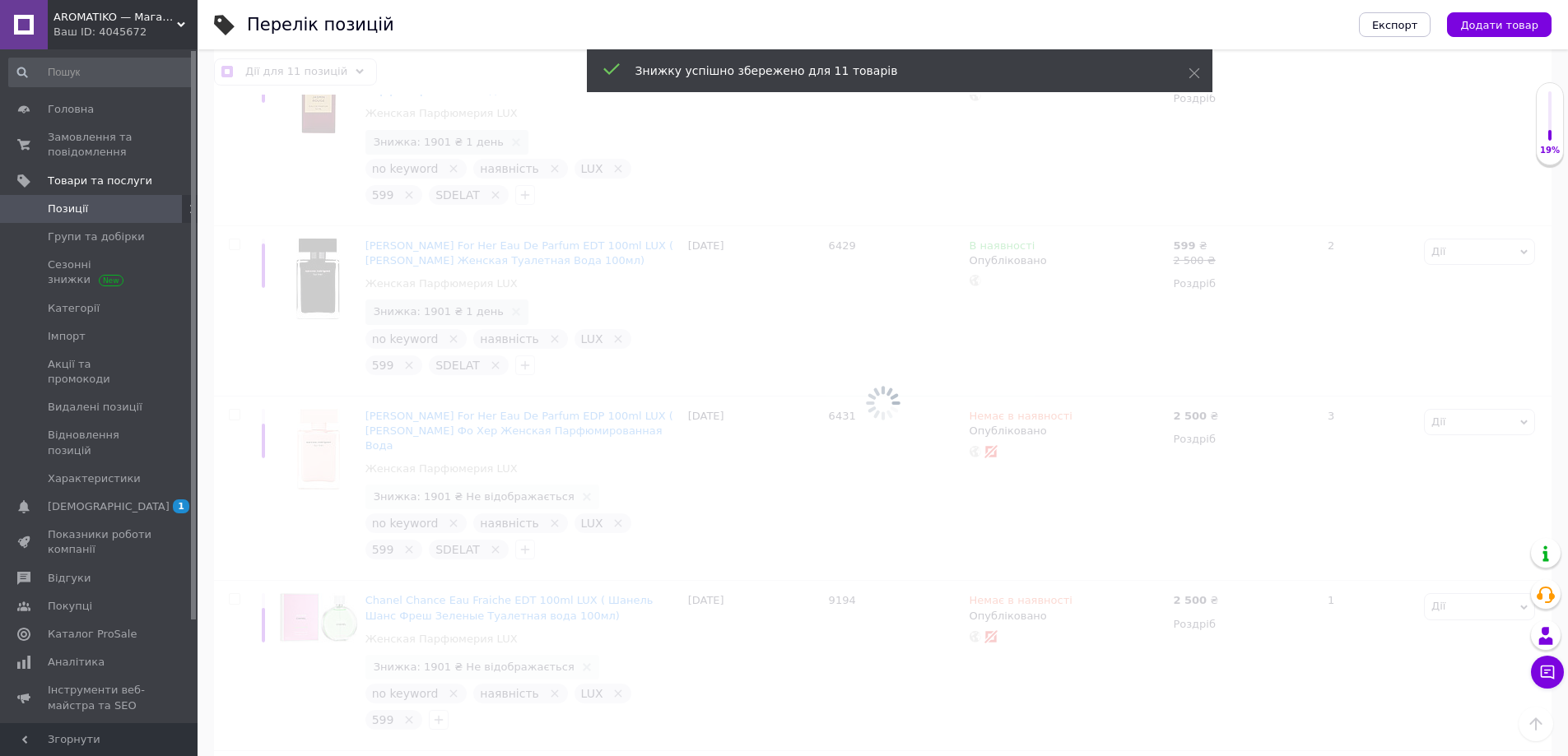
checkbox input "false"
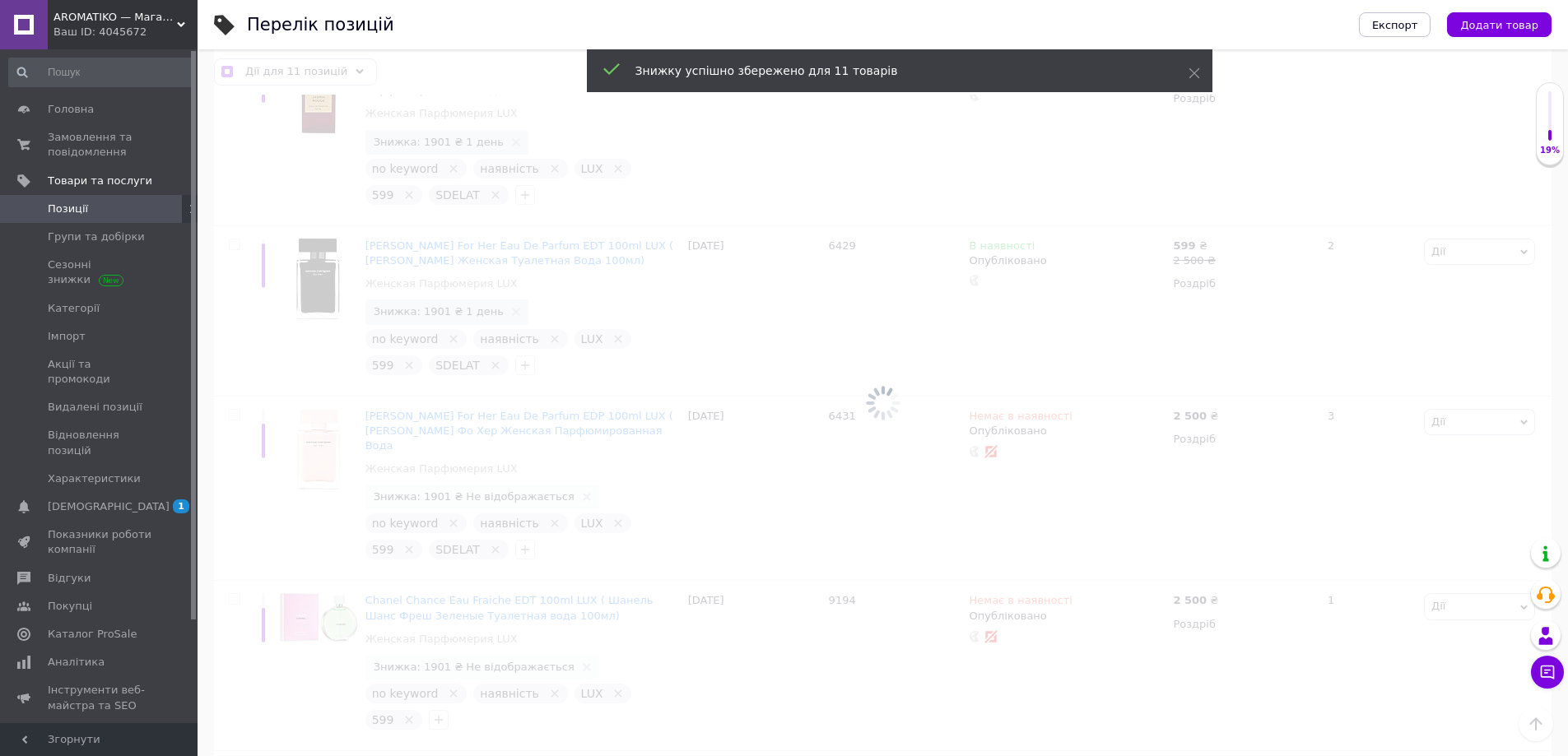
checkbox input "false"
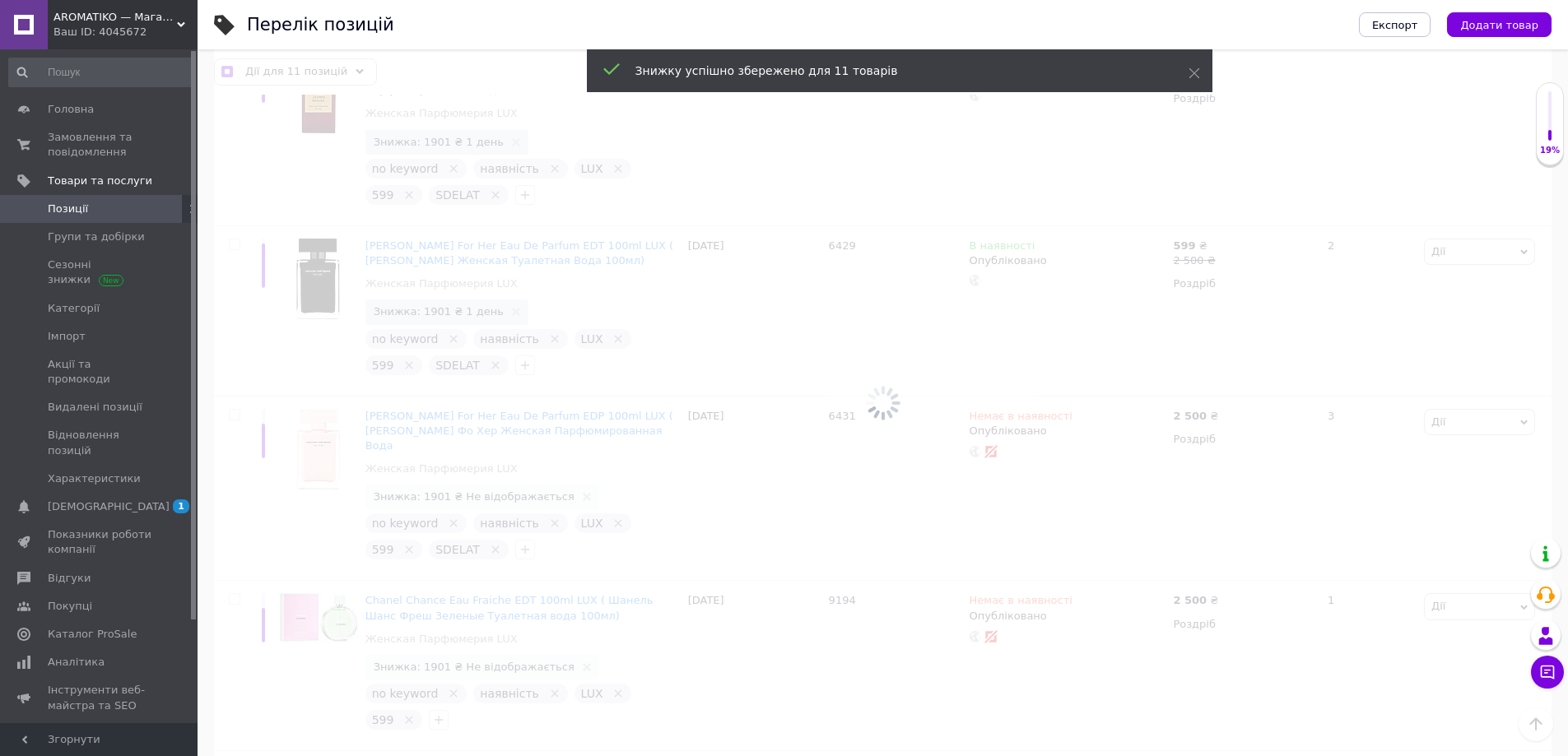
checkbox input "false"
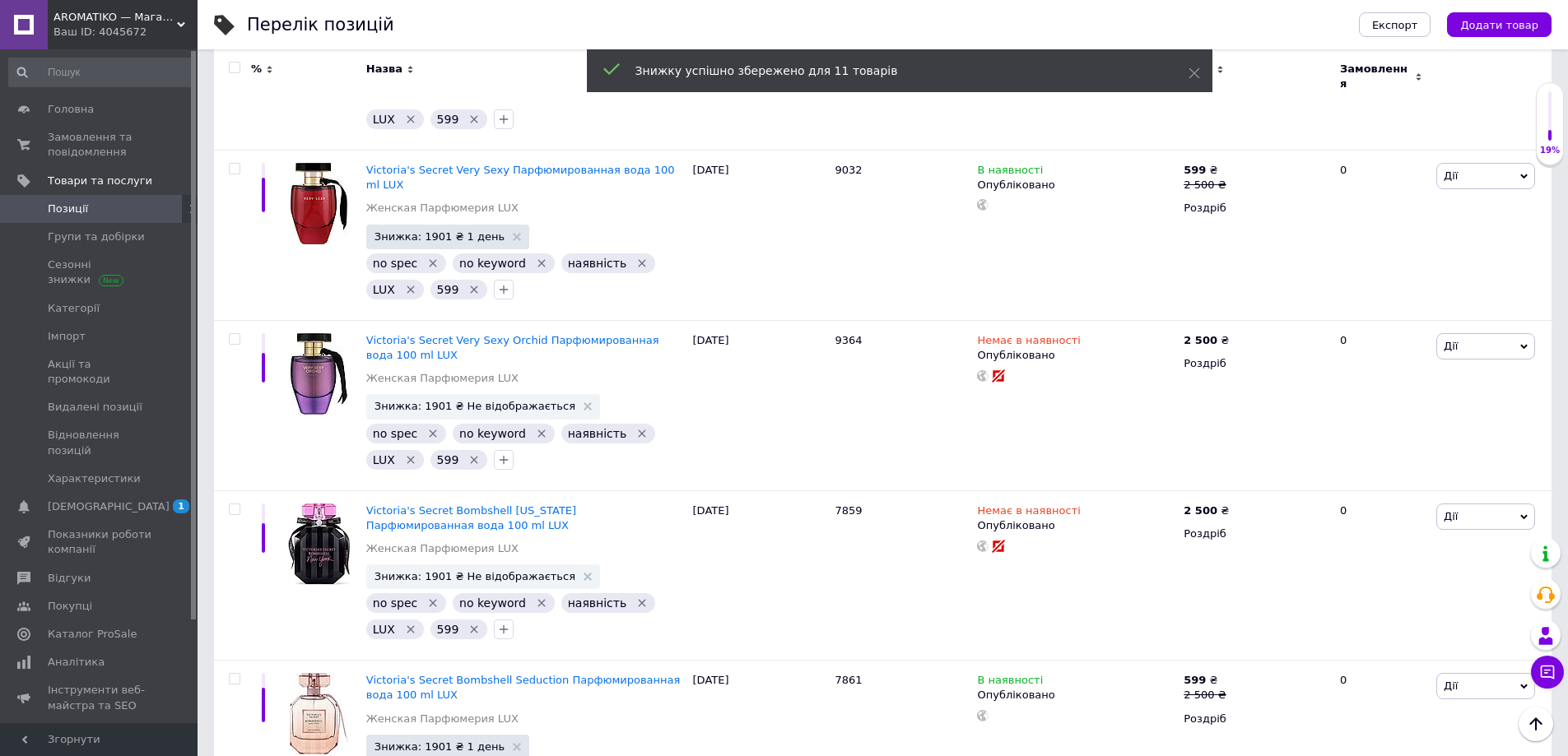
scroll to position [0, 0]
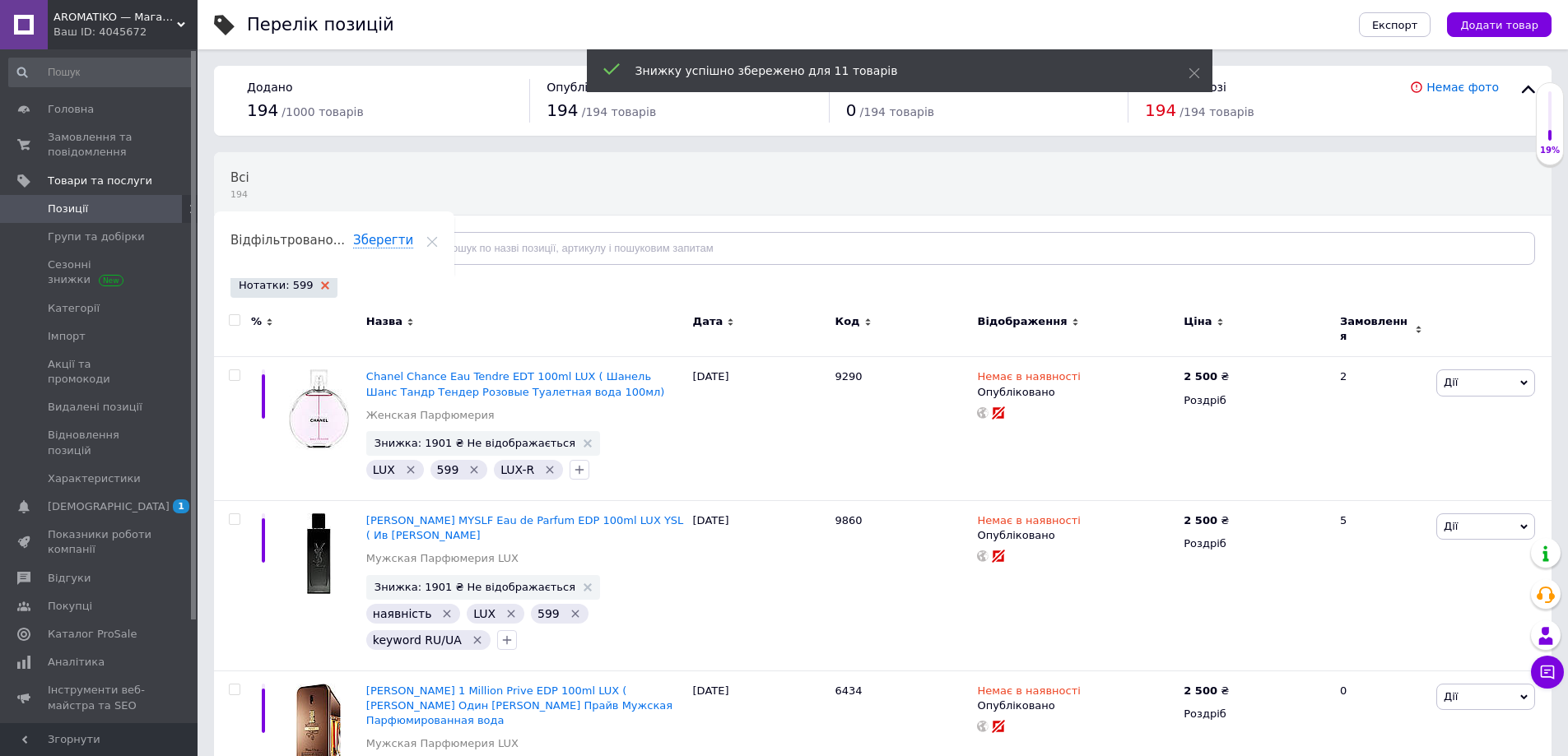
click at [321, 286] on icon at bounding box center [324, 285] width 9 height 9
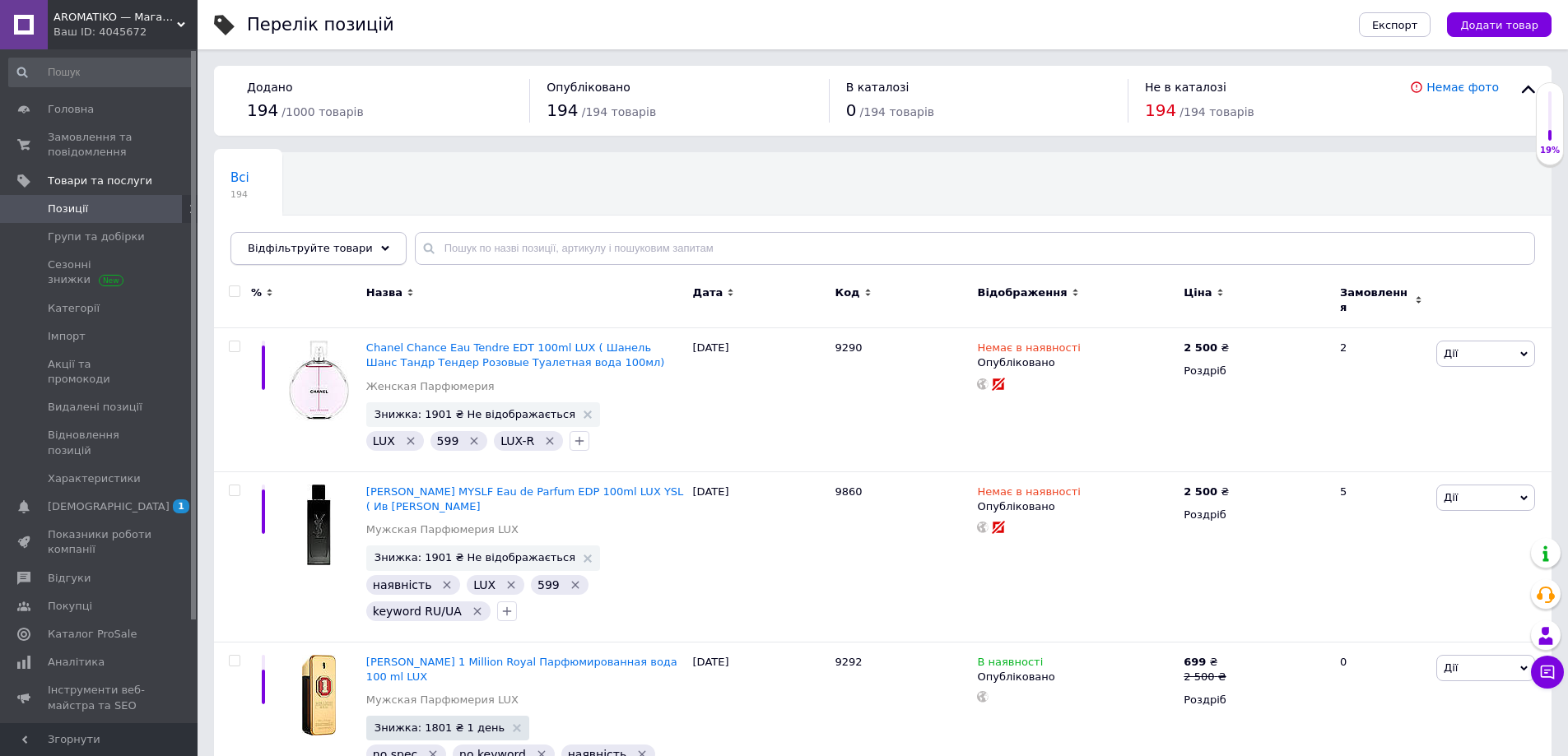
click at [325, 248] on span "Відфільтруйте товари" at bounding box center [310, 248] width 125 height 12
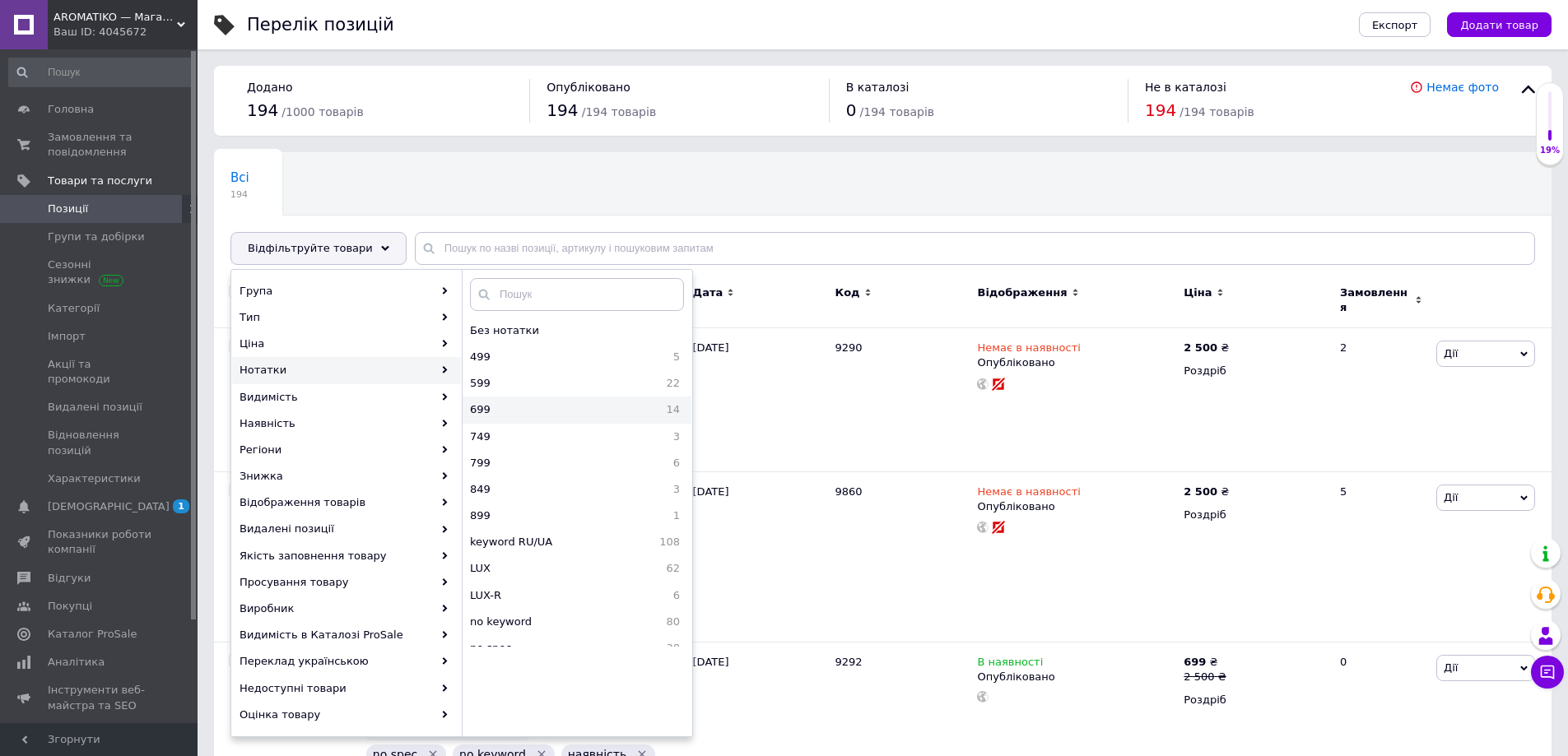
click at [543, 407] on span "699" at bounding box center [520, 409] width 101 height 14
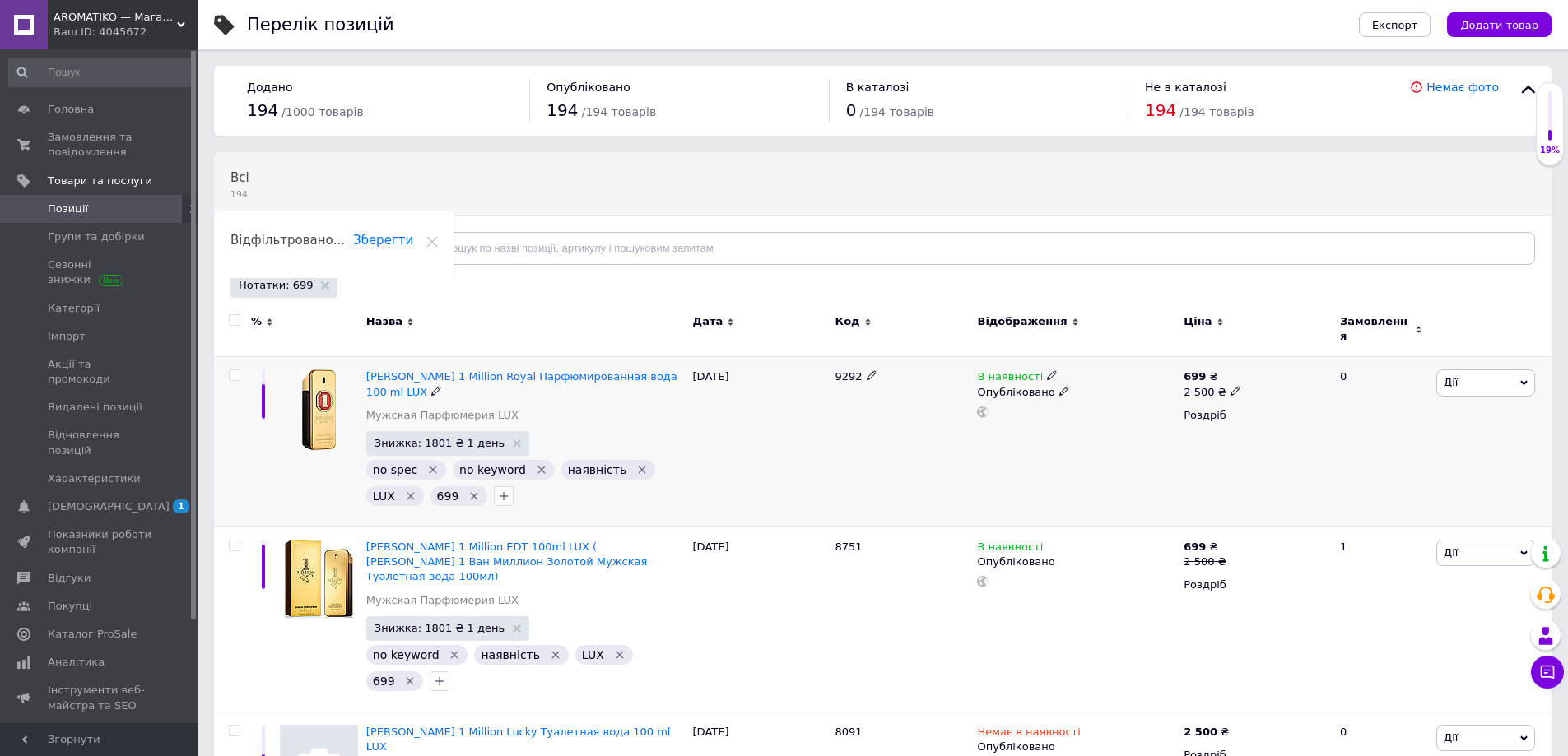
click at [237, 370] on input "checkbox" at bounding box center [233, 375] width 11 height 11
checkbox input "true"
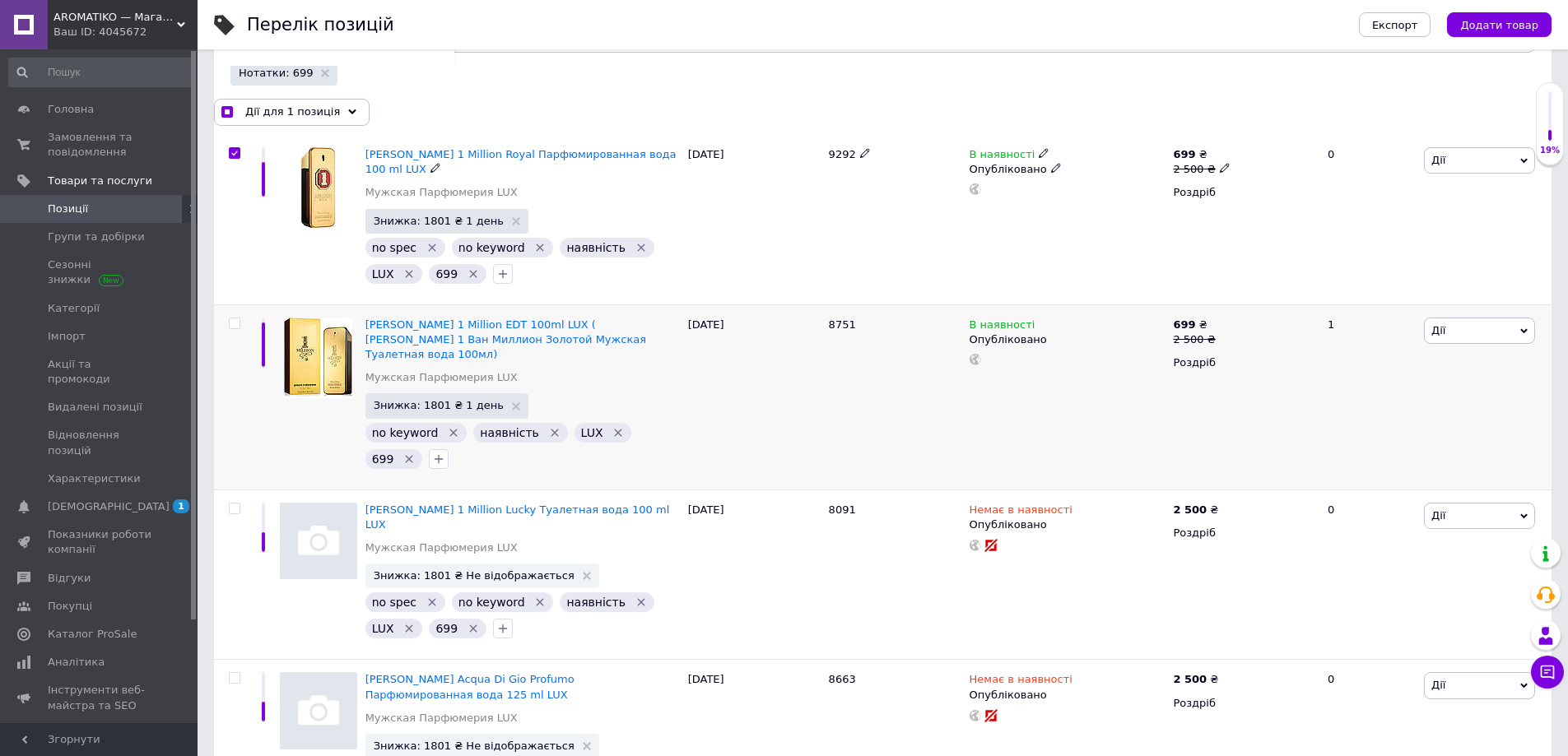
scroll to position [247, 0]
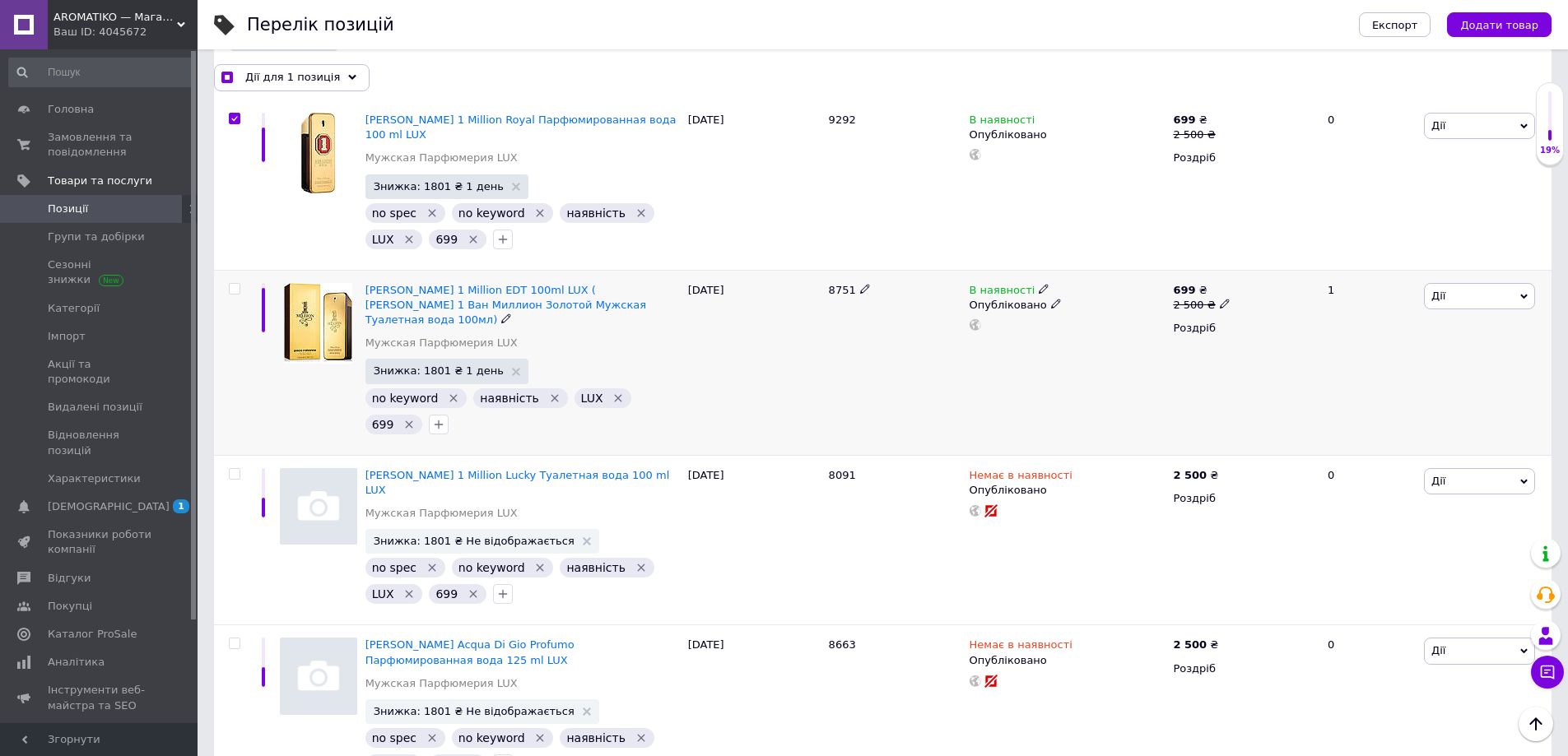
click at [235, 288] on input "checkbox" at bounding box center [233, 289] width 11 height 11
checkbox input "true"
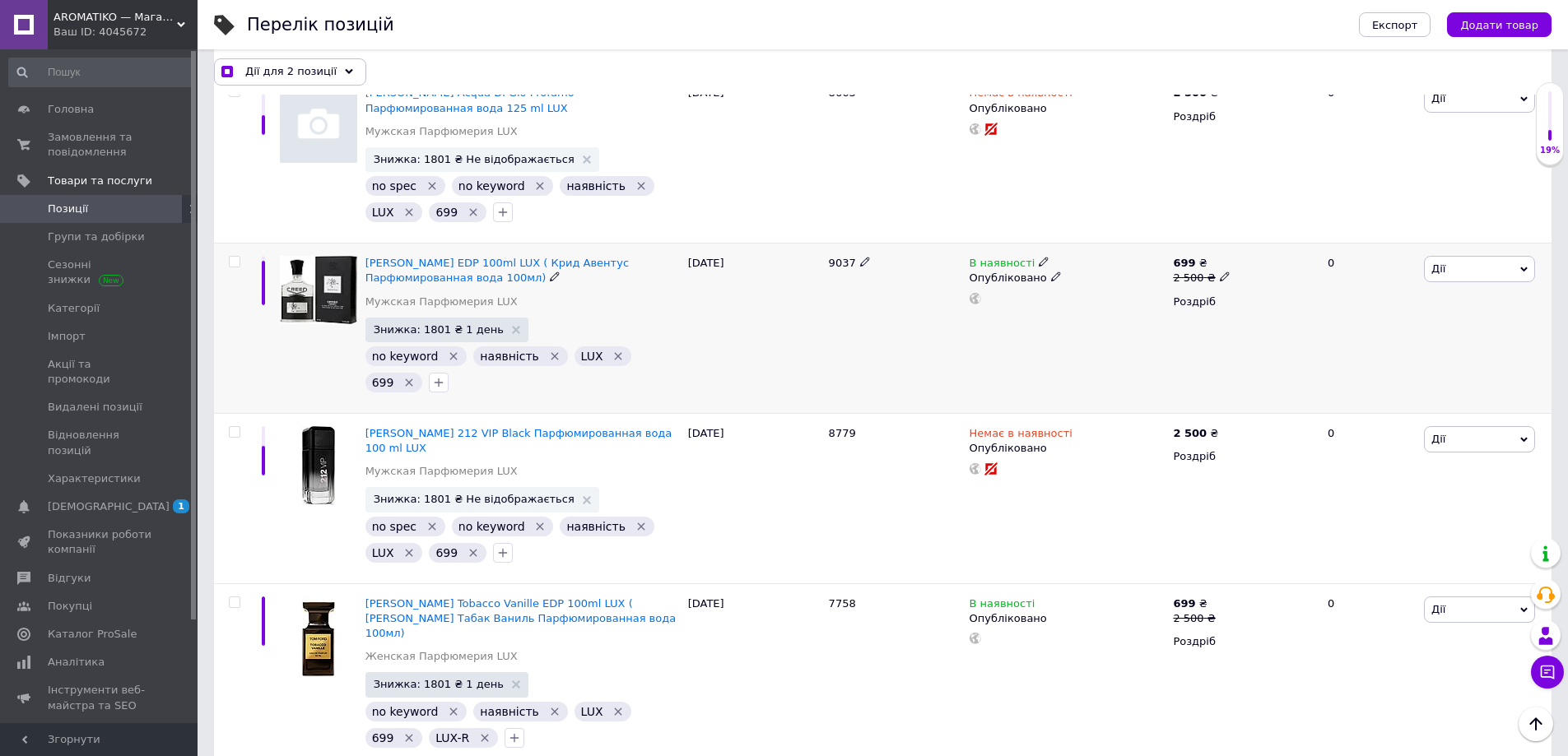
scroll to position [823, 0]
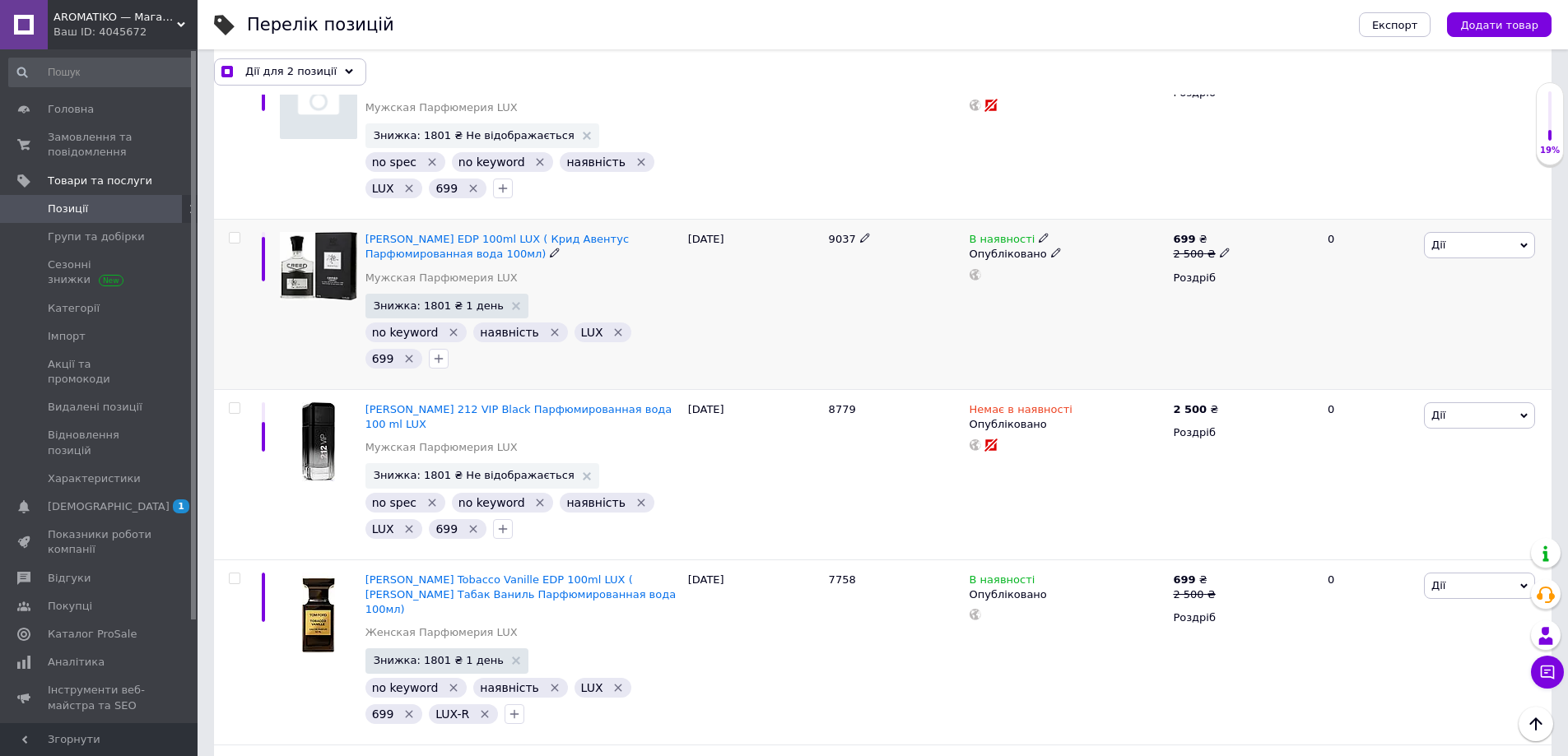
click at [234, 233] on input "checkbox" at bounding box center [233, 238] width 11 height 11
checkbox input "true"
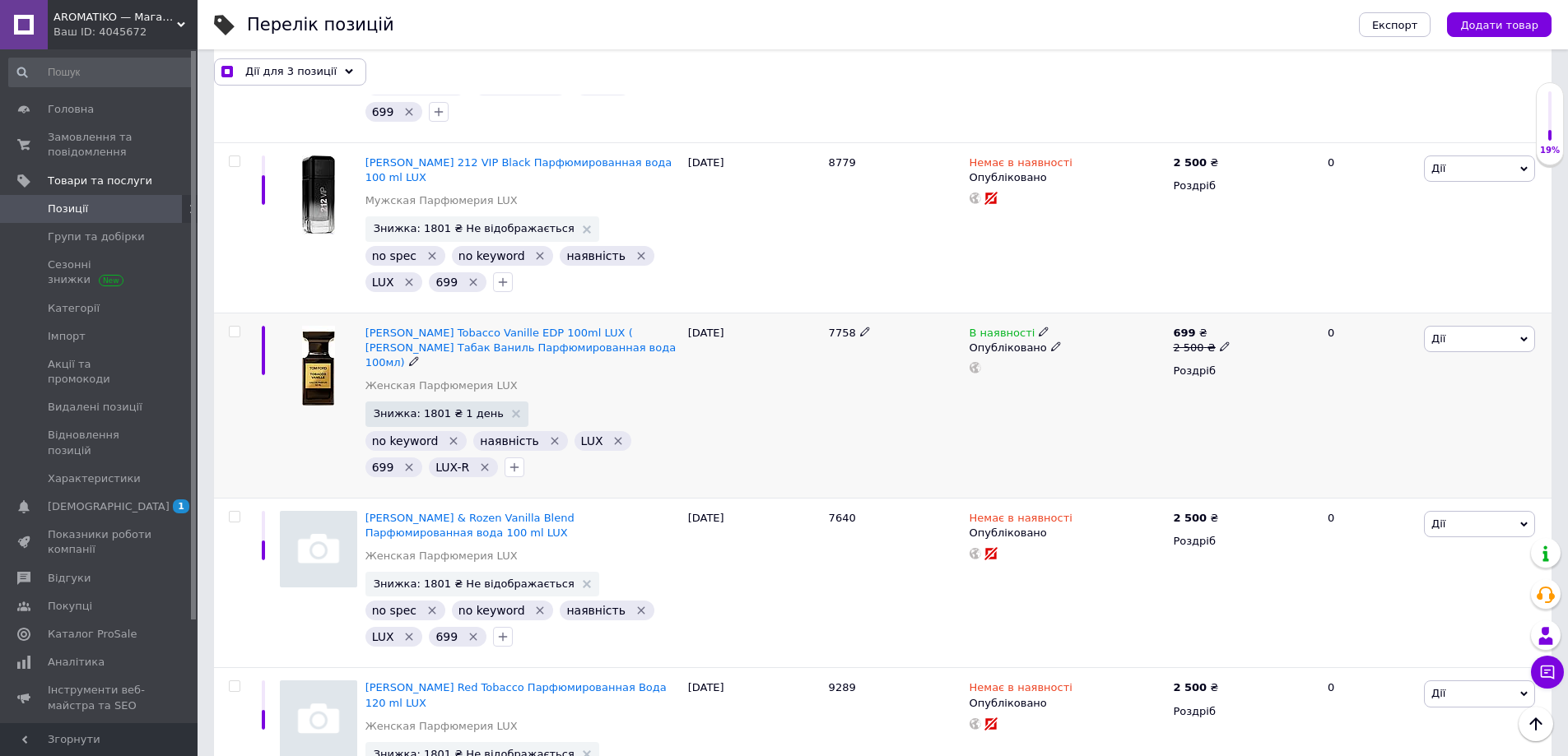
click at [235, 326] on input "checkbox" at bounding box center [233, 331] width 11 height 11
checkbox input "true"
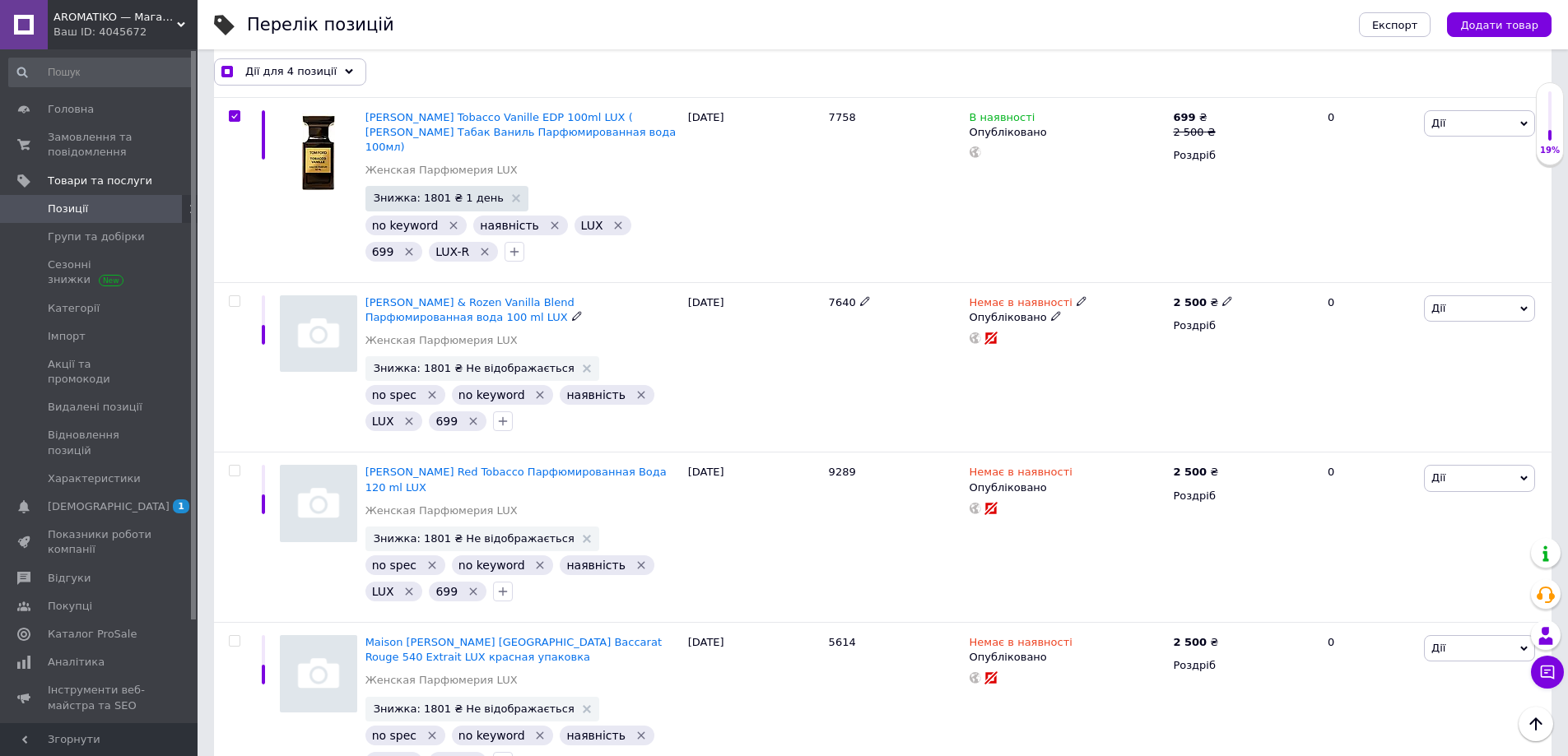
scroll to position [1203, 0]
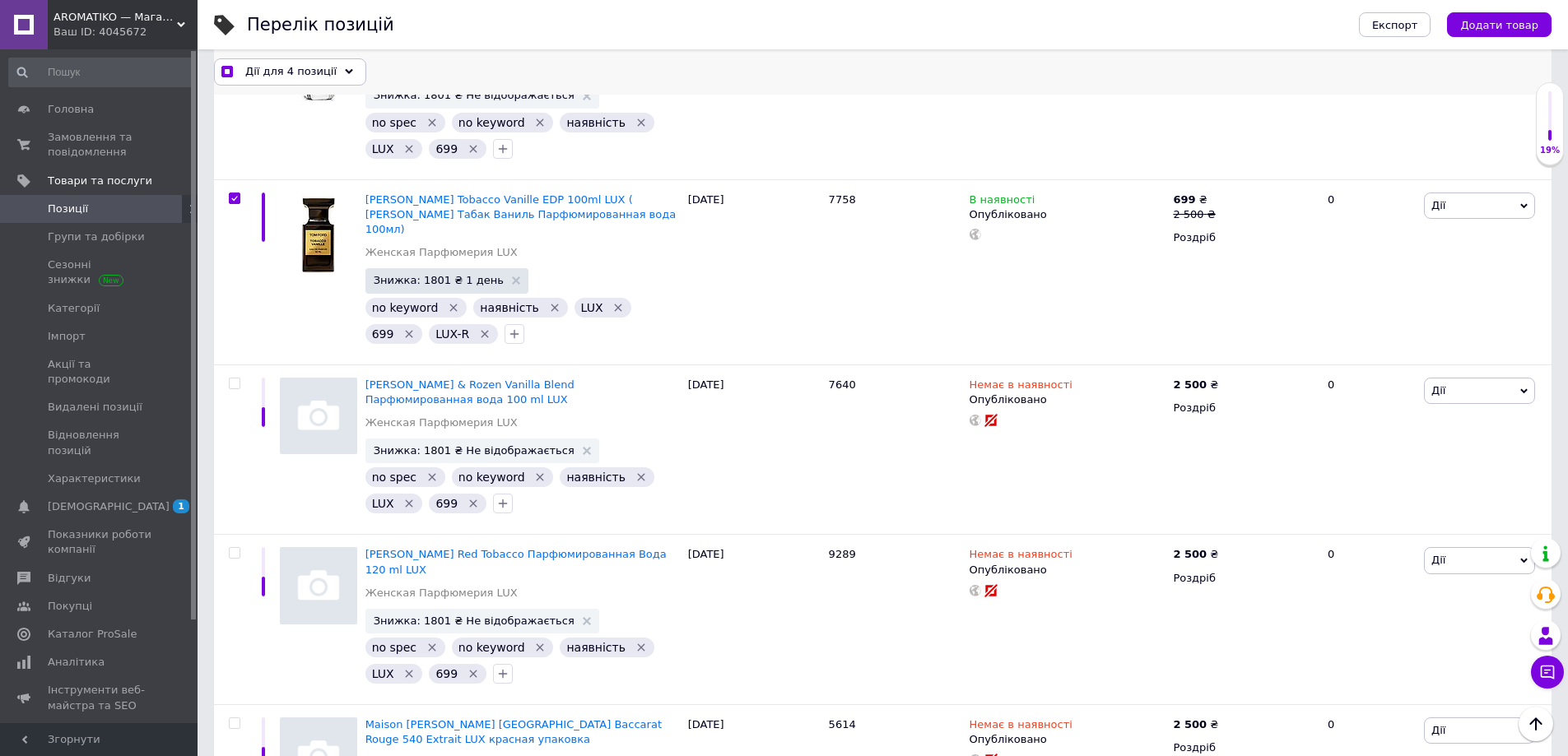
click at [322, 77] on span "Дії для 4 позиції" at bounding box center [291, 71] width 91 height 14
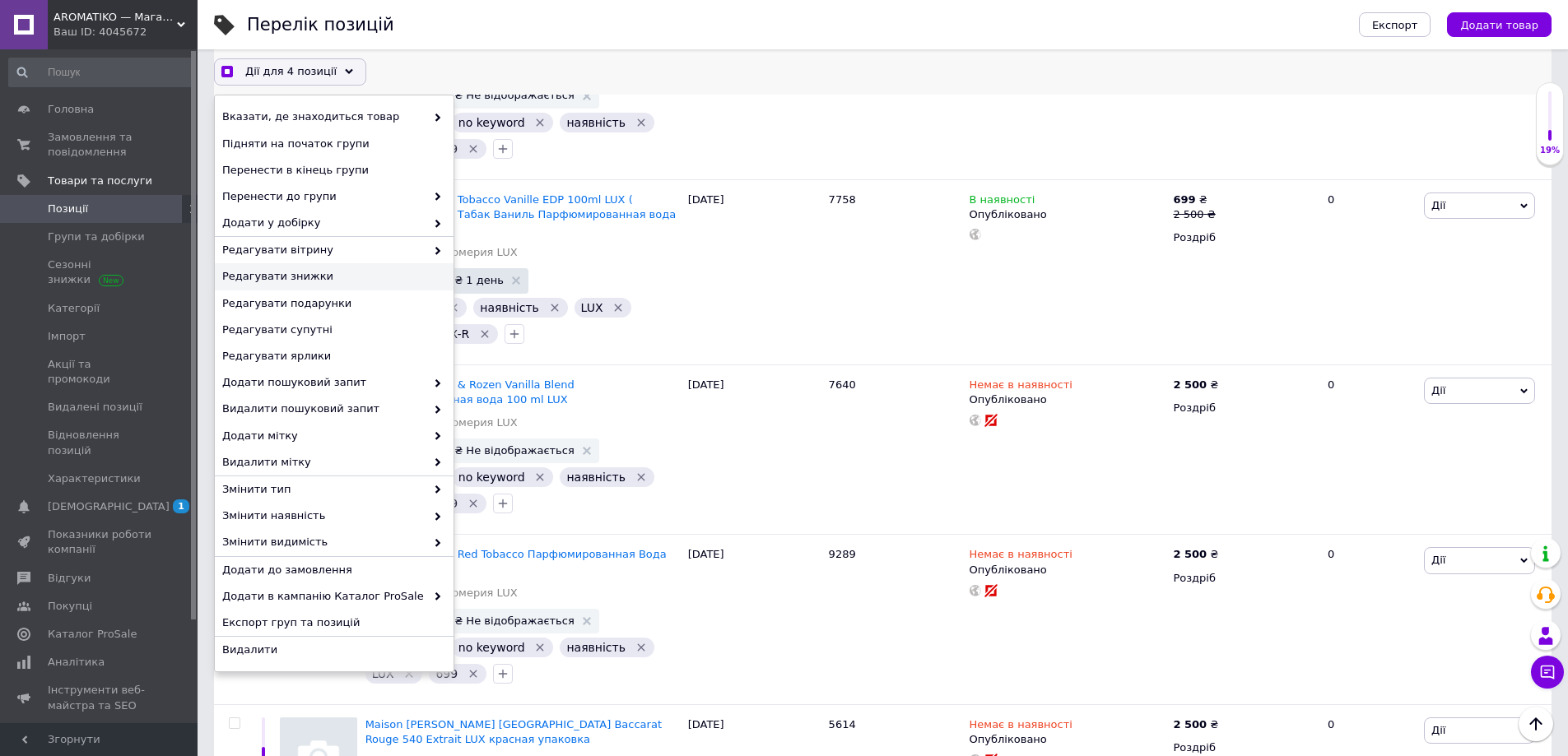
click at [319, 285] on div "Редагувати знижки" at bounding box center [334, 276] width 239 height 26
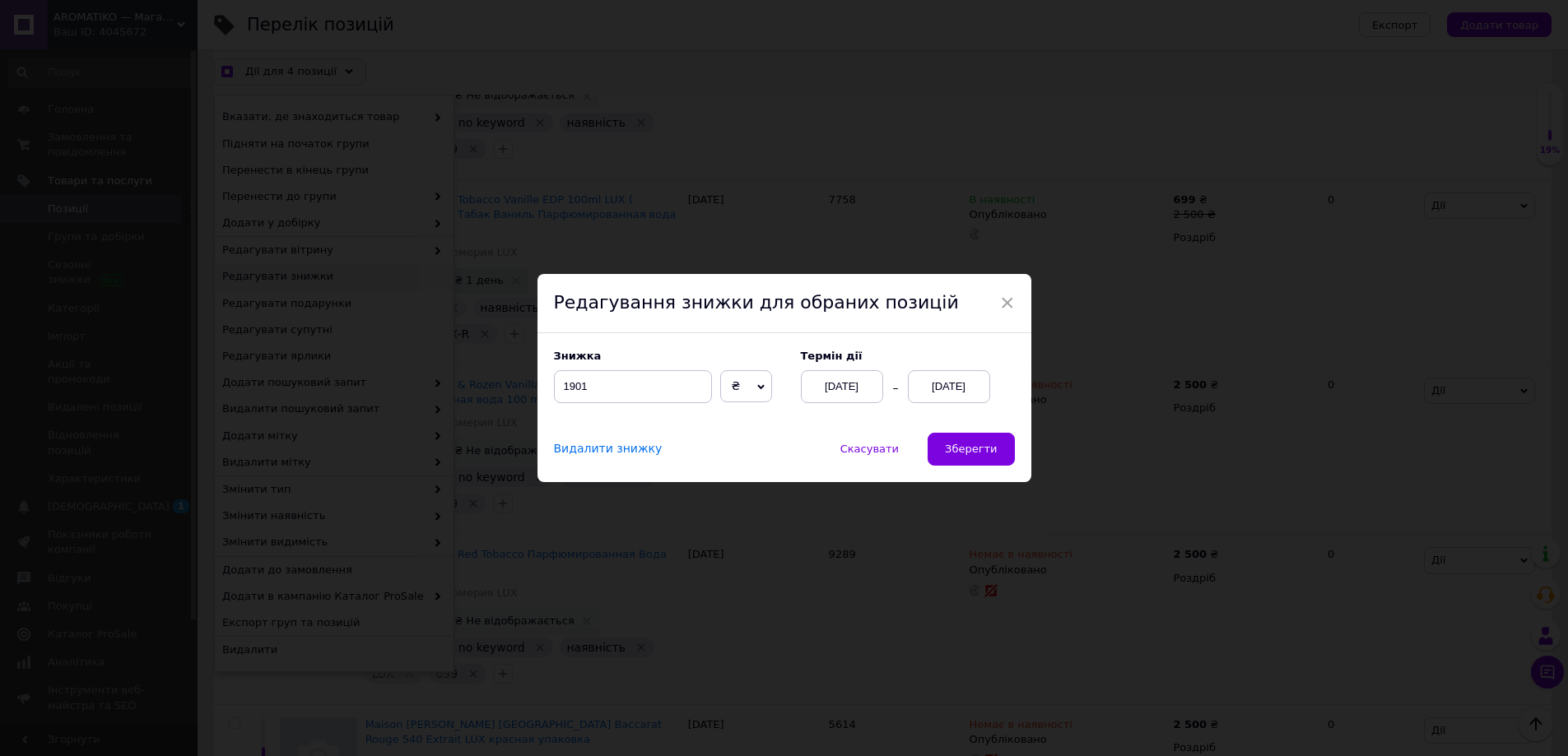
scroll to position [1159, 0]
click at [580, 388] on input "1901" at bounding box center [638, 387] width 158 height 33
checkbox input "true"
type input "101"
checkbox input "true"
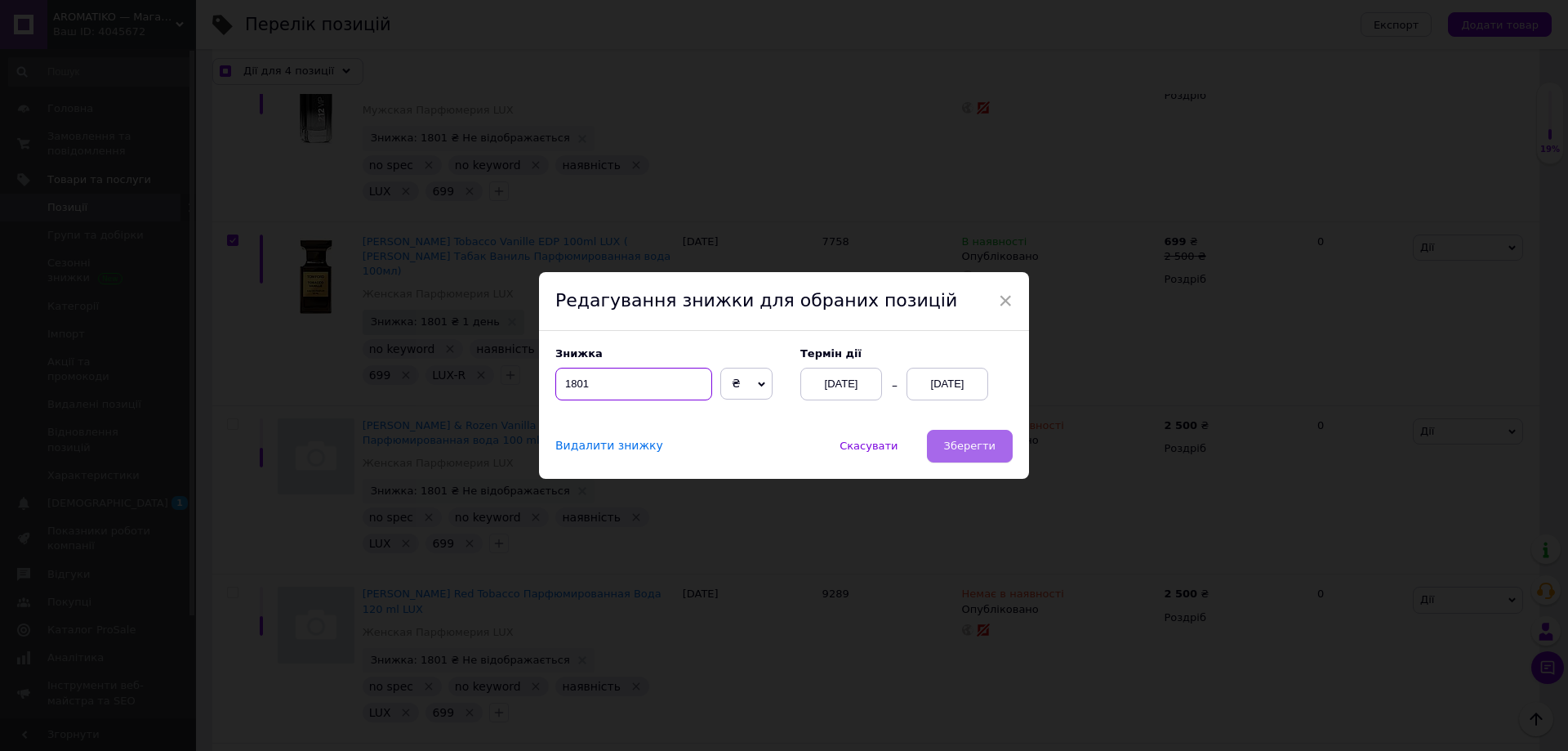
type input "1801"
click at [970, 449] on span "Зберегти" at bounding box center [970, 445] width 51 height 12
checkbox input "true"
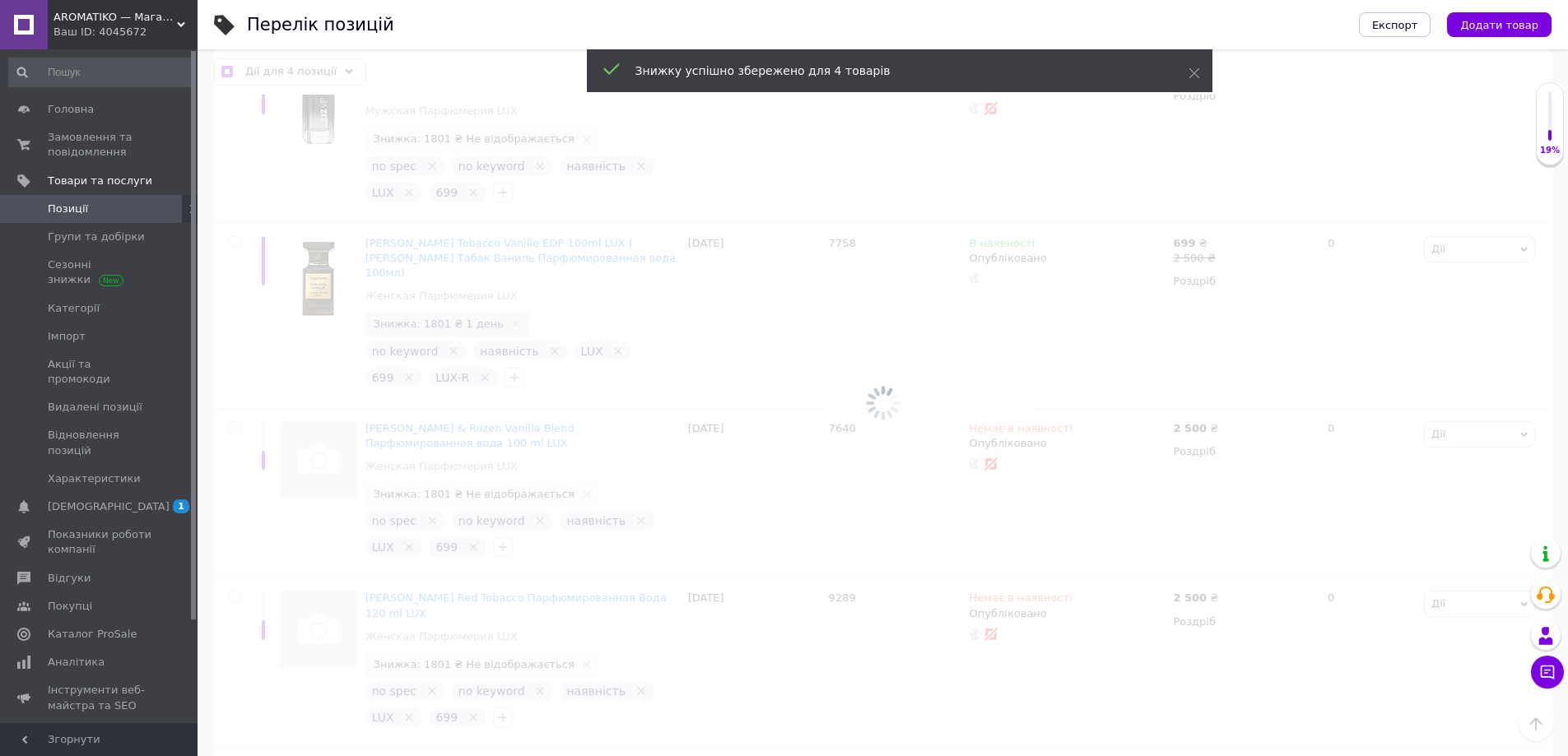
checkbox input "false"
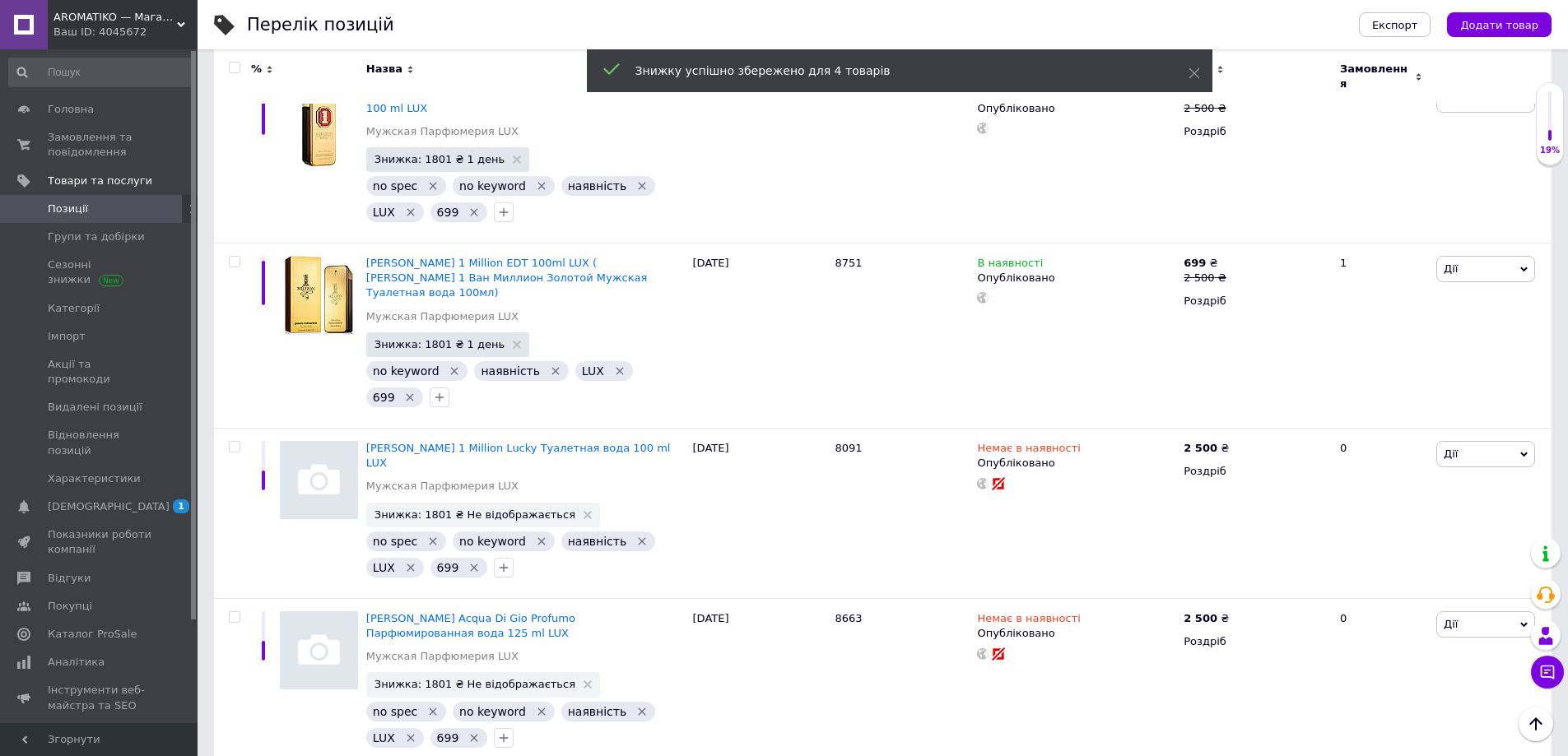
scroll to position [0, 0]
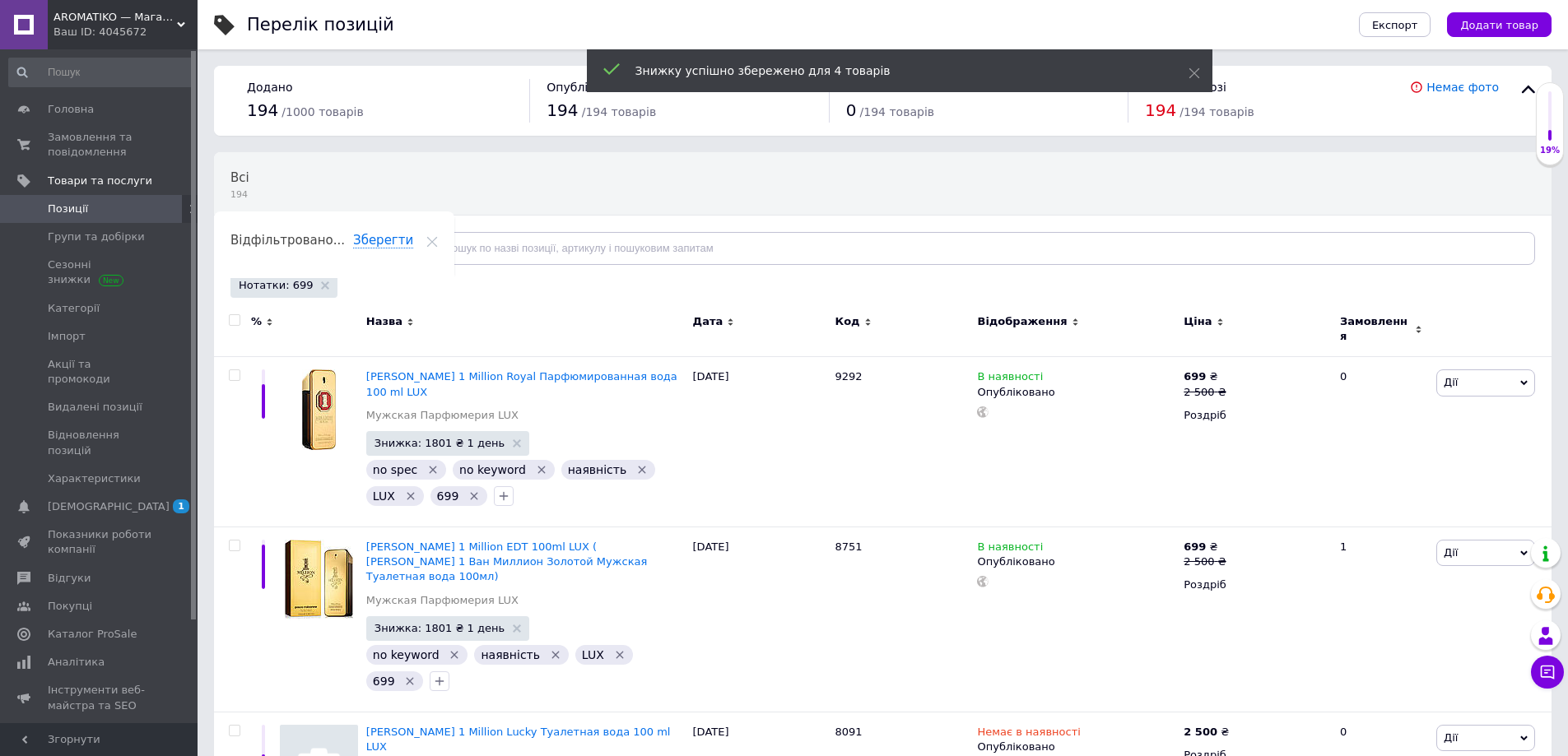
click at [319, 286] on div "Нотатки: 699" at bounding box center [283, 286] width 107 height 25
click at [321, 286] on use at bounding box center [324, 285] width 9 height 9
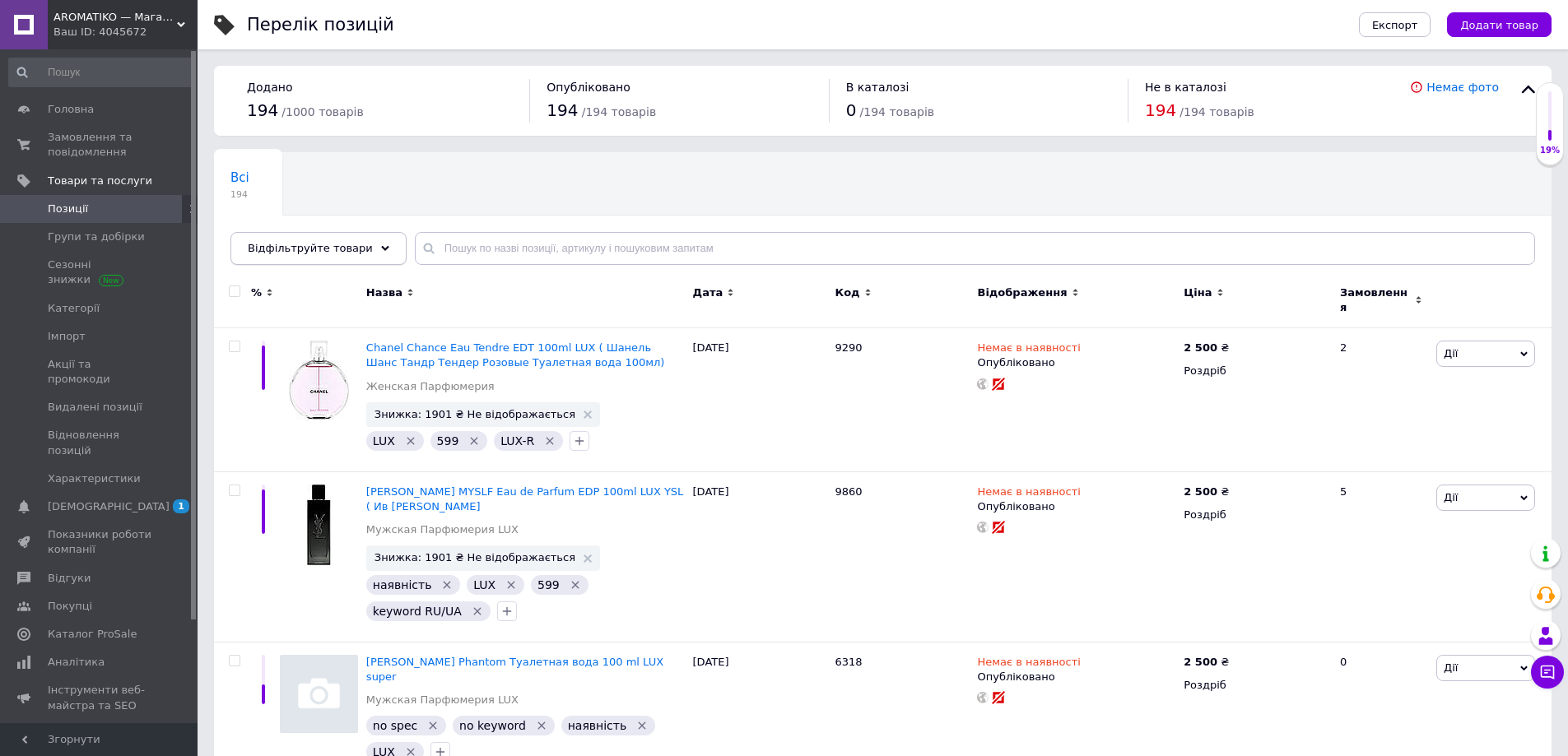
click at [318, 249] on span "Відфільтруйте товари" at bounding box center [310, 248] width 125 height 12
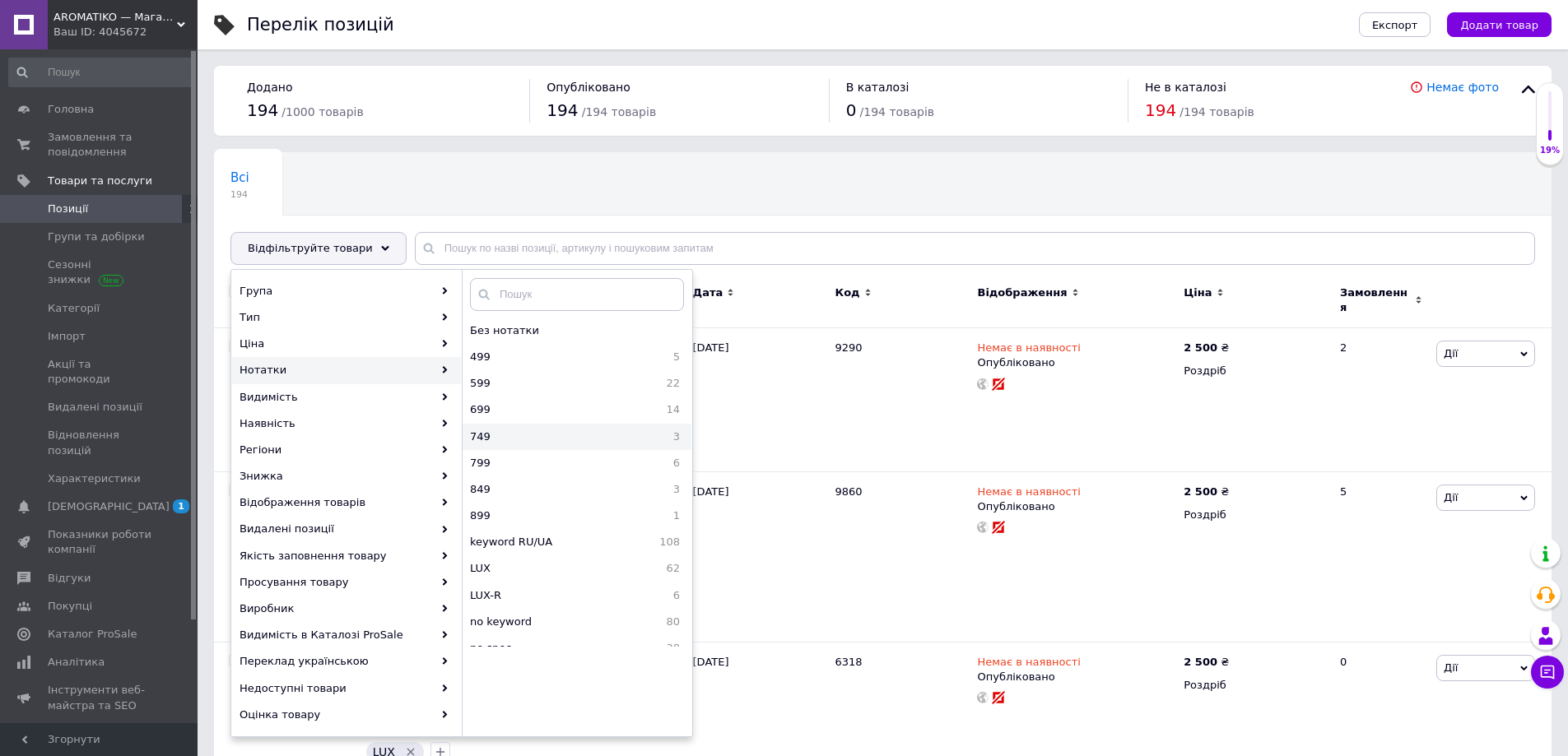
click at [531, 430] on span "749" at bounding box center [531, 437] width 121 height 14
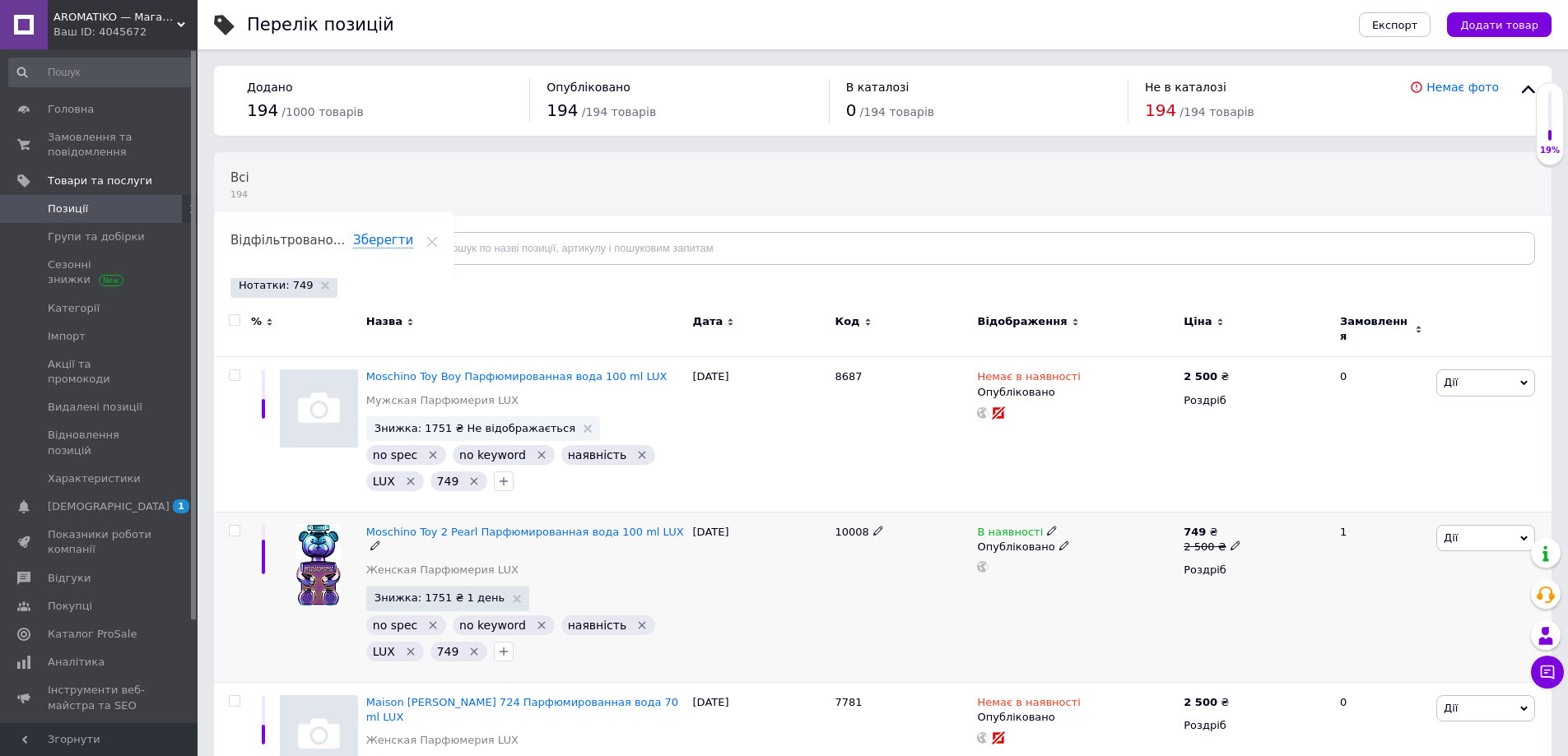
click at [229, 526] on input "checkbox" at bounding box center [233, 531] width 11 height 11
checkbox input "true"
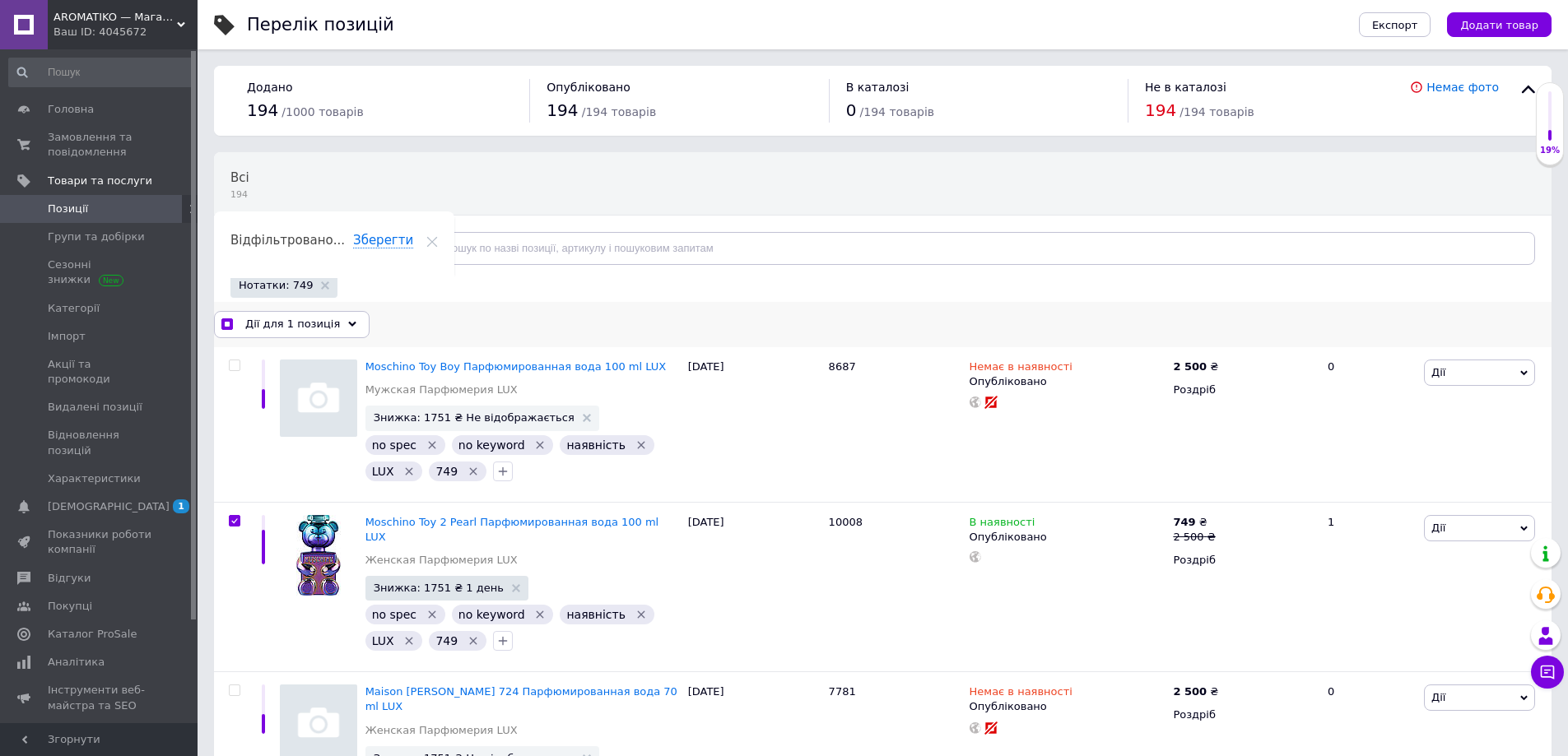
click at [320, 319] on span "Дії для 1 позиція" at bounding box center [293, 323] width 95 height 14
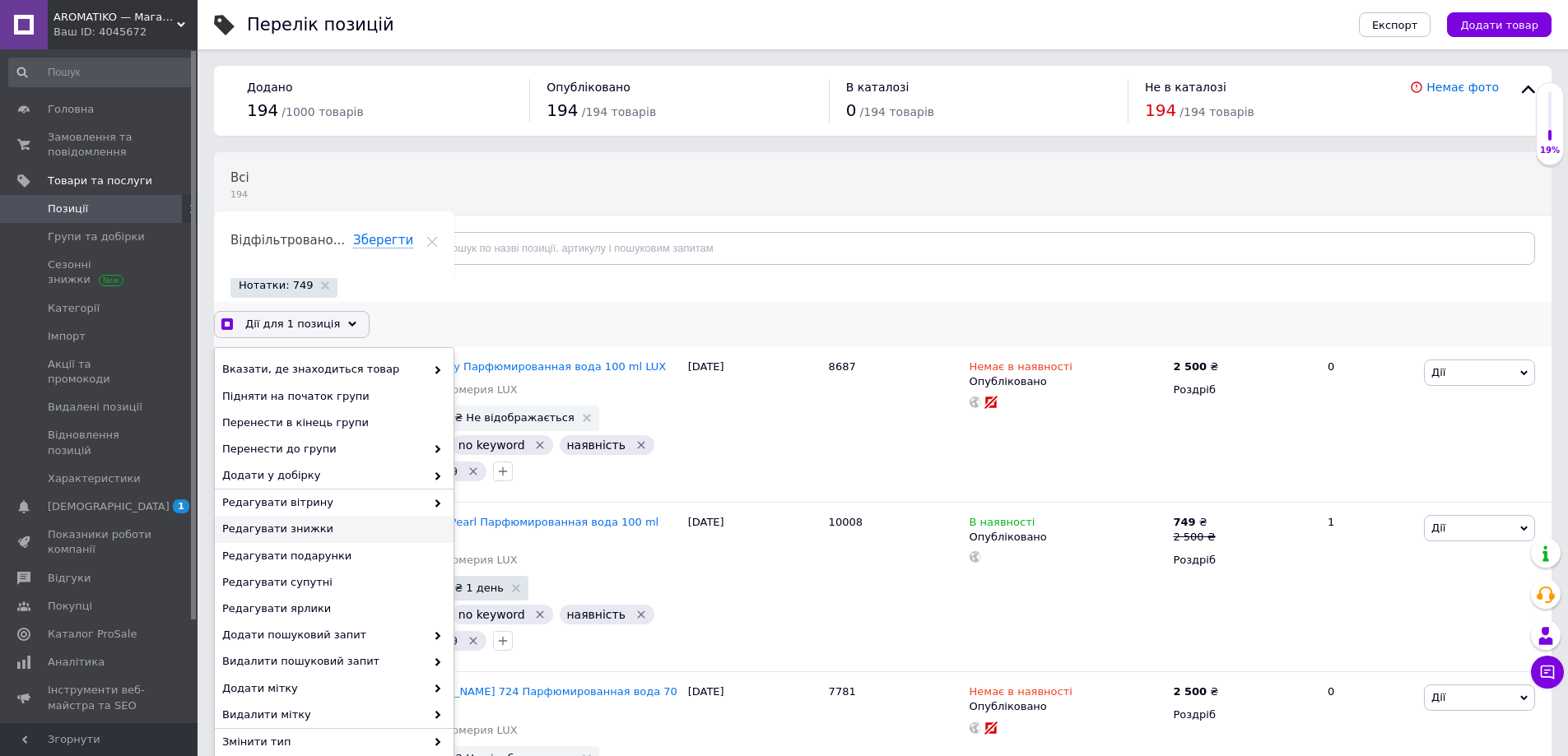
click at [328, 529] on span "Редагувати знижки" at bounding box center [332, 529] width 220 height 14
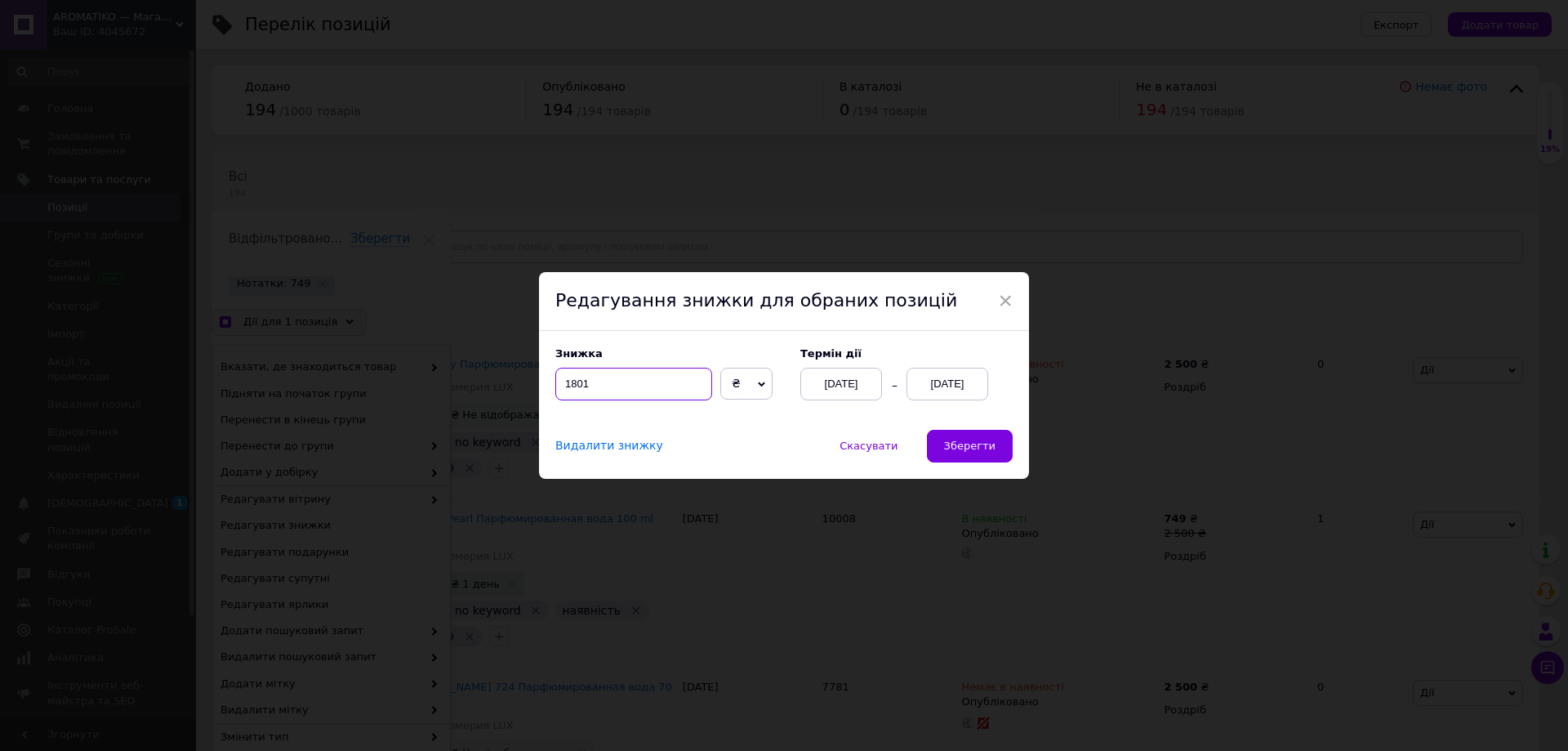
click at [626, 392] on input "1801" at bounding box center [633, 384] width 157 height 32
checkbox input "true"
type input "1"
checkbox input "true"
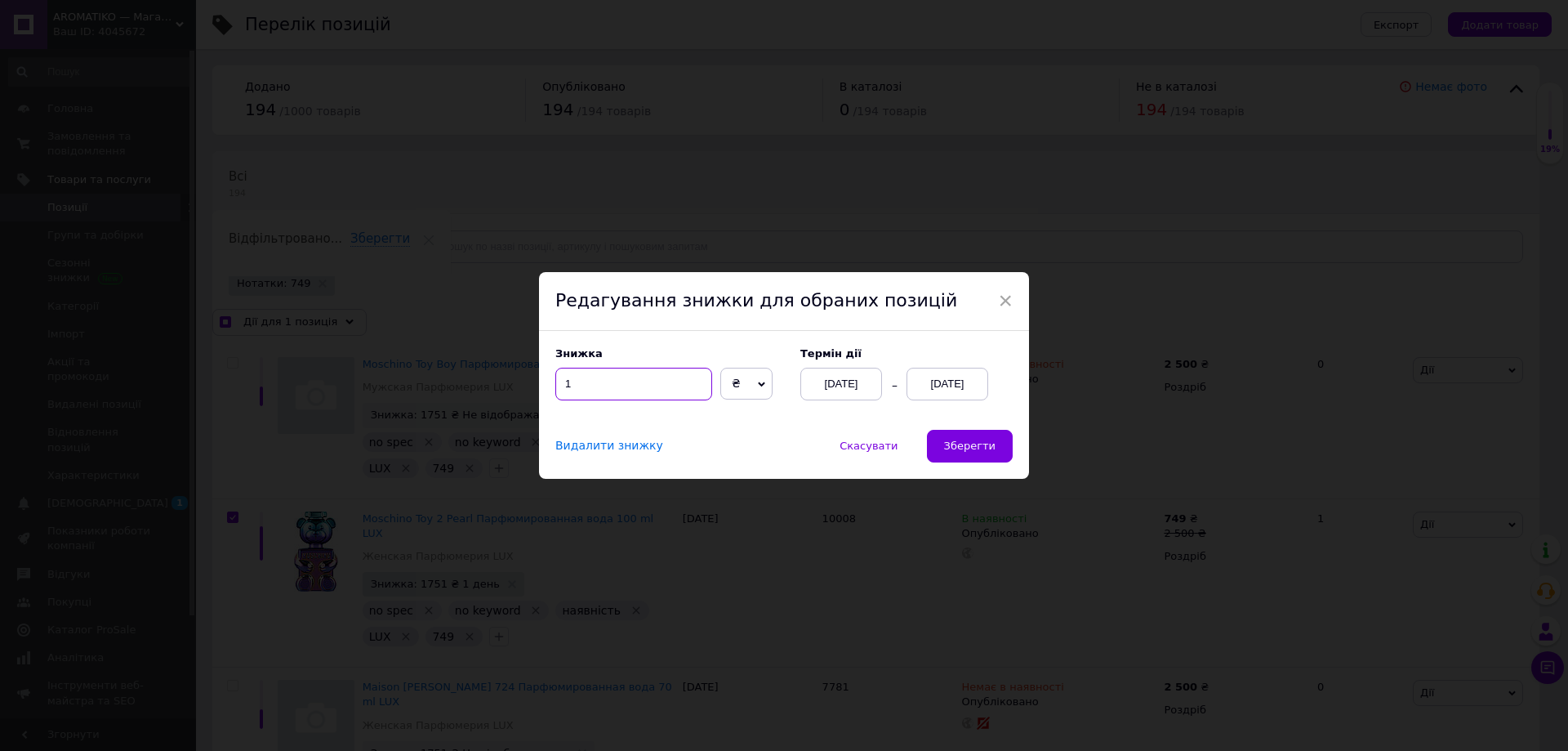
type input "17"
checkbox input "true"
type input "175"
checkbox input "true"
type input "1751"
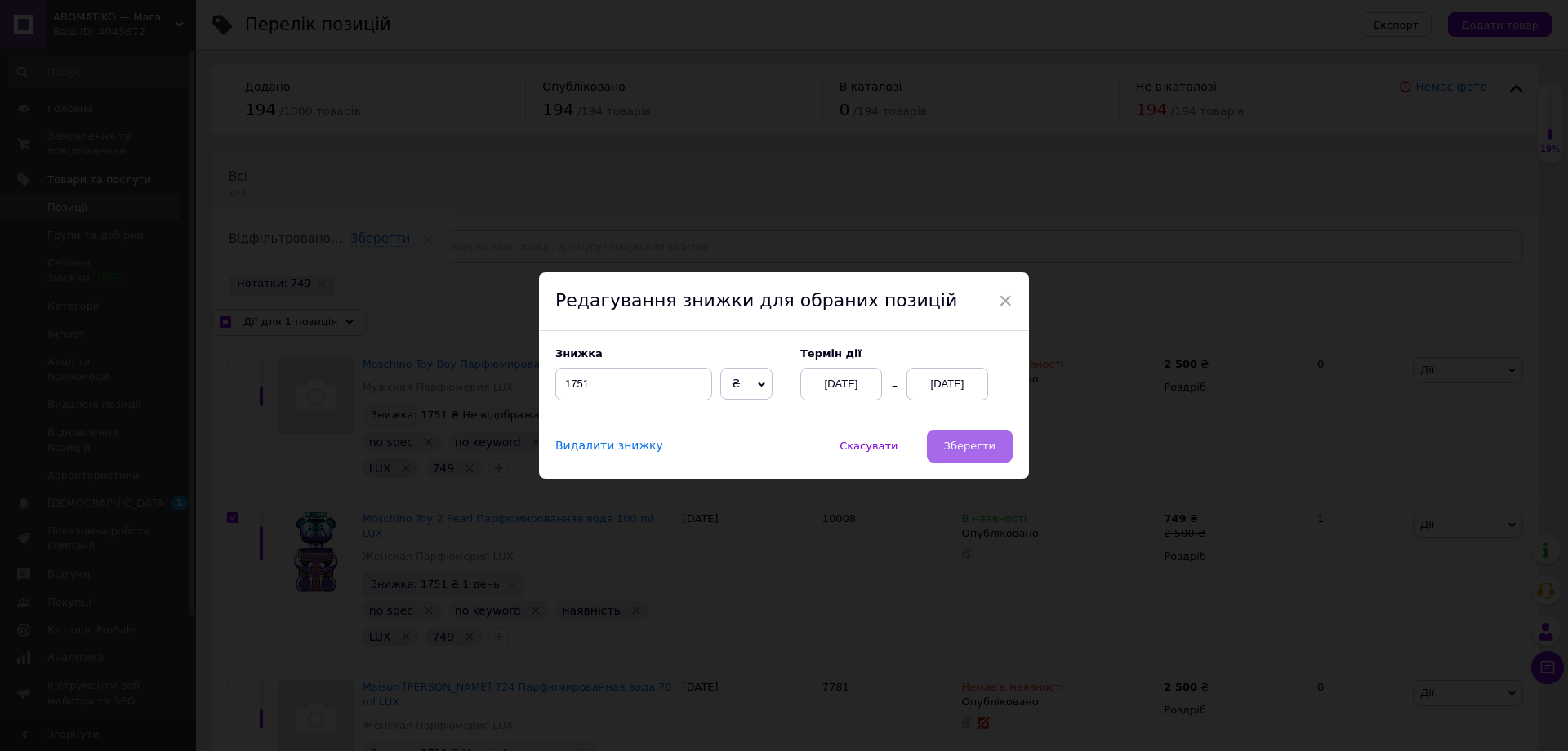
click at [971, 438] on button "Зберегти" at bounding box center [970, 446] width 86 height 32
checkbox input "true"
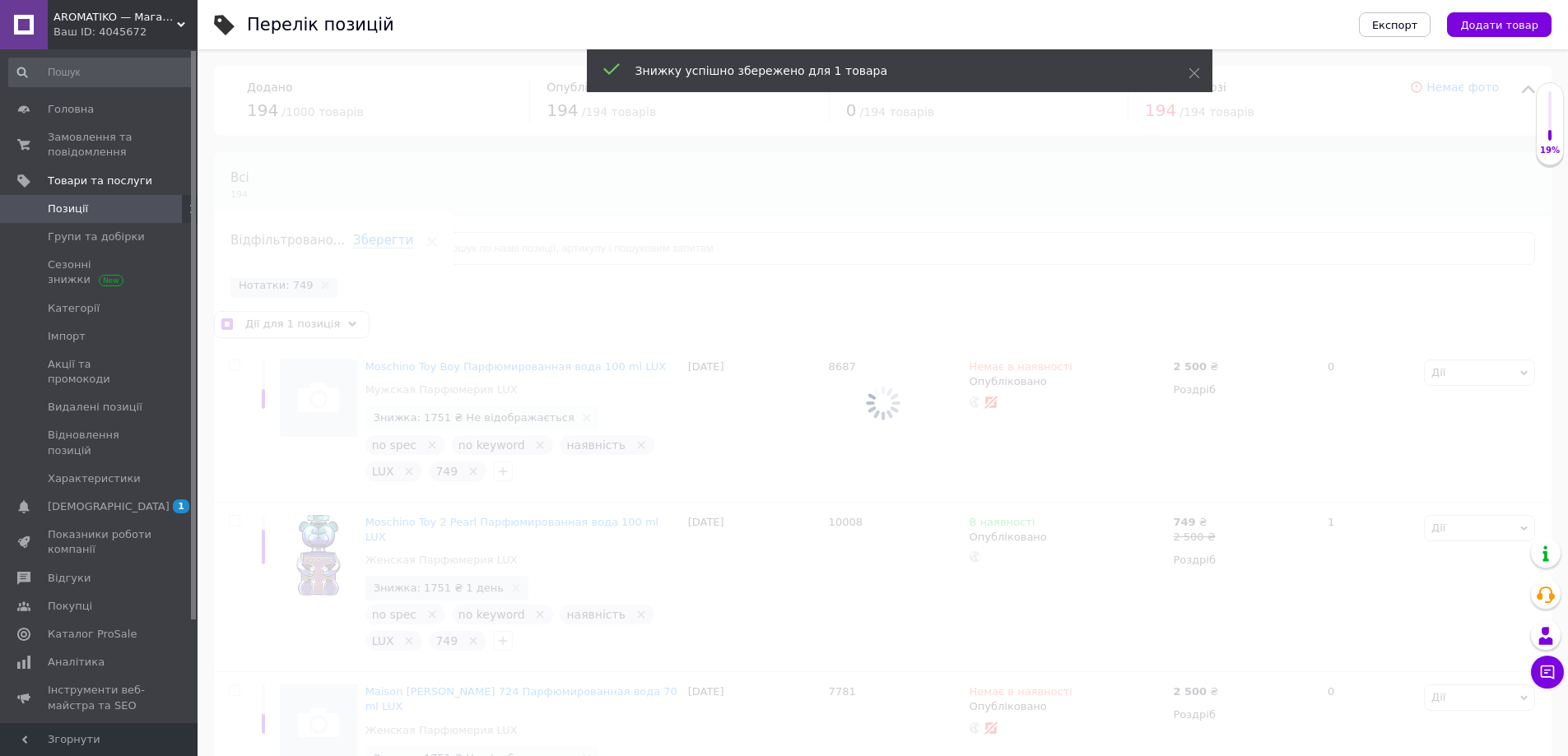
checkbox input "false"
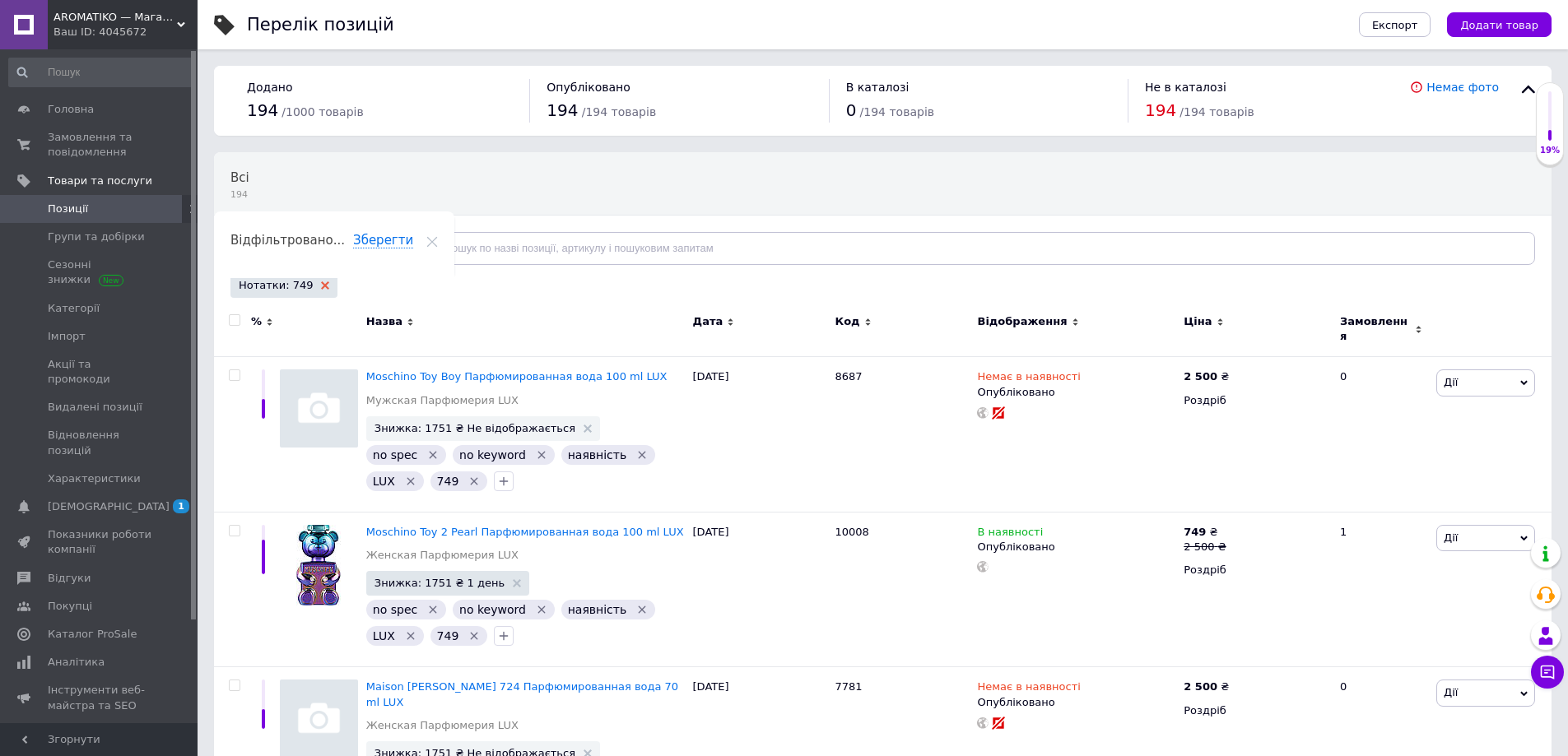
click at [321, 282] on icon at bounding box center [324, 285] width 9 height 9
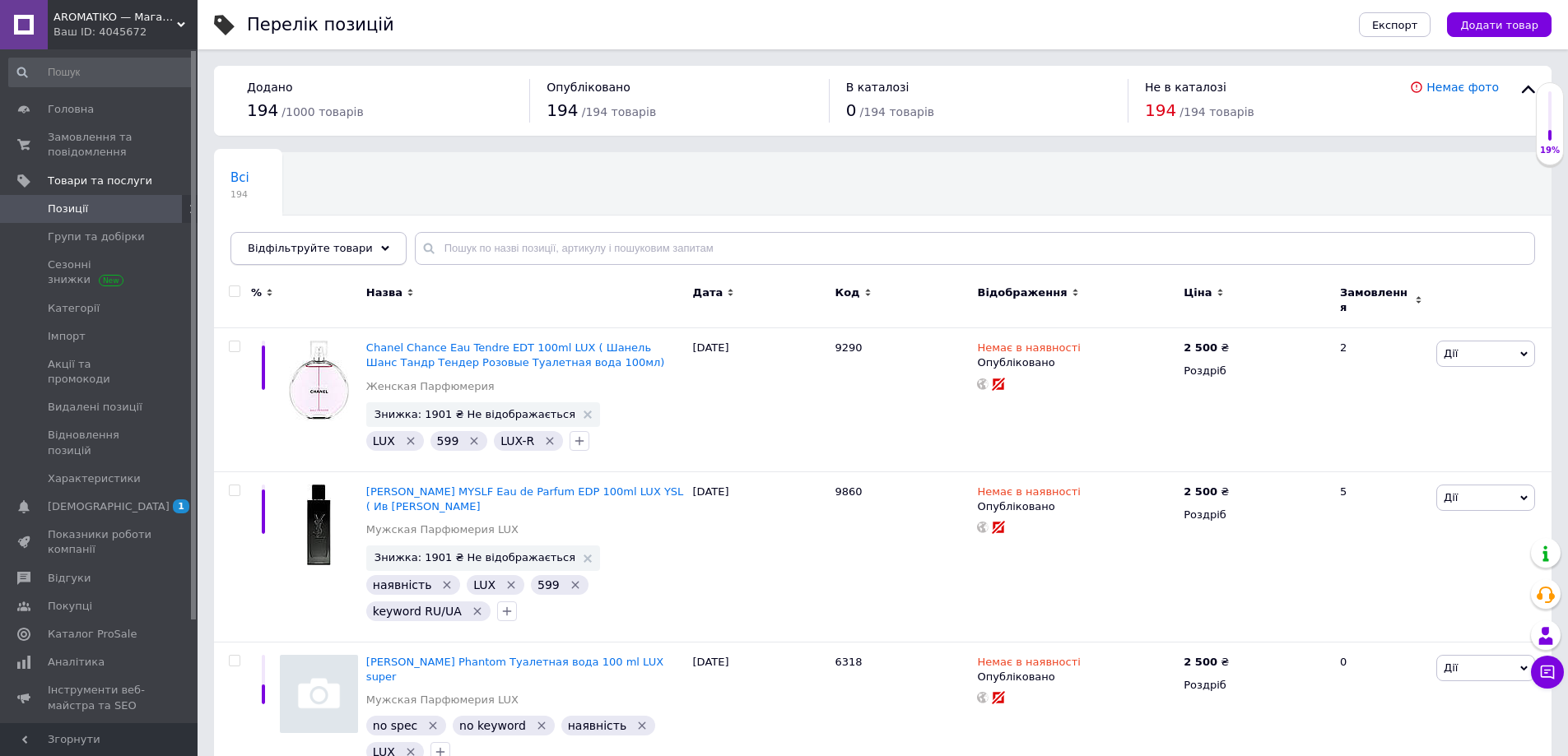
click at [340, 246] on span "Відфільтруйте товари" at bounding box center [310, 248] width 125 height 12
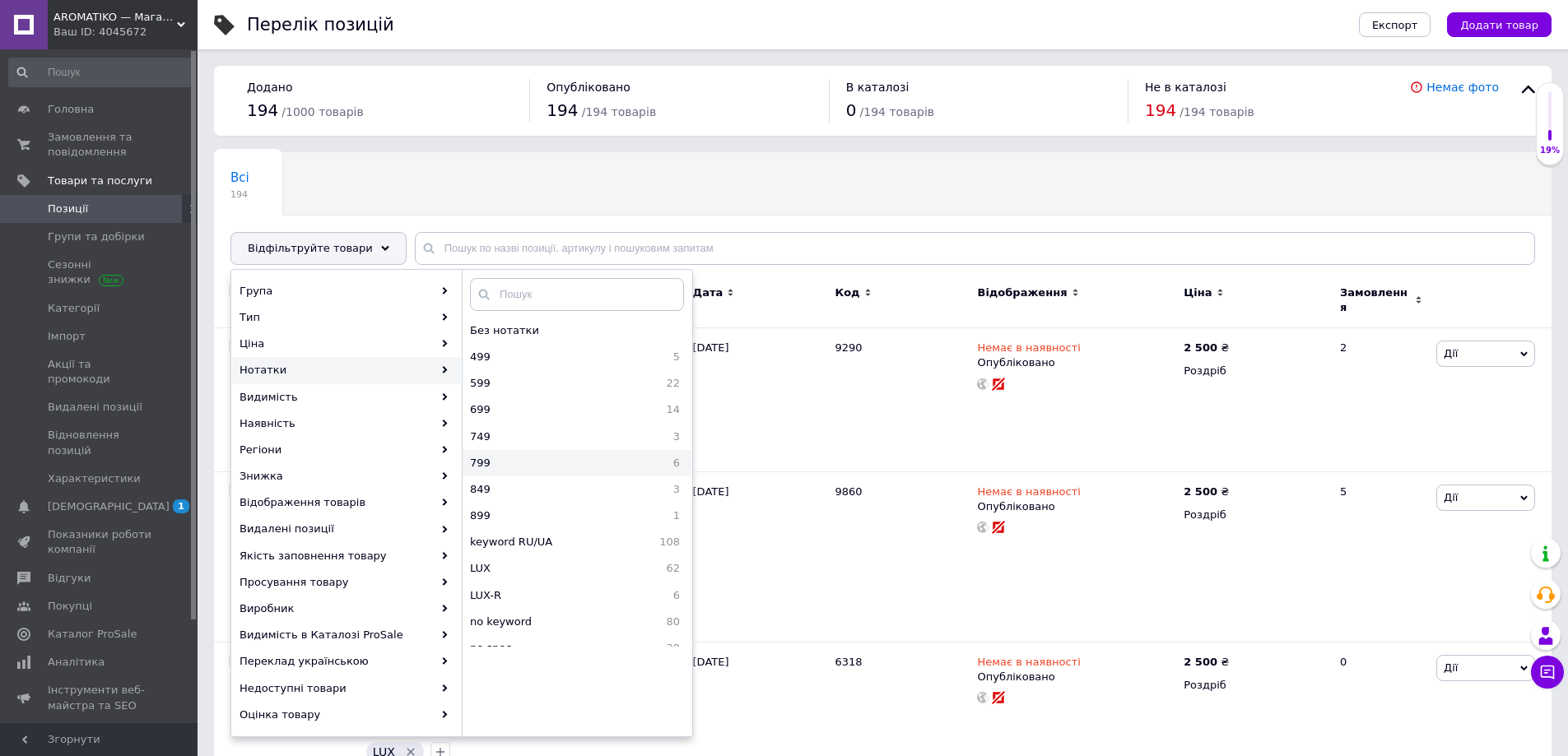
click at [558, 460] on span "799" at bounding box center [531, 462] width 121 height 14
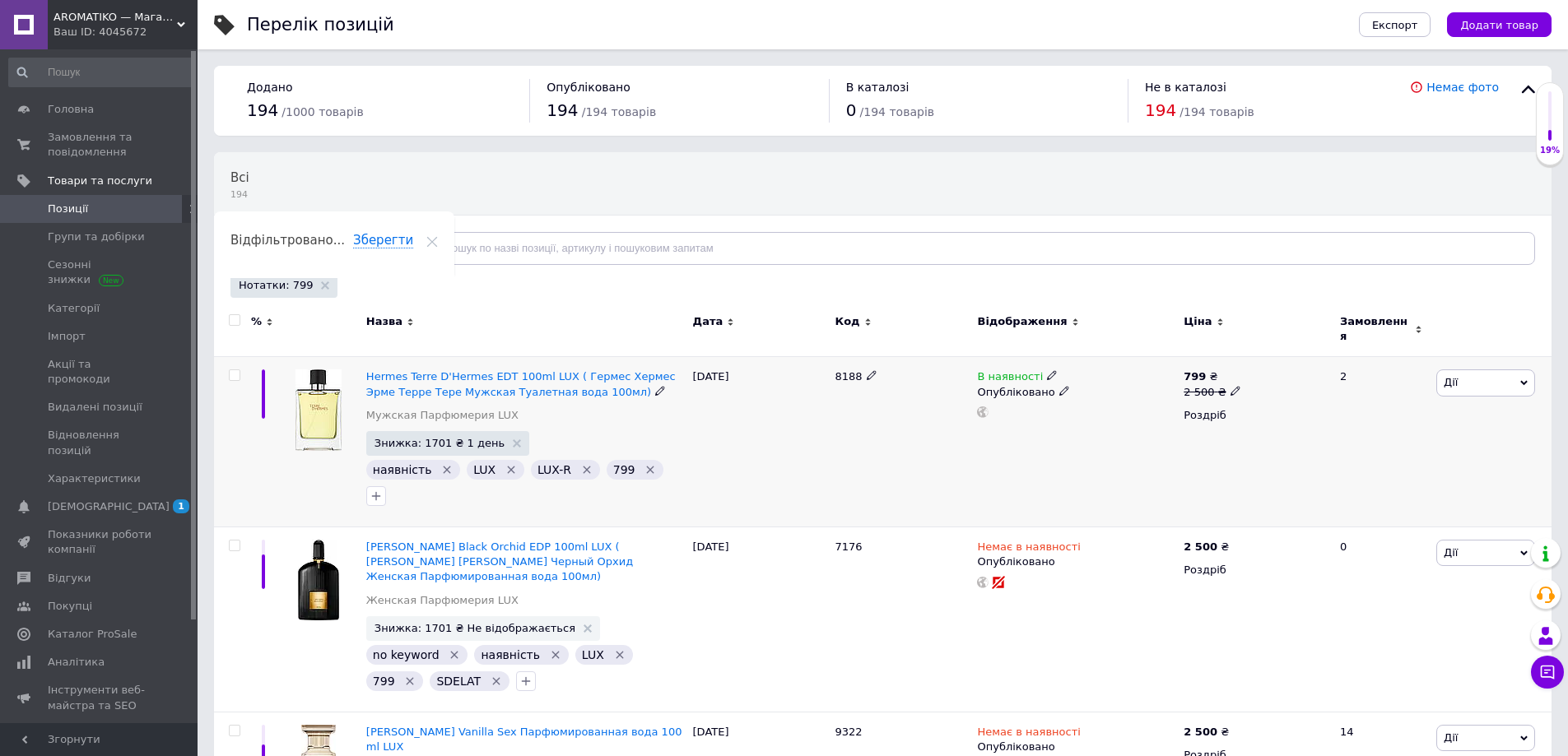
click at [234, 370] on input "checkbox" at bounding box center [233, 375] width 11 height 11
checkbox input "true"
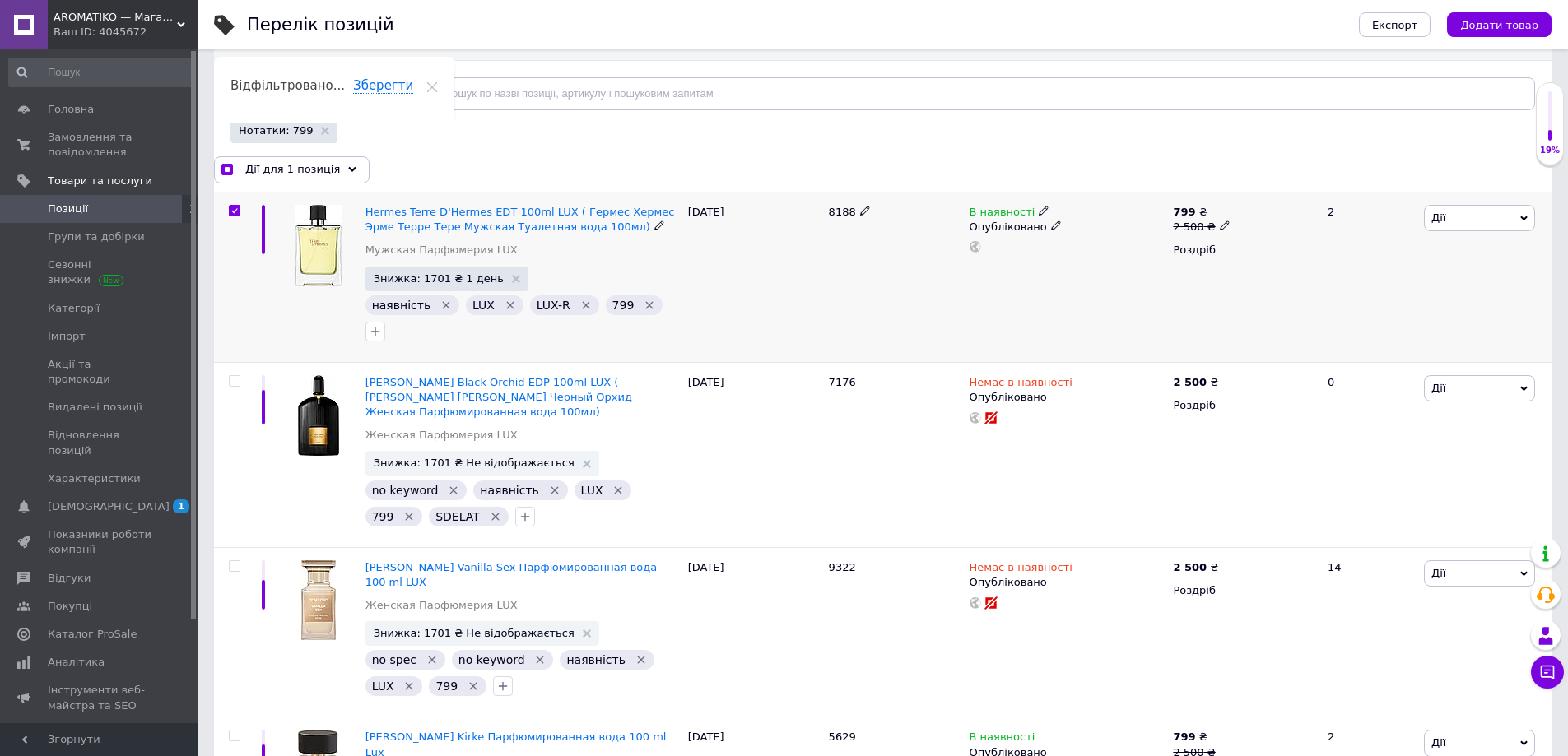
scroll to position [329, 0]
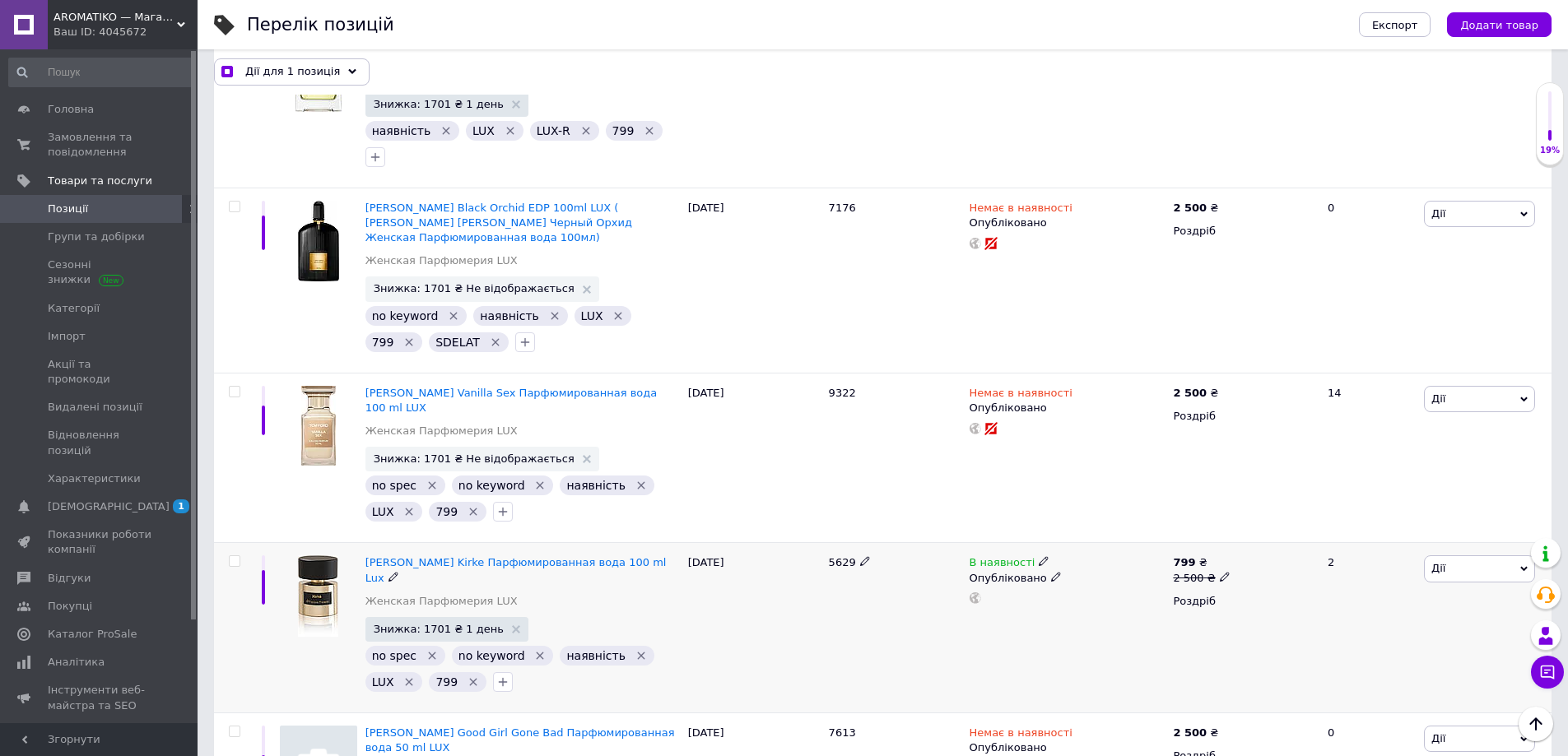
click at [238, 556] on input "checkbox" at bounding box center [233, 561] width 11 height 11
checkbox input "true"
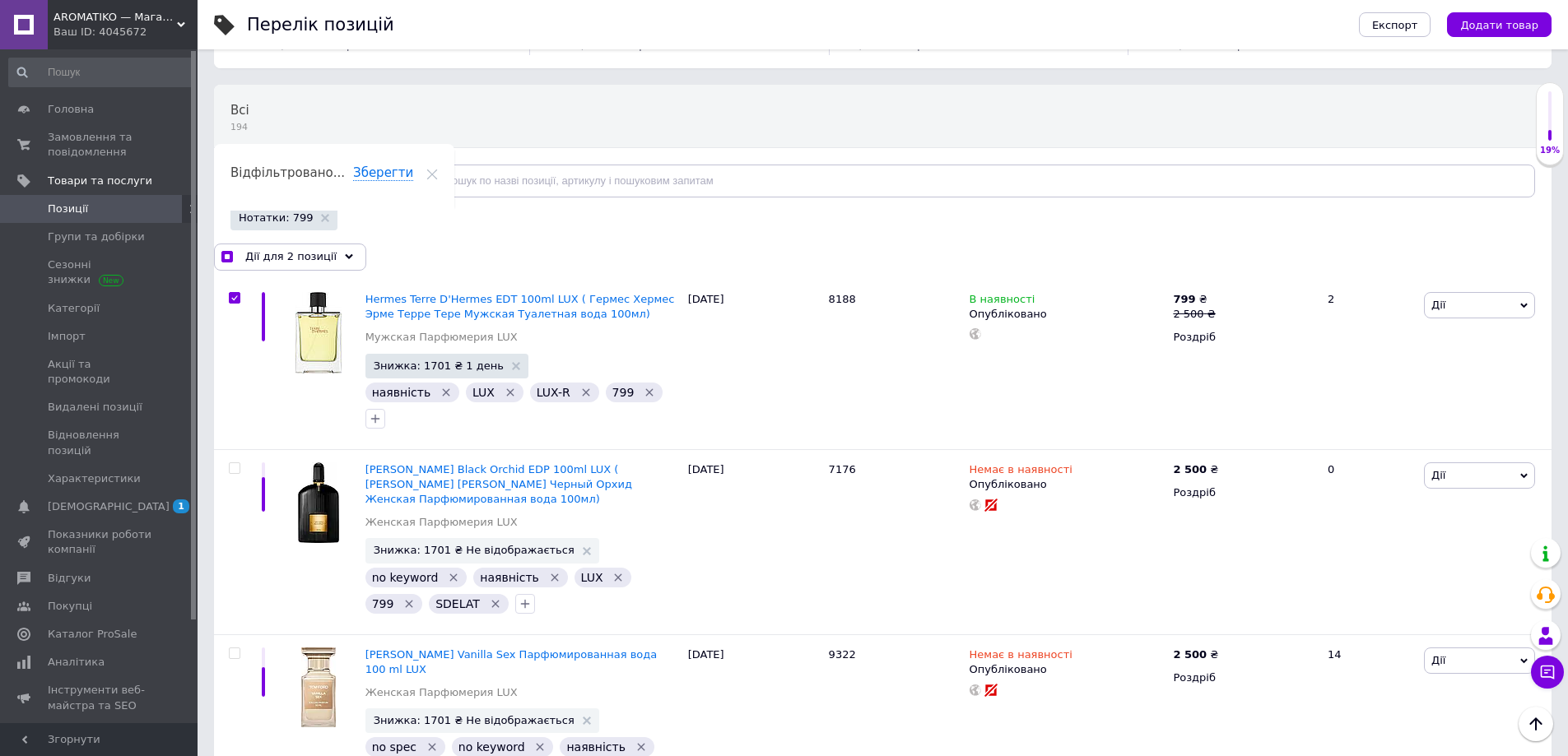
scroll to position [62, 0]
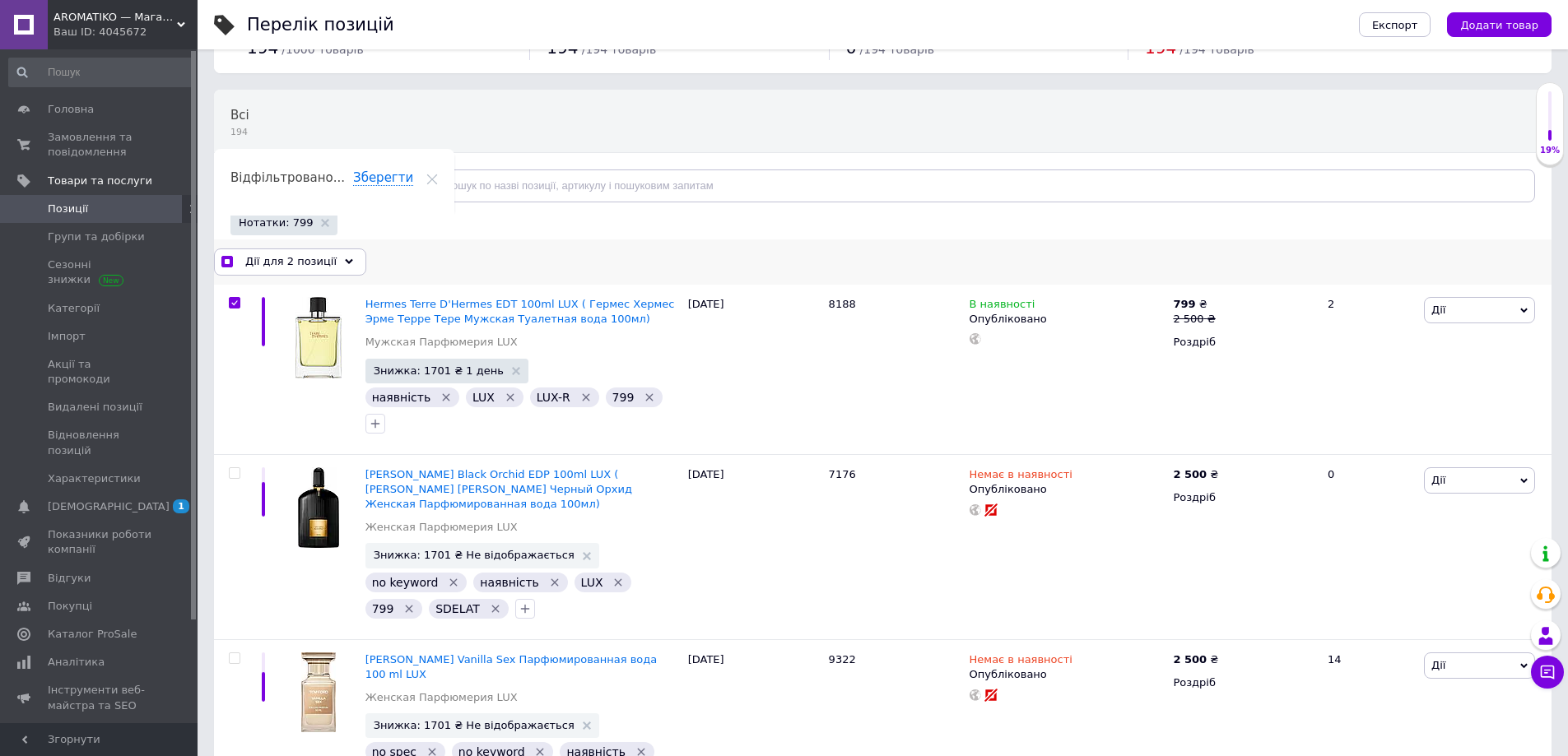
click at [313, 263] on span "Дії для 2 позиції" at bounding box center [291, 261] width 91 height 14
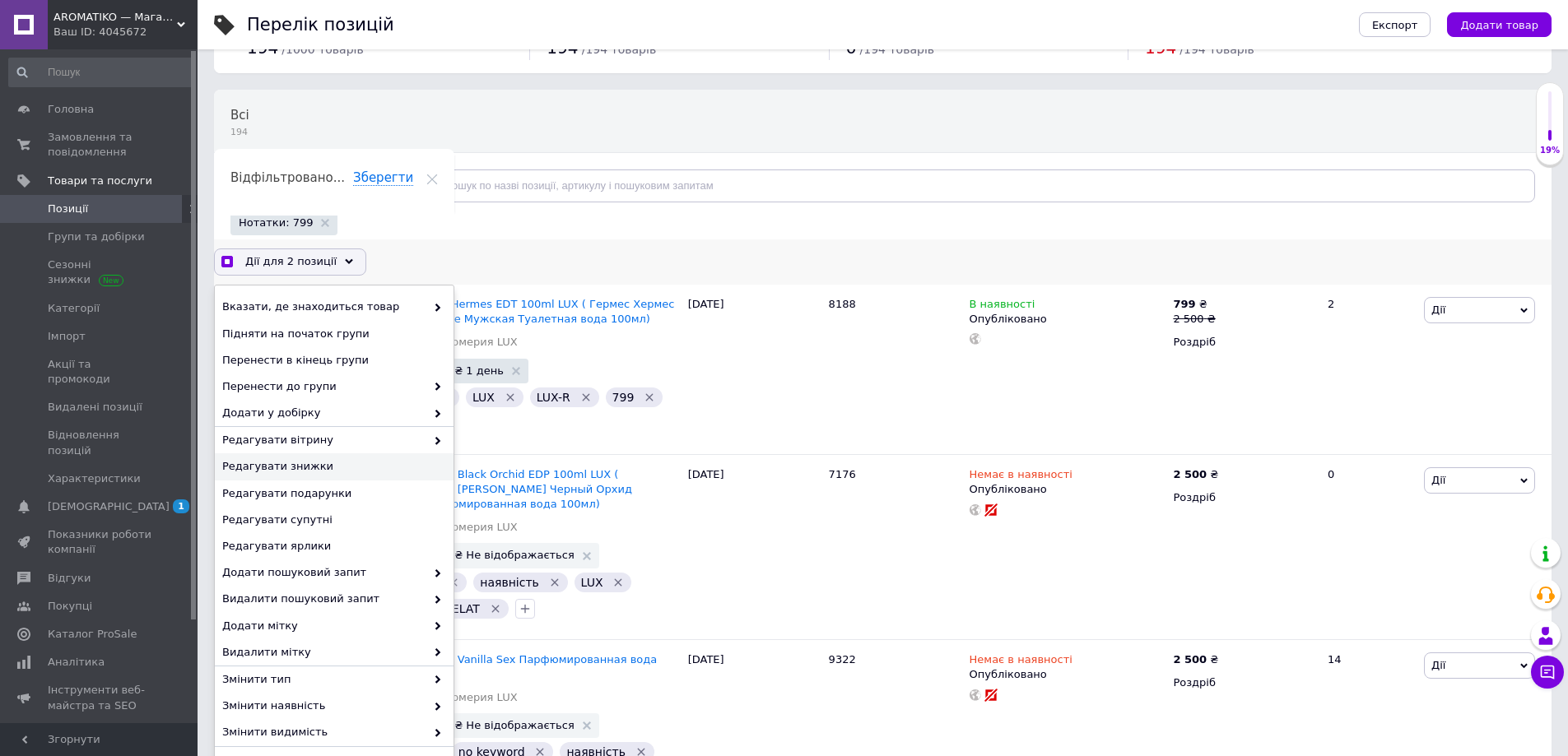
click at [312, 471] on span "Редагувати знижки" at bounding box center [332, 466] width 220 height 14
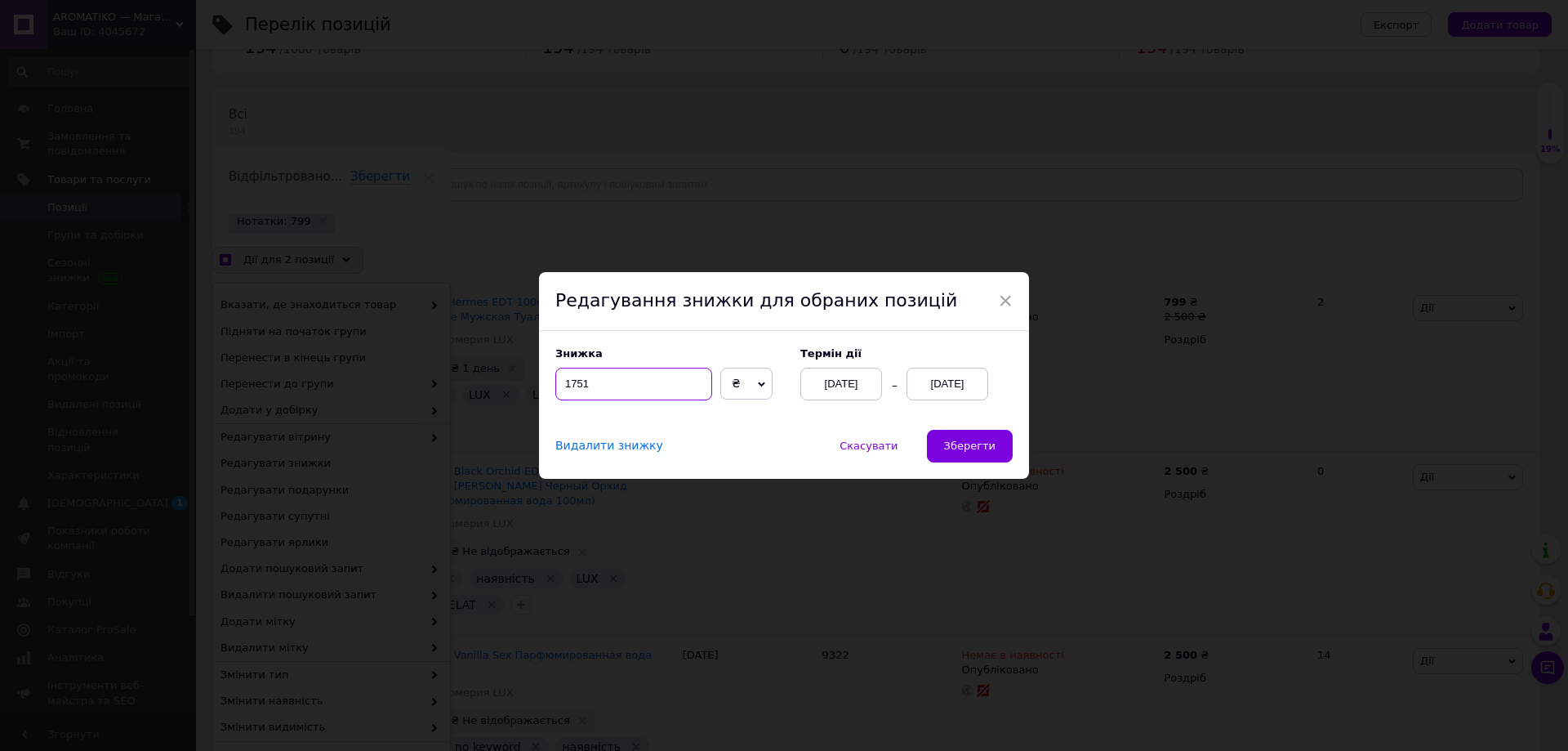
click at [583, 380] on input "1751" at bounding box center [633, 384] width 157 height 32
checkbox input "true"
type input "171"
checkbox input "true"
type input "1701"
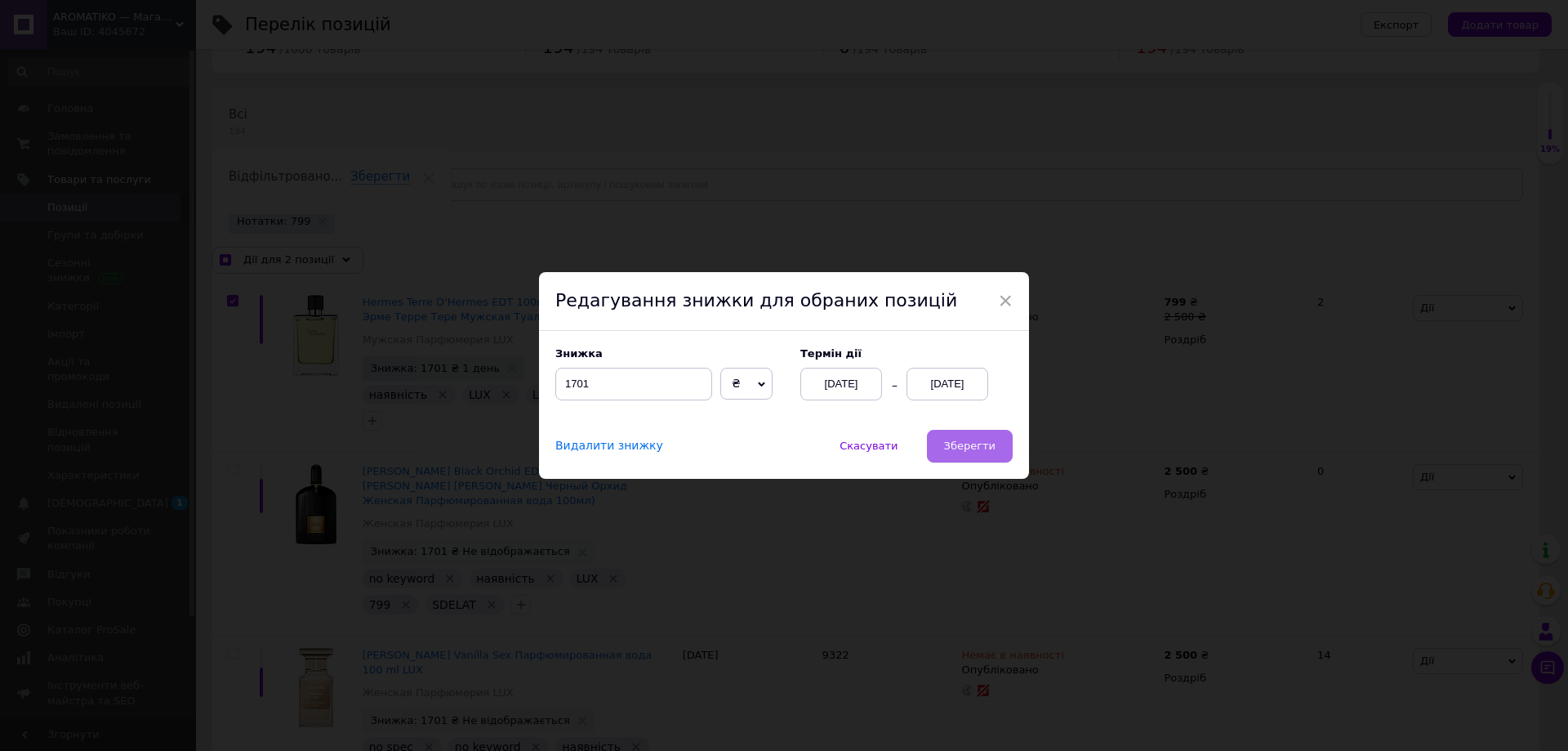
click at [954, 442] on span "Зберегти" at bounding box center [970, 445] width 51 height 12
checkbox input "true"
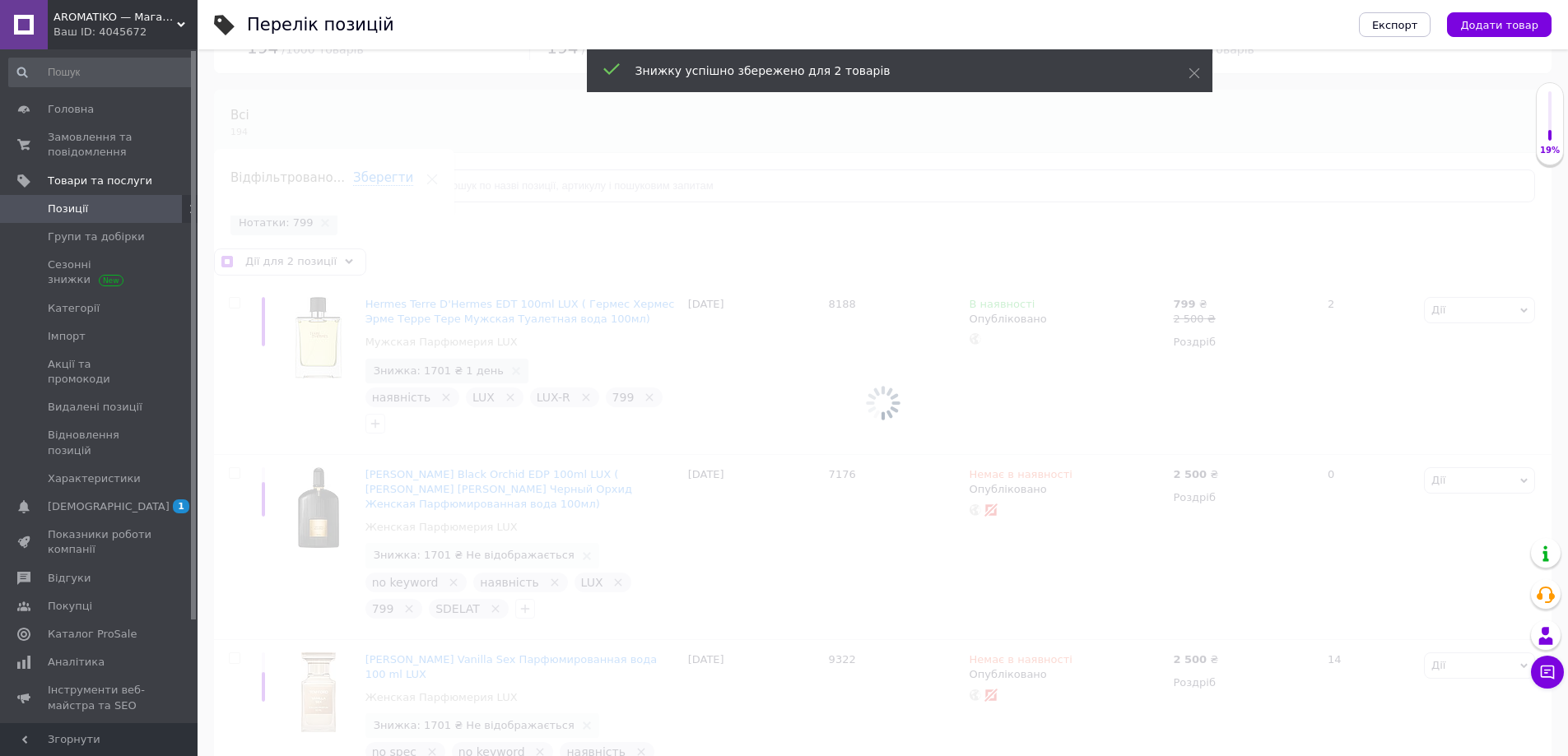
checkbox input "false"
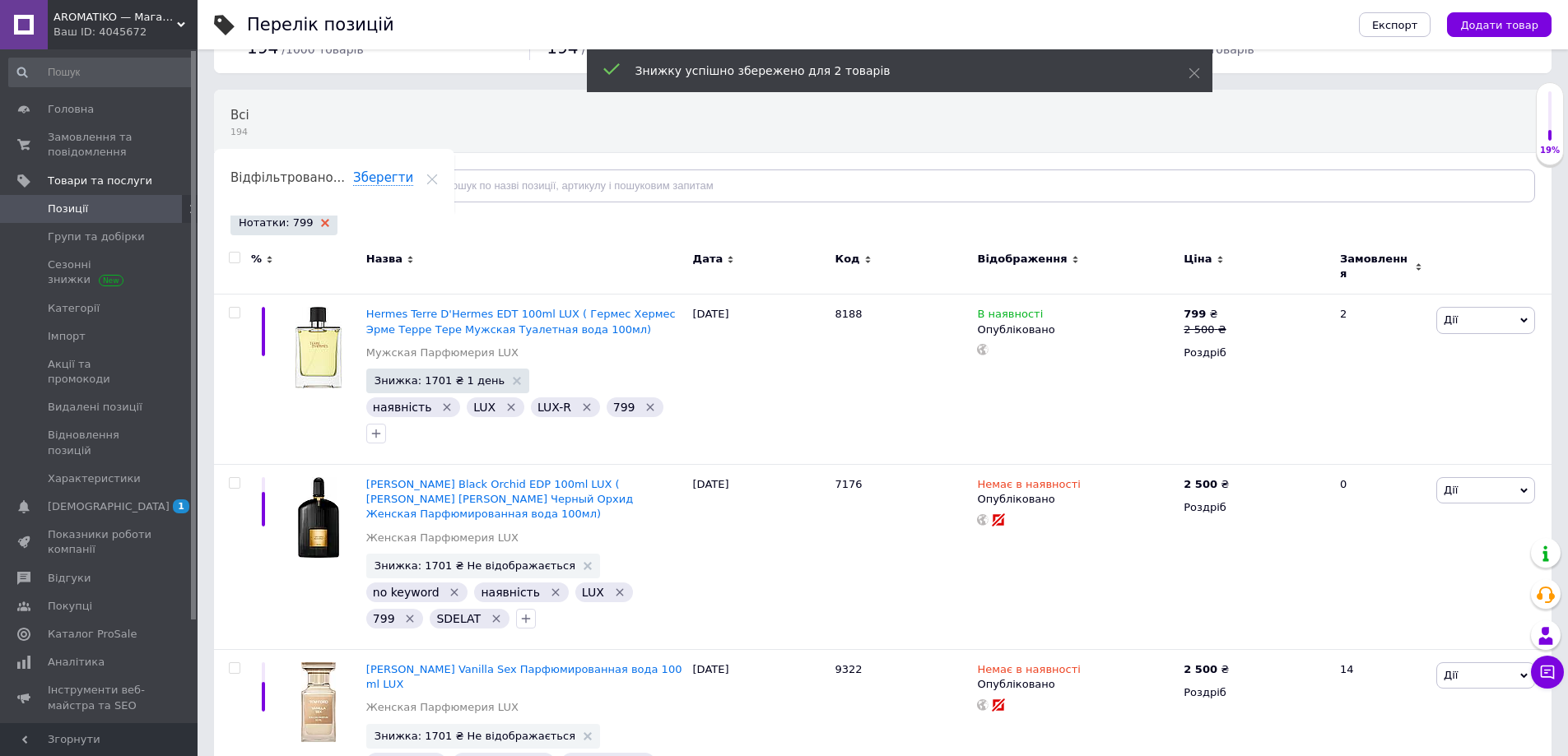
click at [321, 220] on icon at bounding box center [324, 223] width 9 height 9
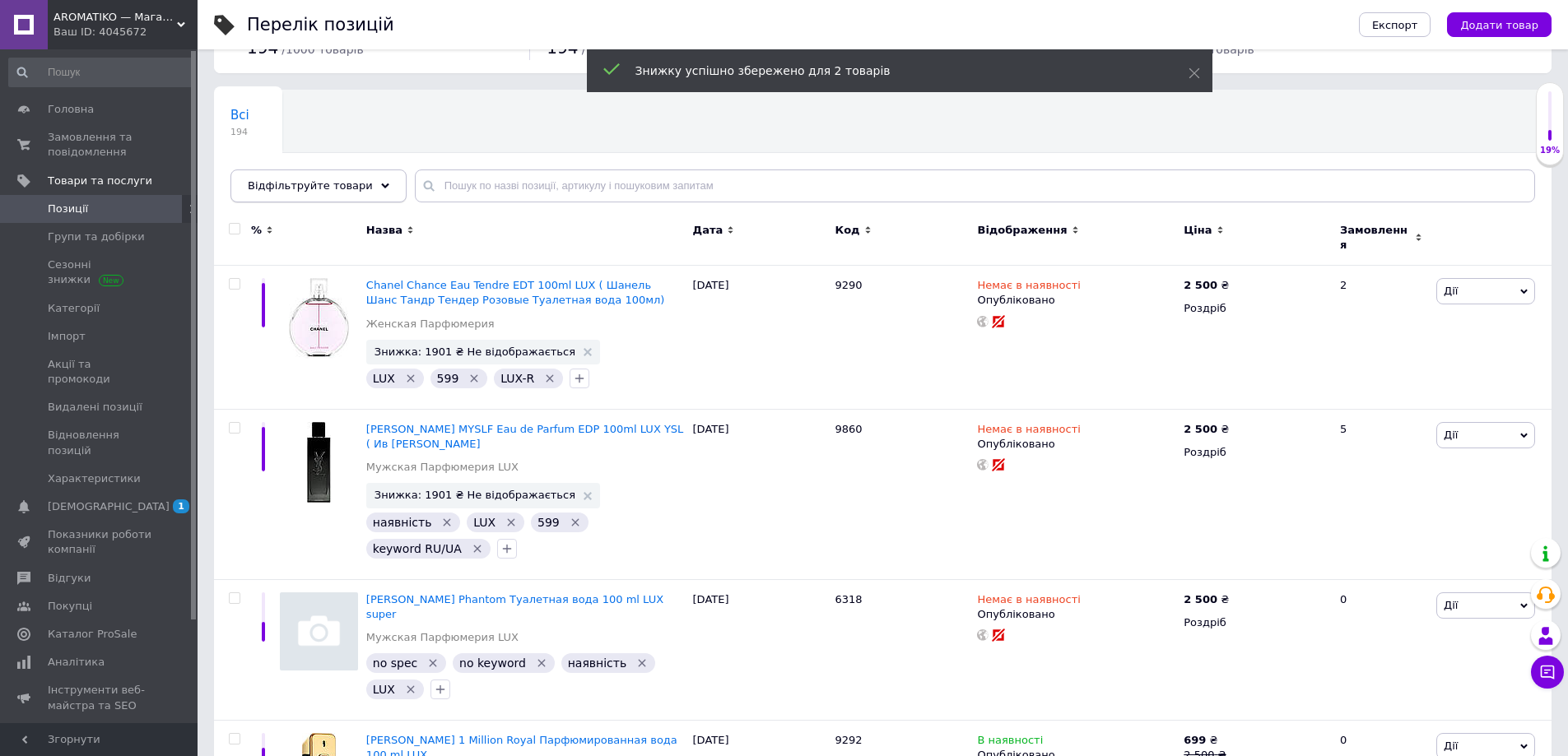
click at [330, 185] on span "Відфільтруйте товари" at bounding box center [310, 185] width 125 height 12
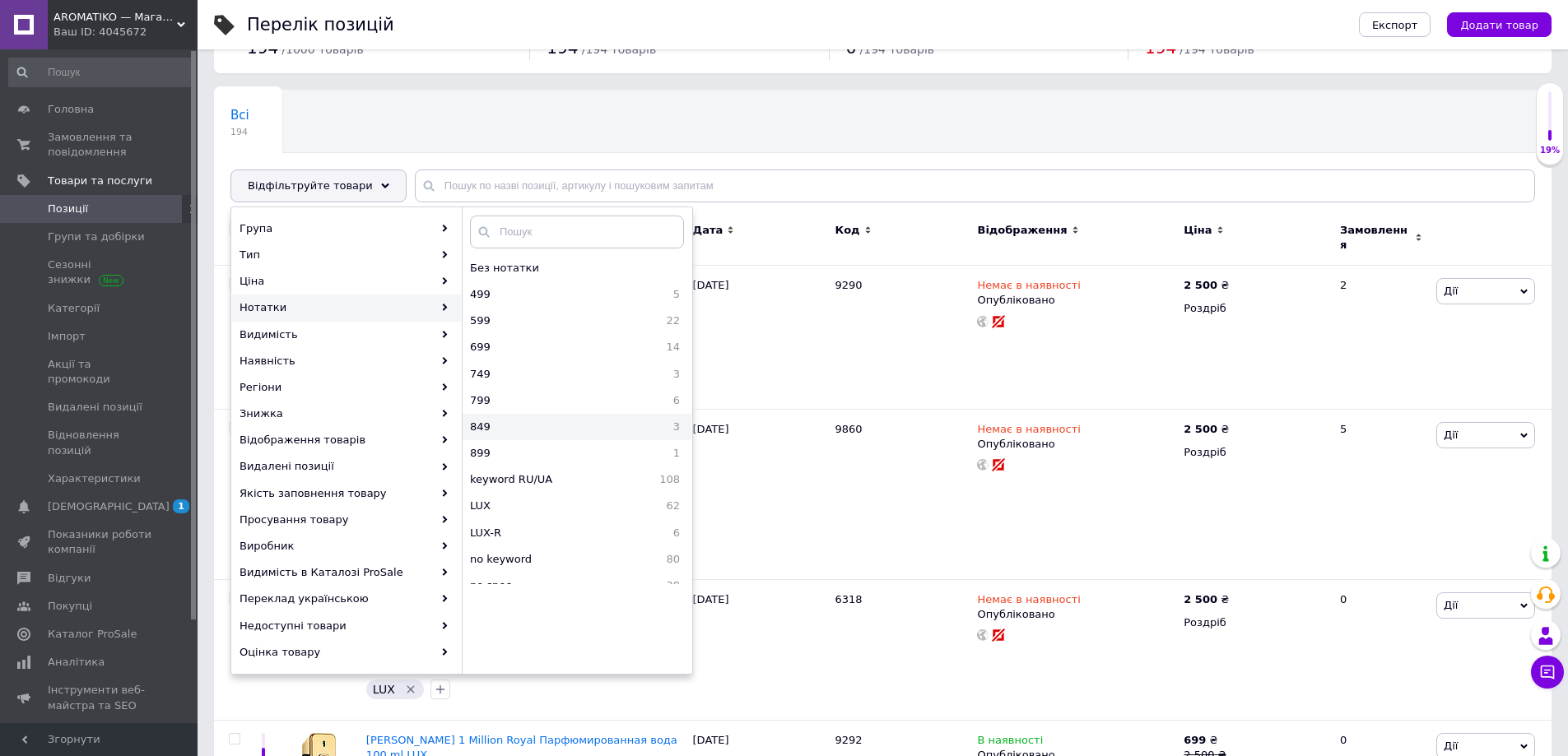
click at [513, 424] on span "849" at bounding box center [531, 426] width 121 height 14
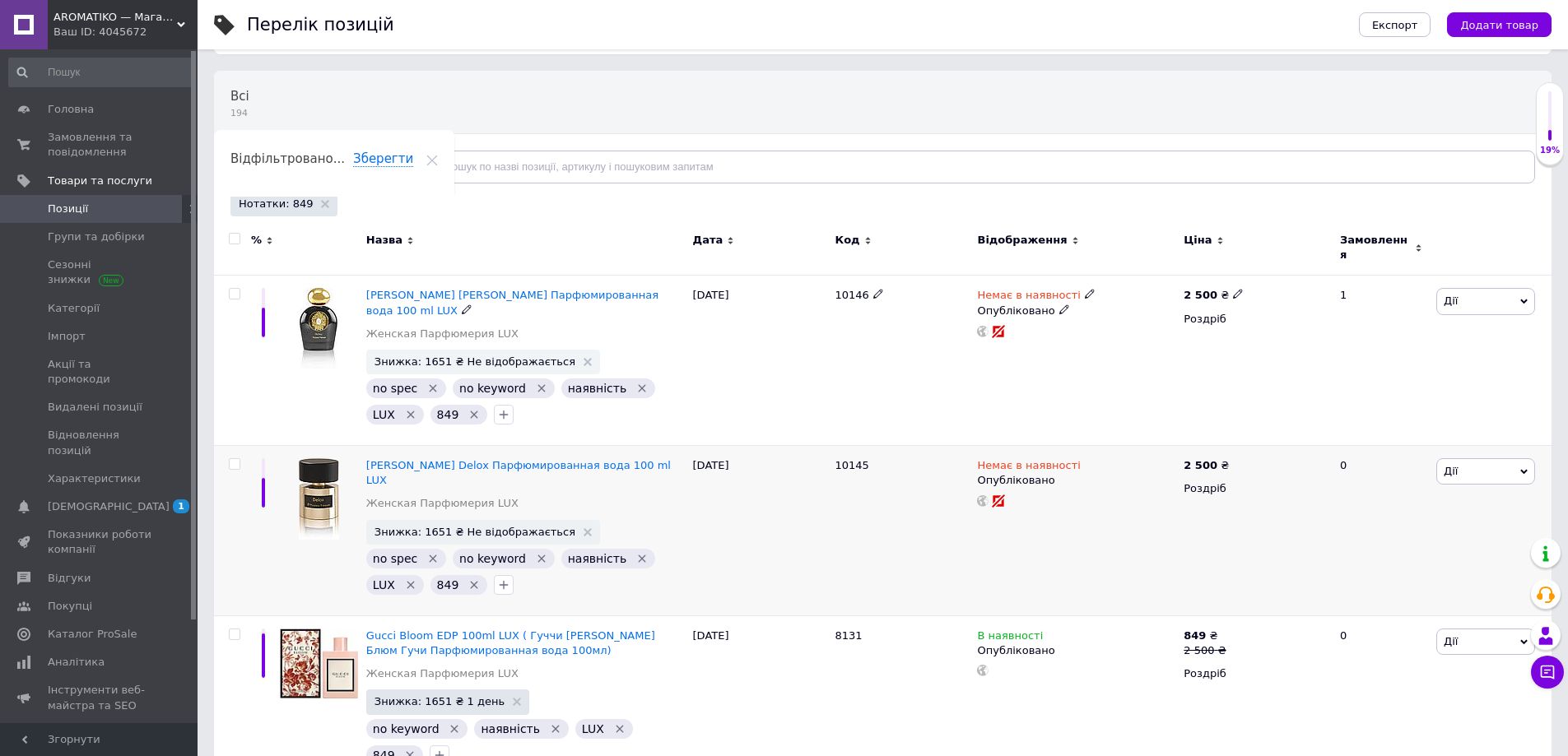
scroll to position [87, 0]
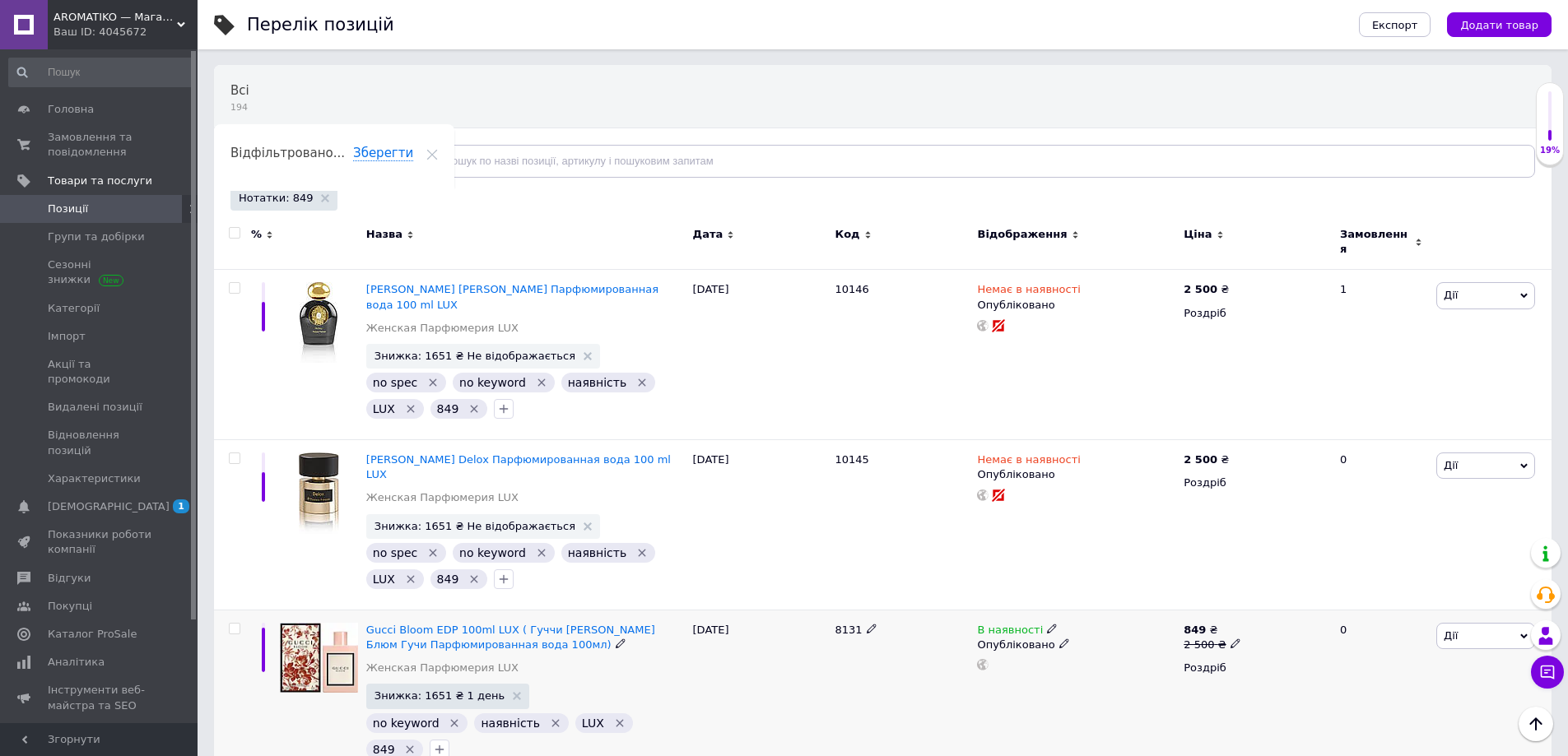
click at [239, 624] on input "checkbox" at bounding box center [233, 628] width 11 height 11
checkbox input "true"
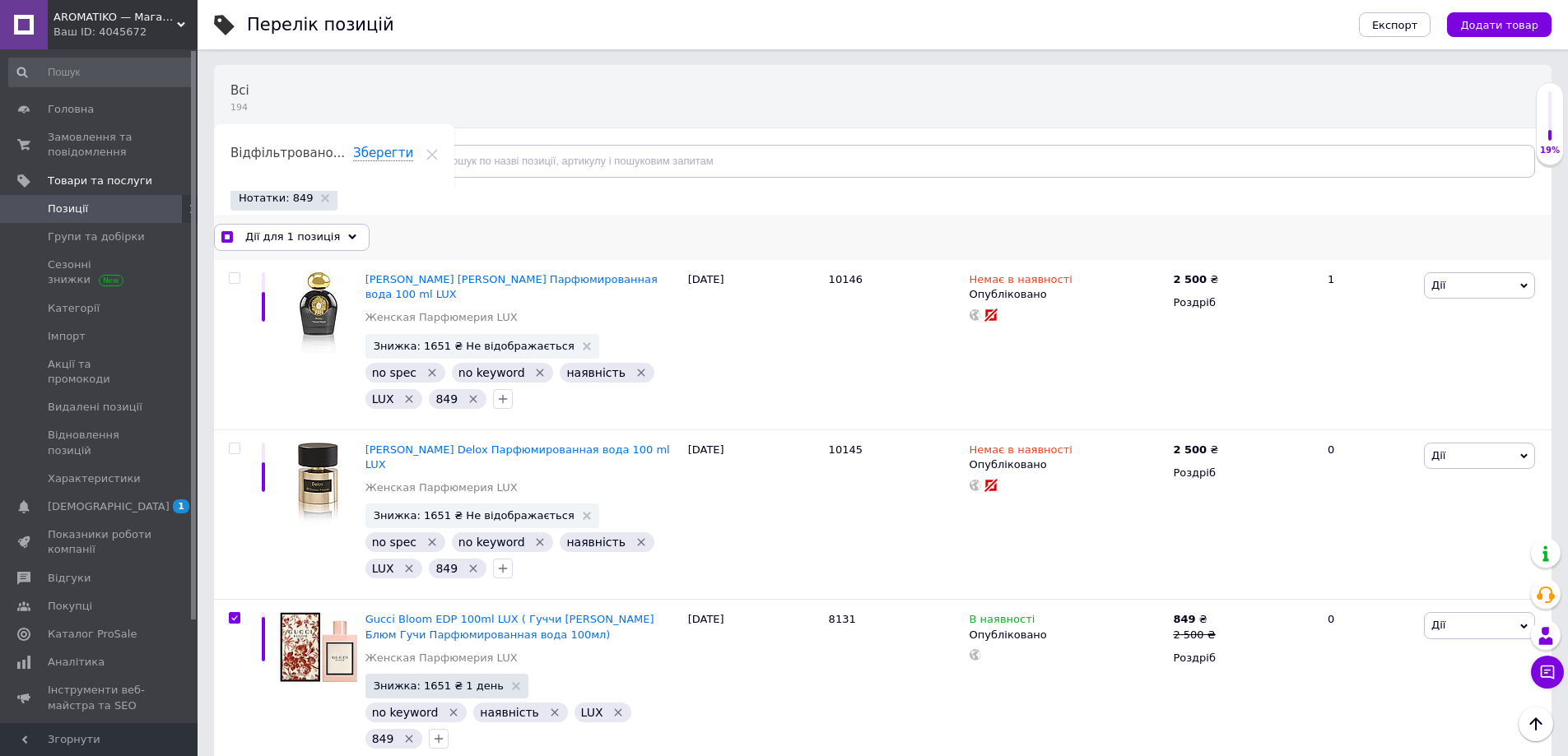
click at [348, 238] on icon at bounding box center [352, 237] width 9 height 9
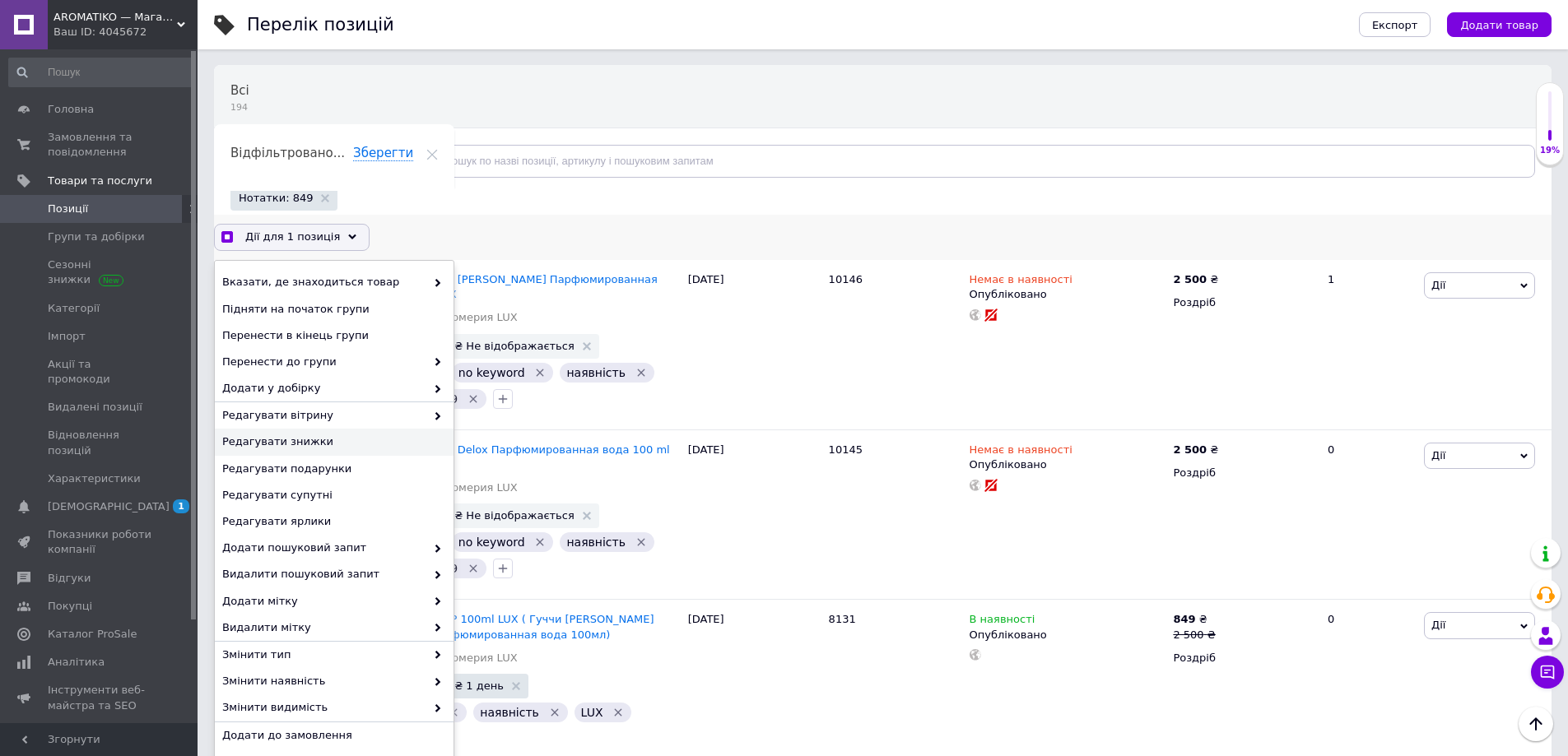
click at [333, 439] on span "Редагувати знижки" at bounding box center [332, 441] width 220 height 14
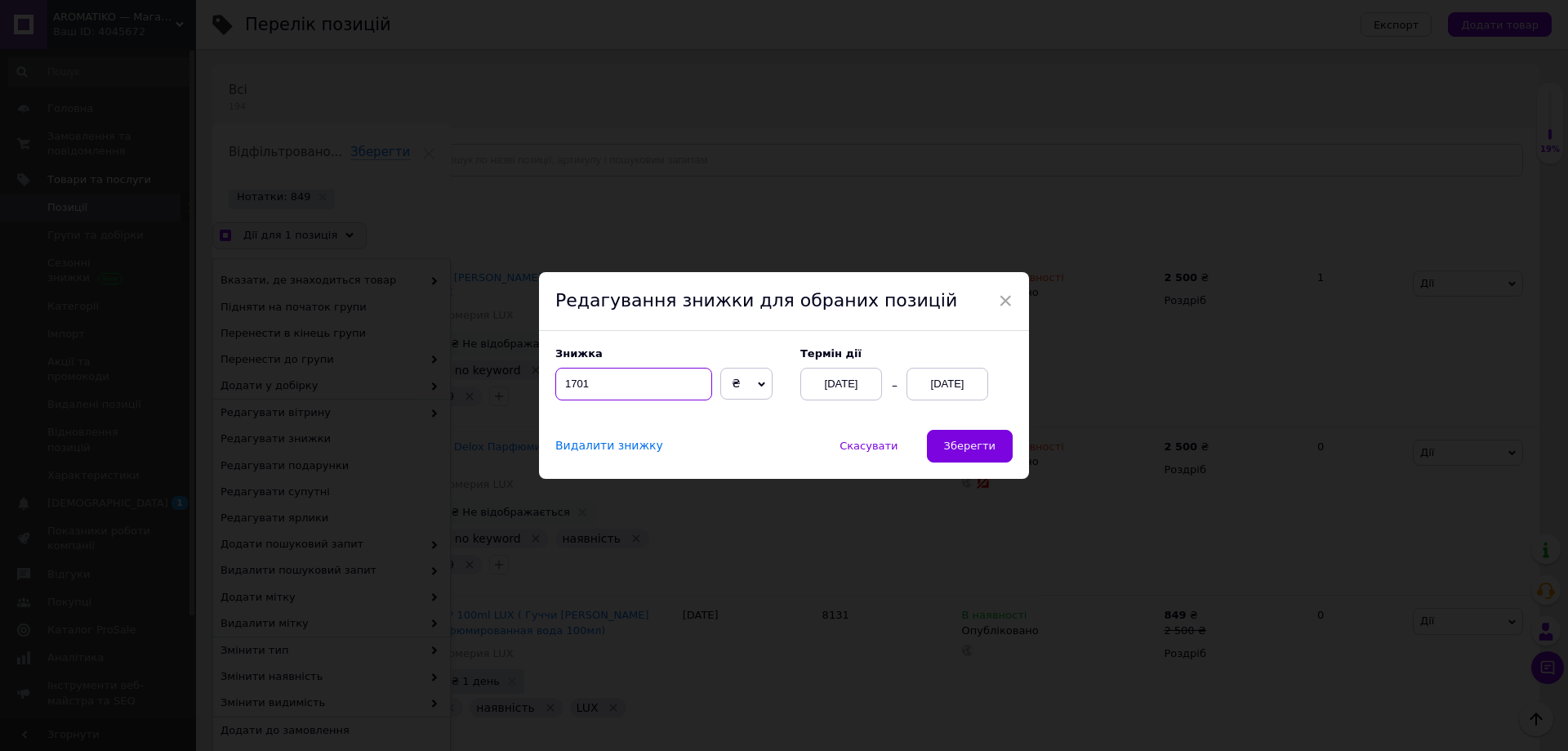
click at [569, 392] on input "1701" at bounding box center [633, 384] width 157 height 32
checkbox input "true"
type input "1"
checkbox input "true"
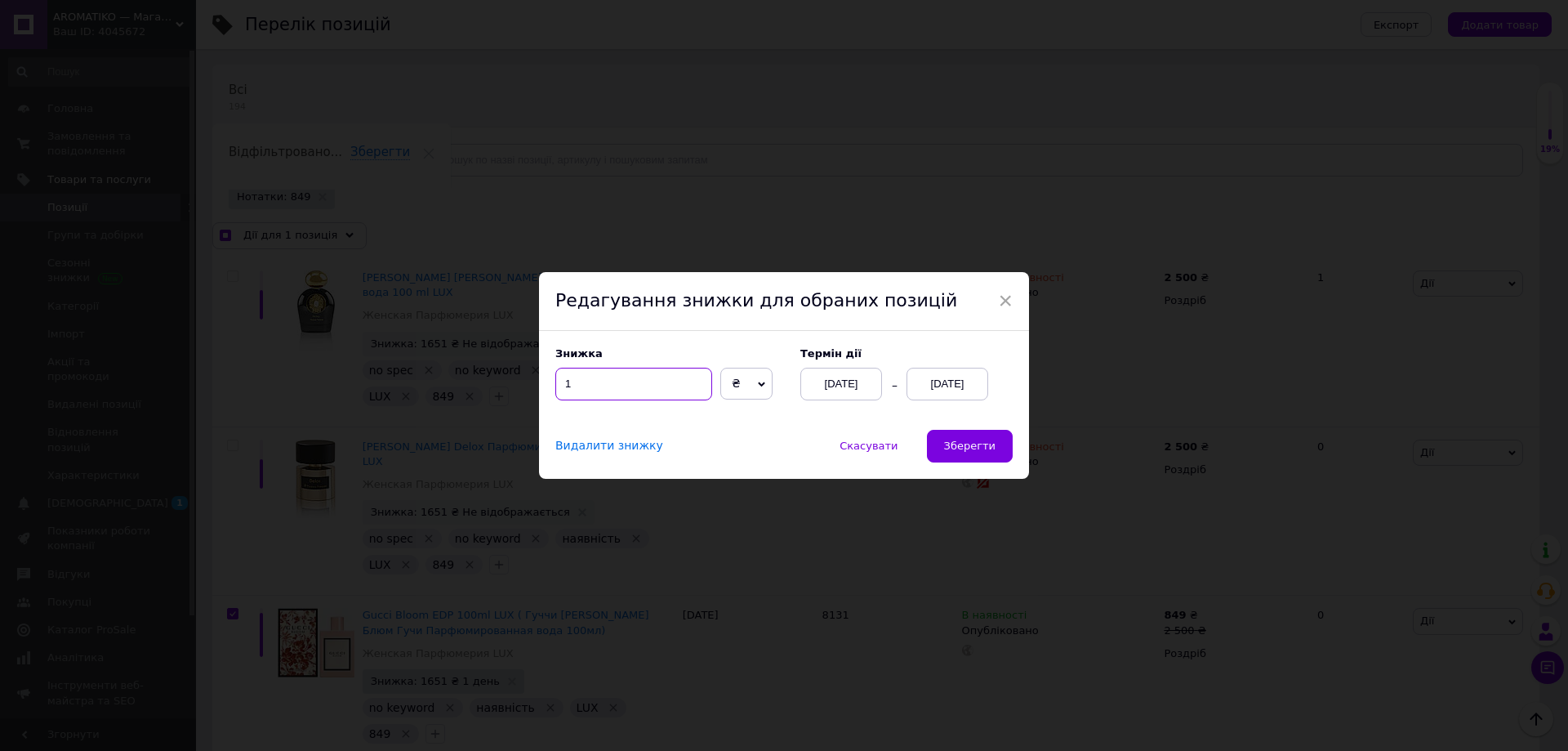
type input "16"
checkbox input "true"
type input "165"
checkbox input "true"
type input "1651"
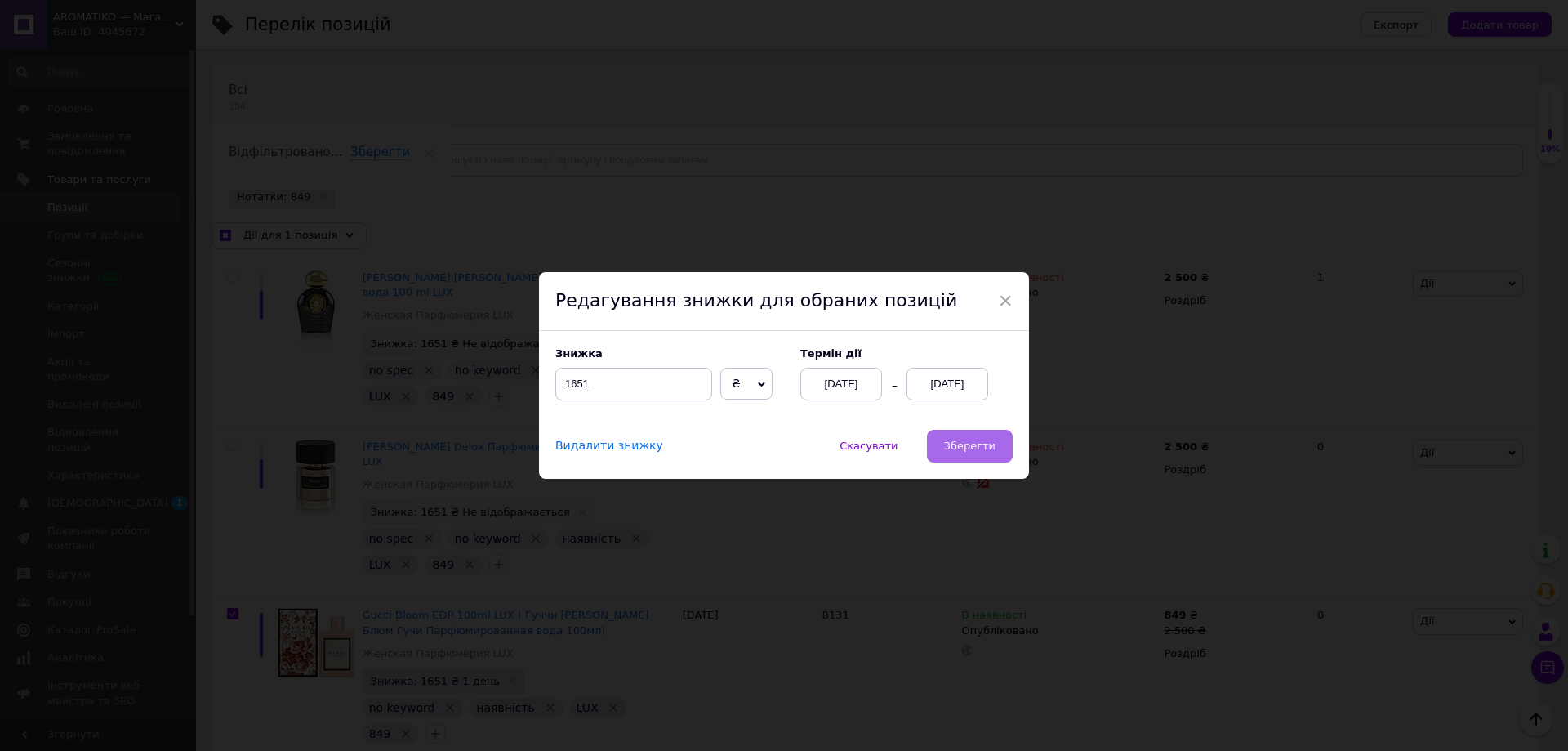
click at [989, 440] on span "Зберегти" at bounding box center [970, 445] width 51 height 12
checkbox input "true"
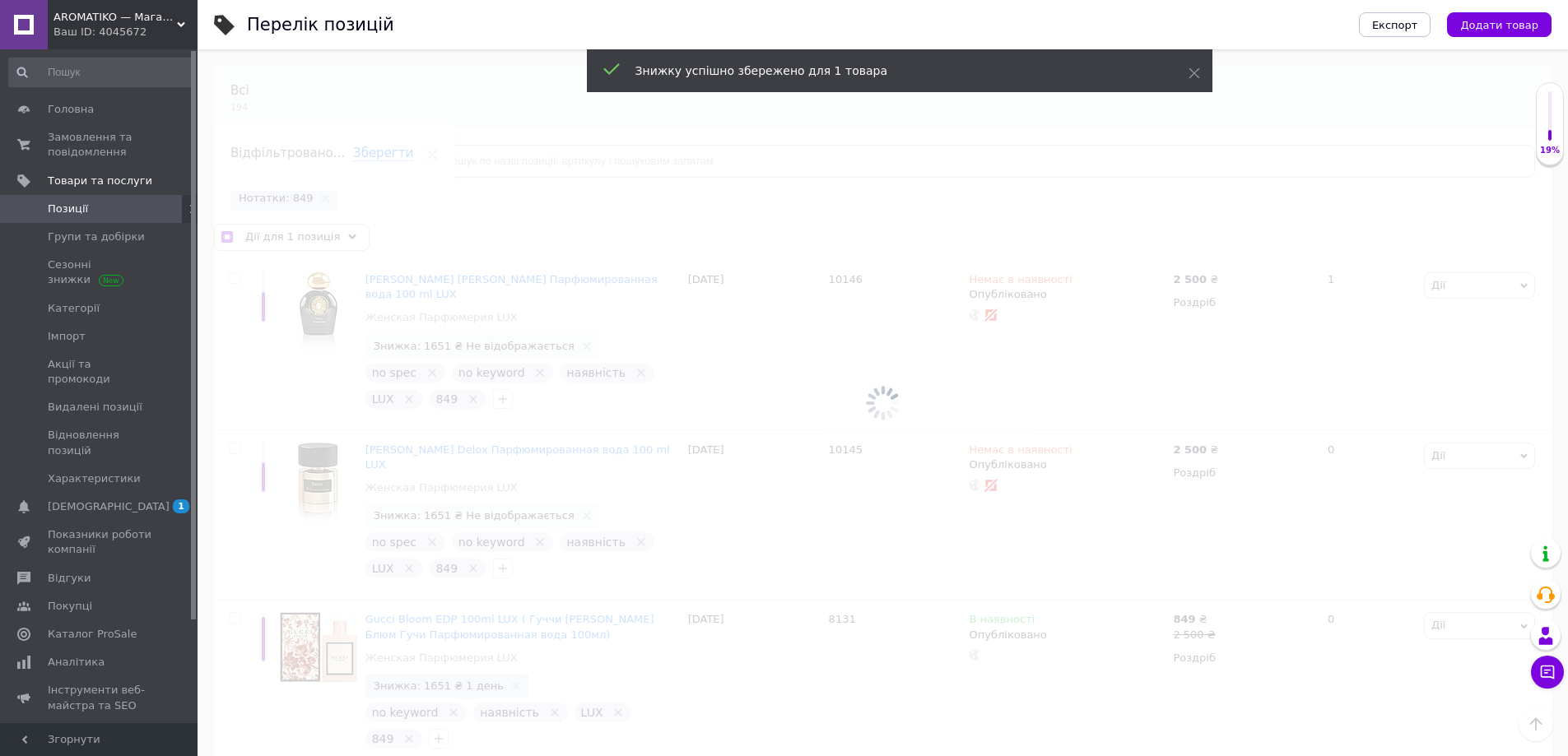
checkbox input "false"
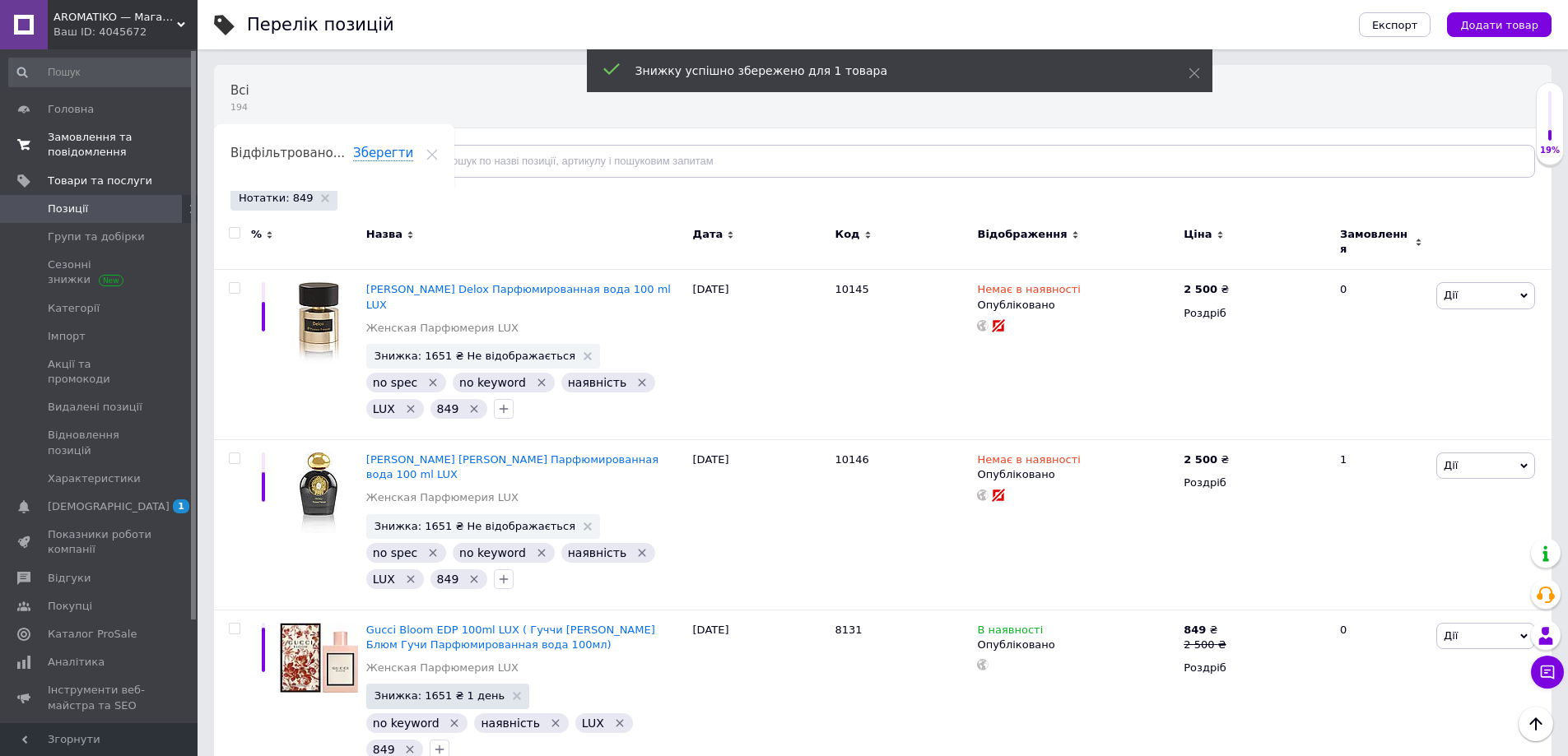
click at [89, 138] on span "Замовлення та повідомлення" at bounding box center [100, 144] width 105 height 30
